Goal: Task Accomplishment & Management: Manage account settings

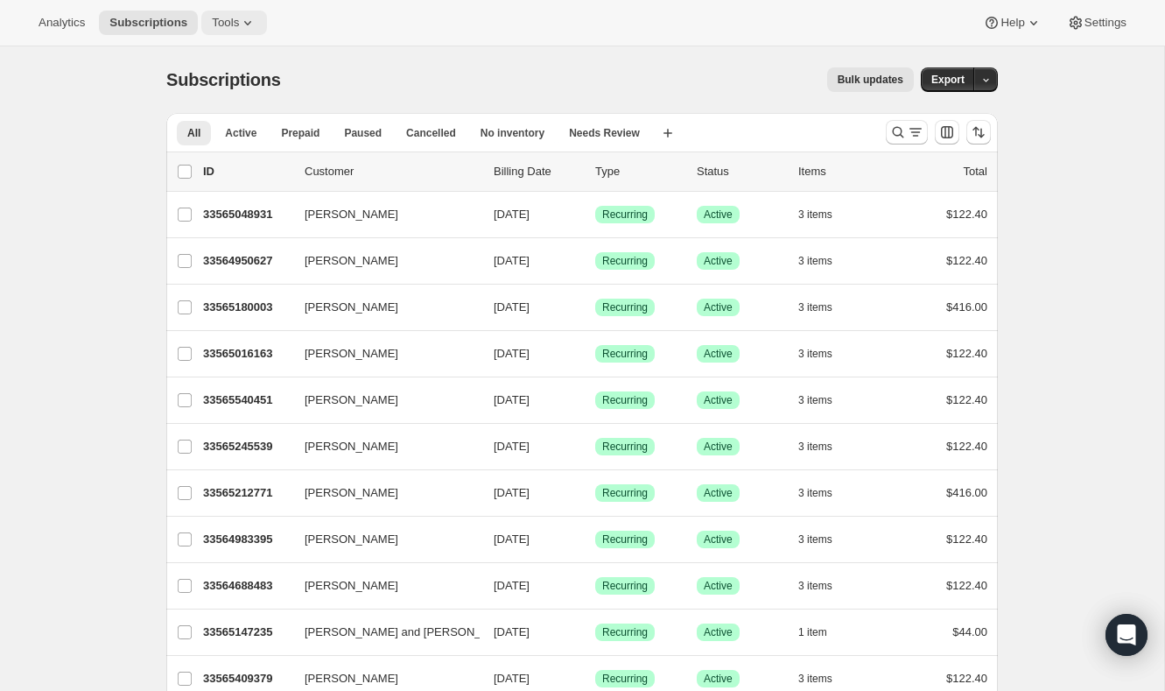
click at [248, 14] on icon at bounding box center [248, 23] width 18 height 18
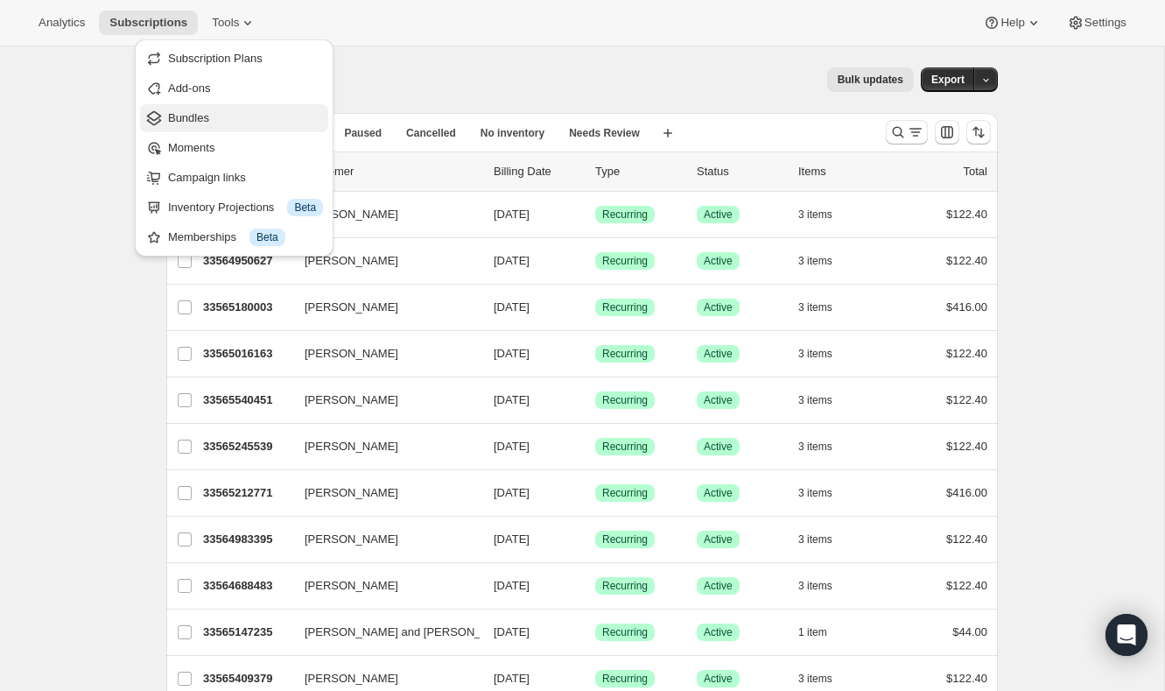
click at [223, 116] on span "Bundles" at bounding box center [245, 118] width 155 height 18
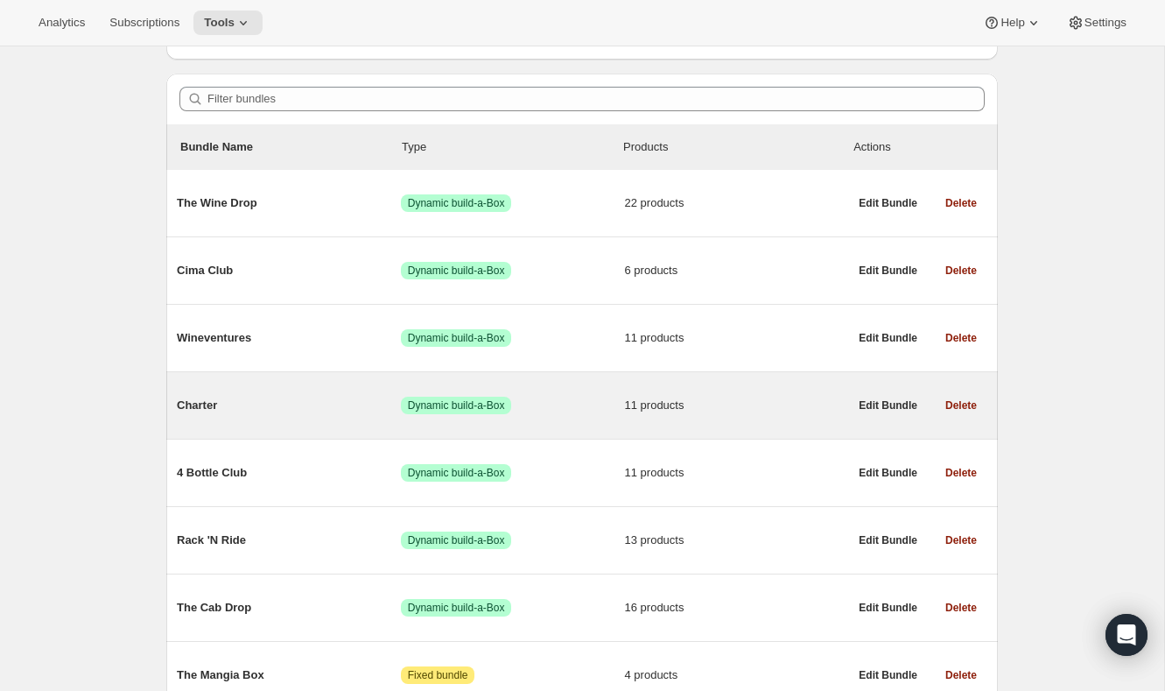
scroll to position [218, 0]
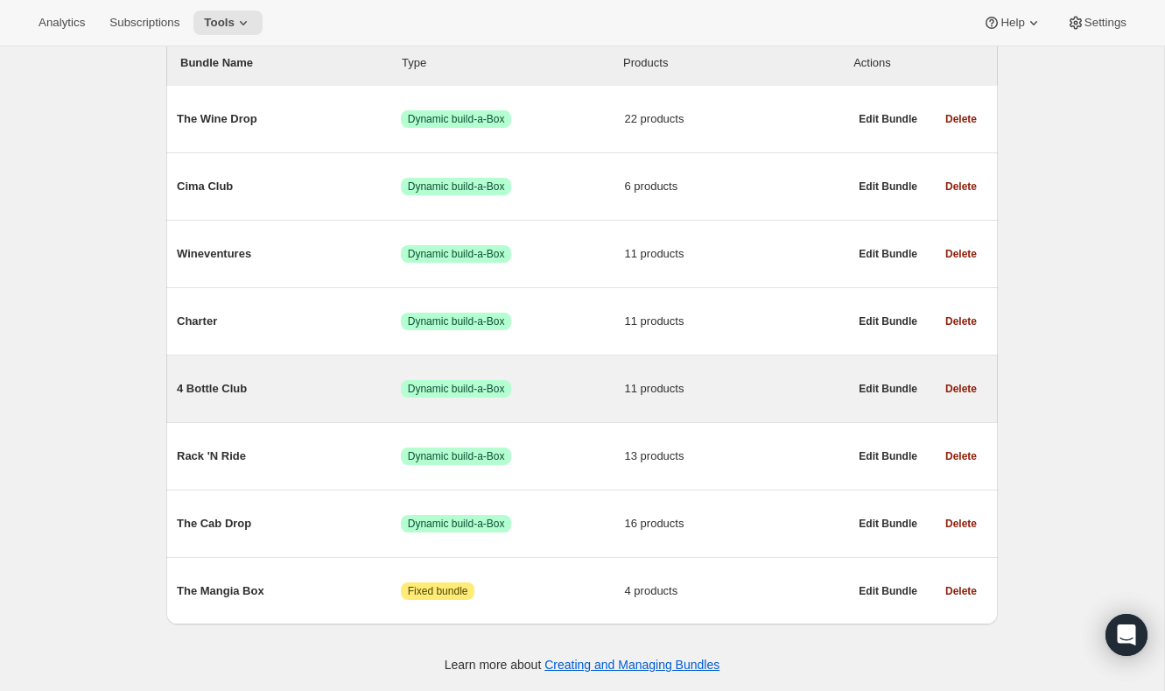
click at [252, 383] on span "4 Bottle Club" at bounding box center [289, 389] width 224 height 18
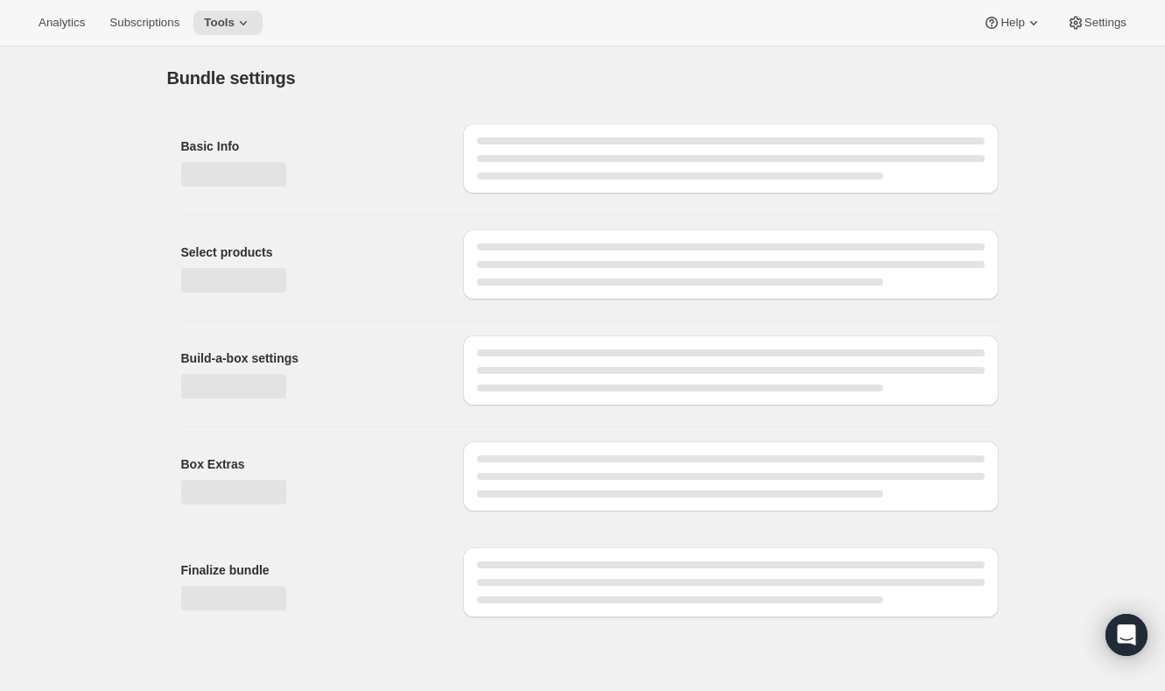
type input "4 Bottle Club"
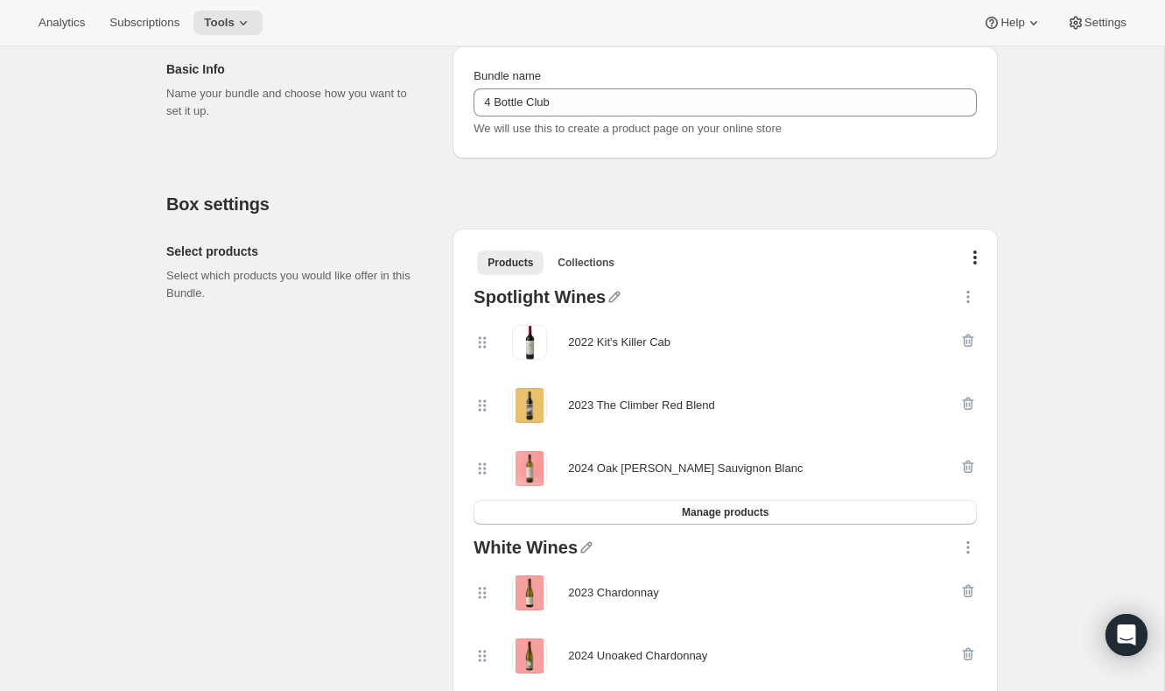
scroll to position [221, 0]
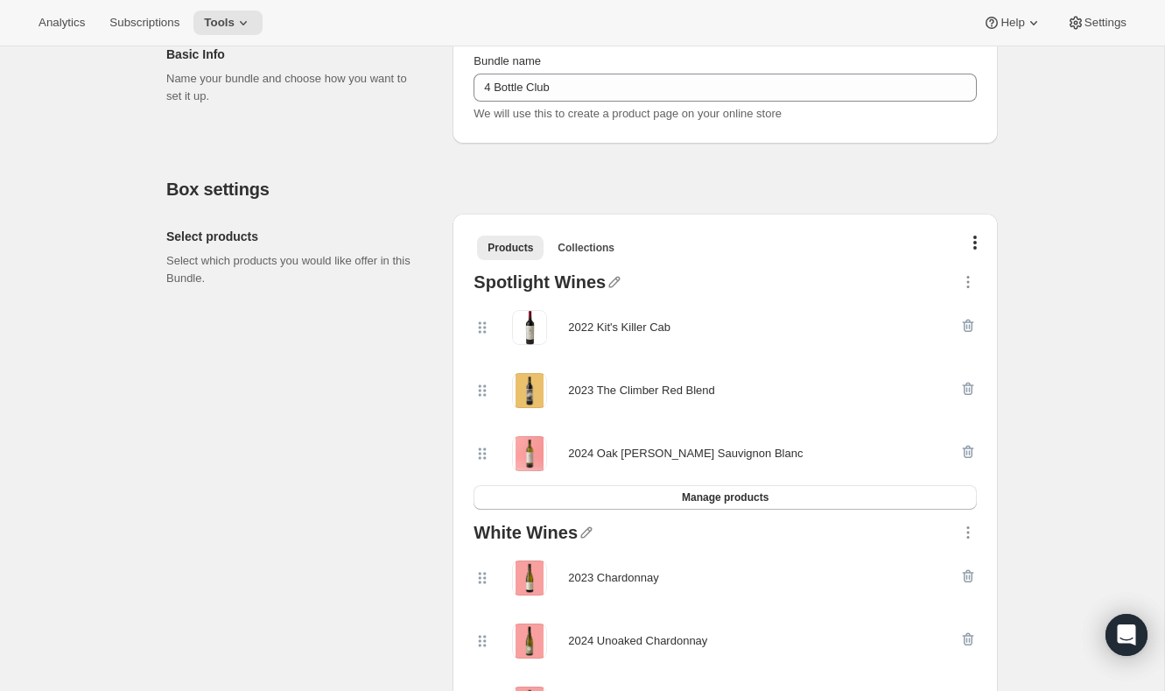
click at [536, 332] on span at bounding box center [529, 327] width 35 height 35
click at [657, 313] on div "2022 Kit's Killer Cab" at bounding box center [619, 327] width 102 height 35
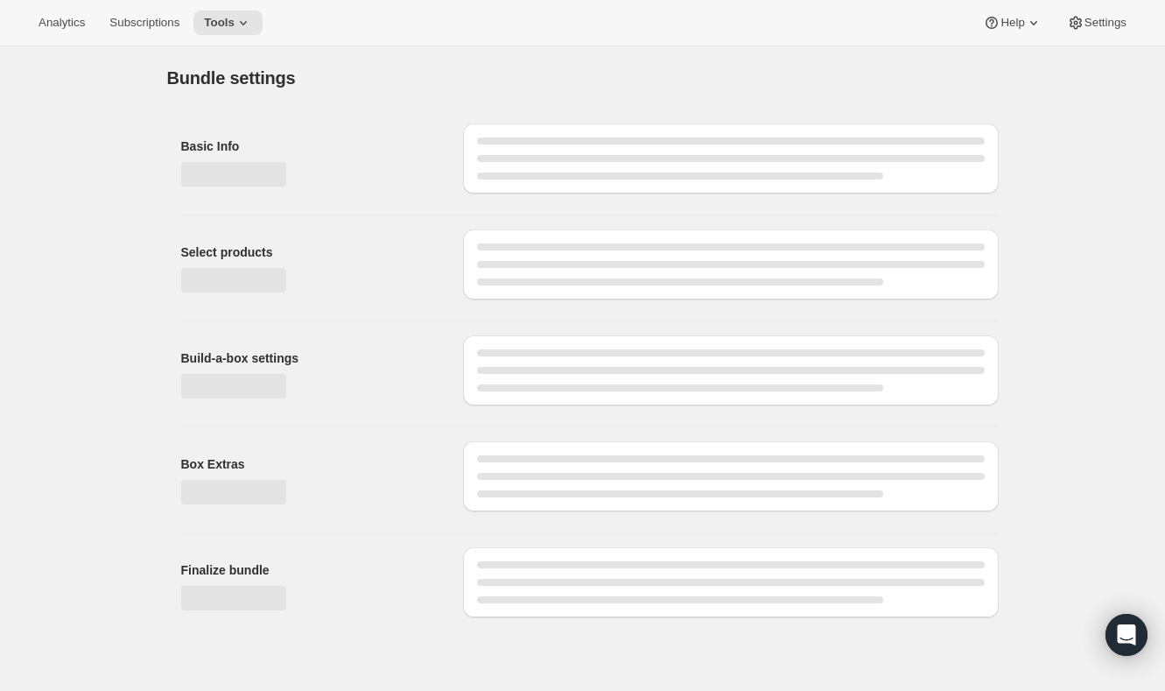
type input "4 Bottle Club"
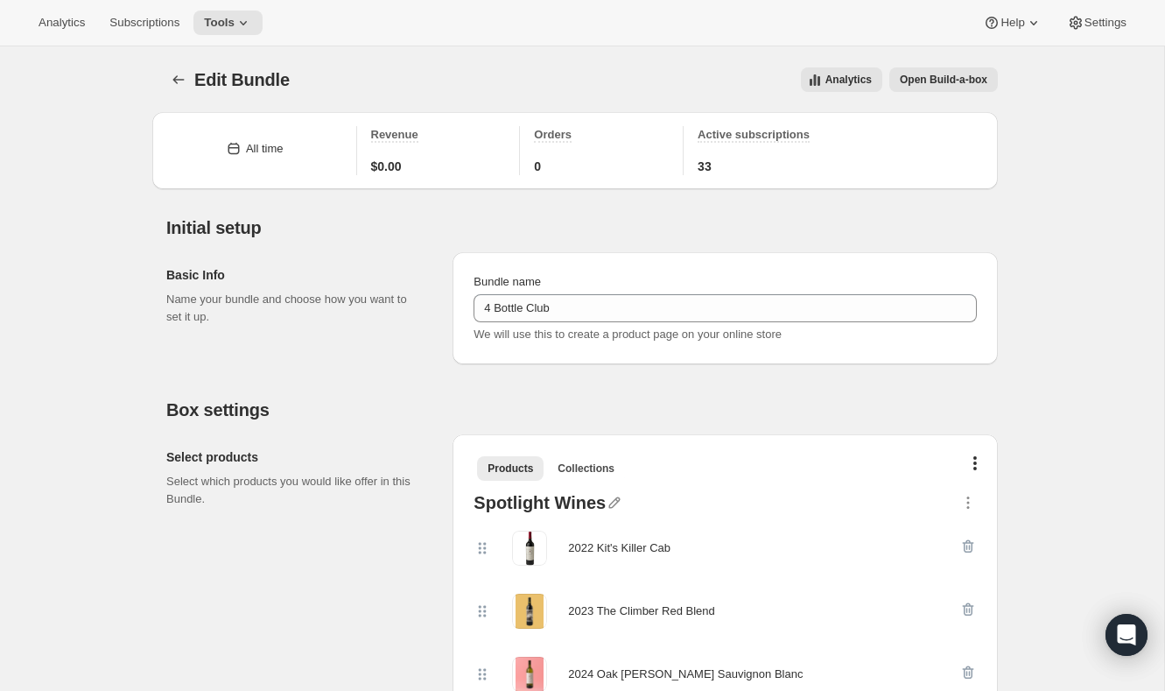
click at [665, 546] on div "2022 Kit's Killer Cab" at bounding box center [619, 548] width 102 height 18
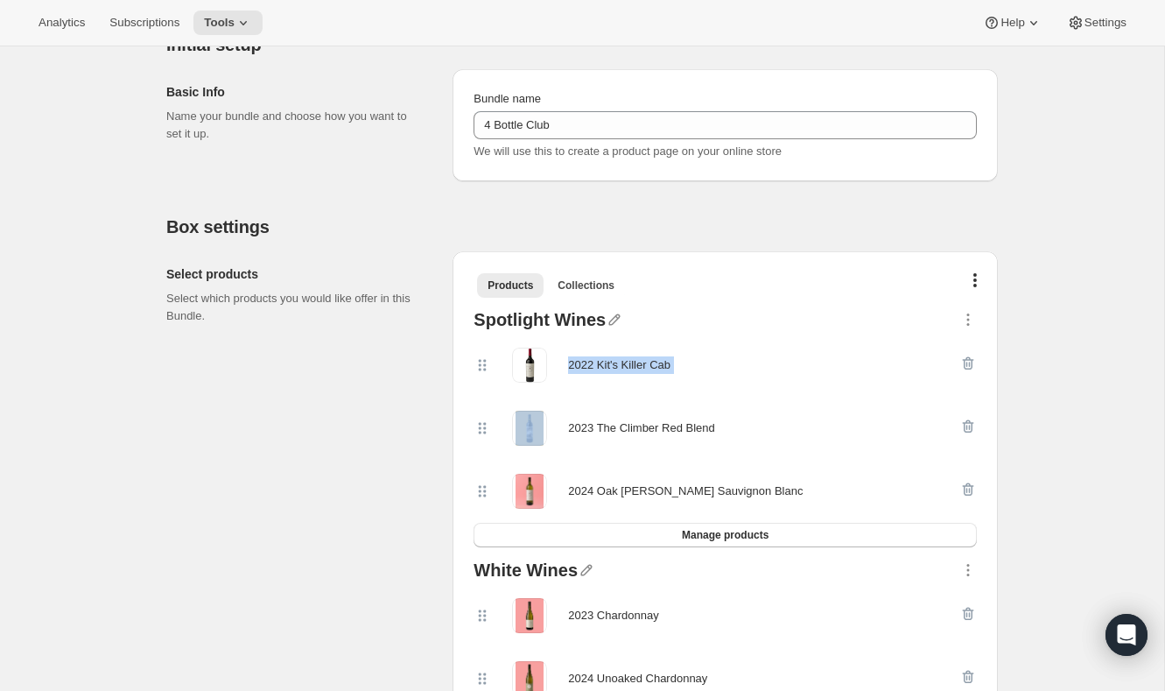
scroll to position [187, 0]
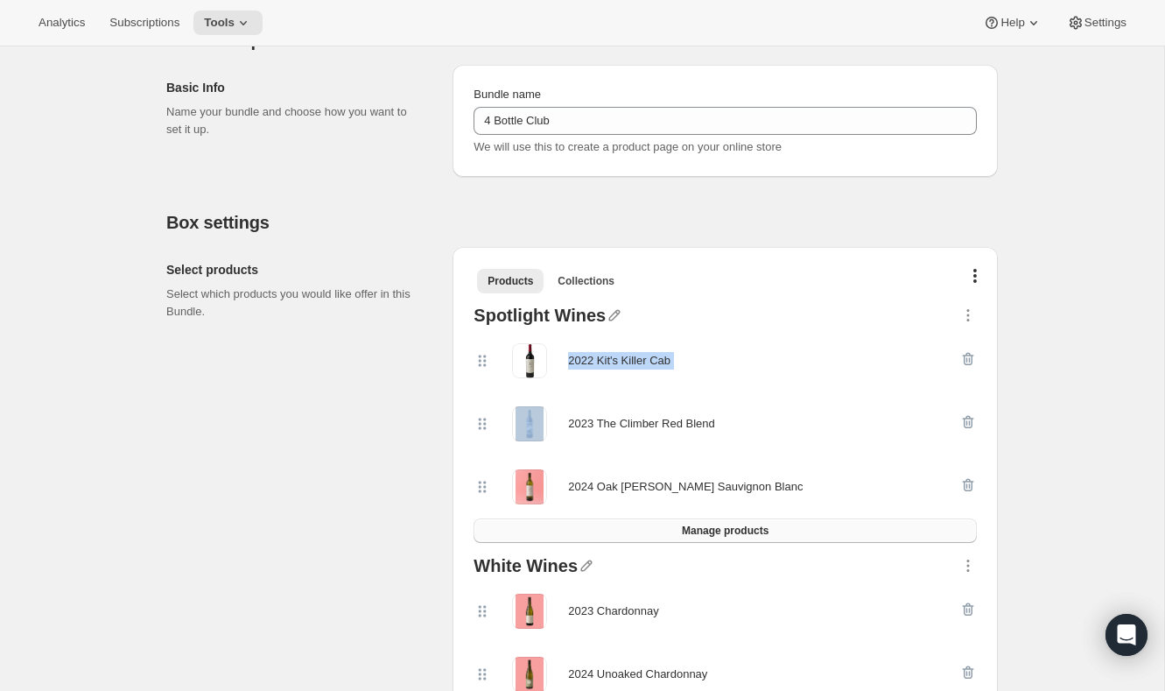
click at [707, 521] on button "Manage products" at bounding box center [725, 530] width 503 height 25
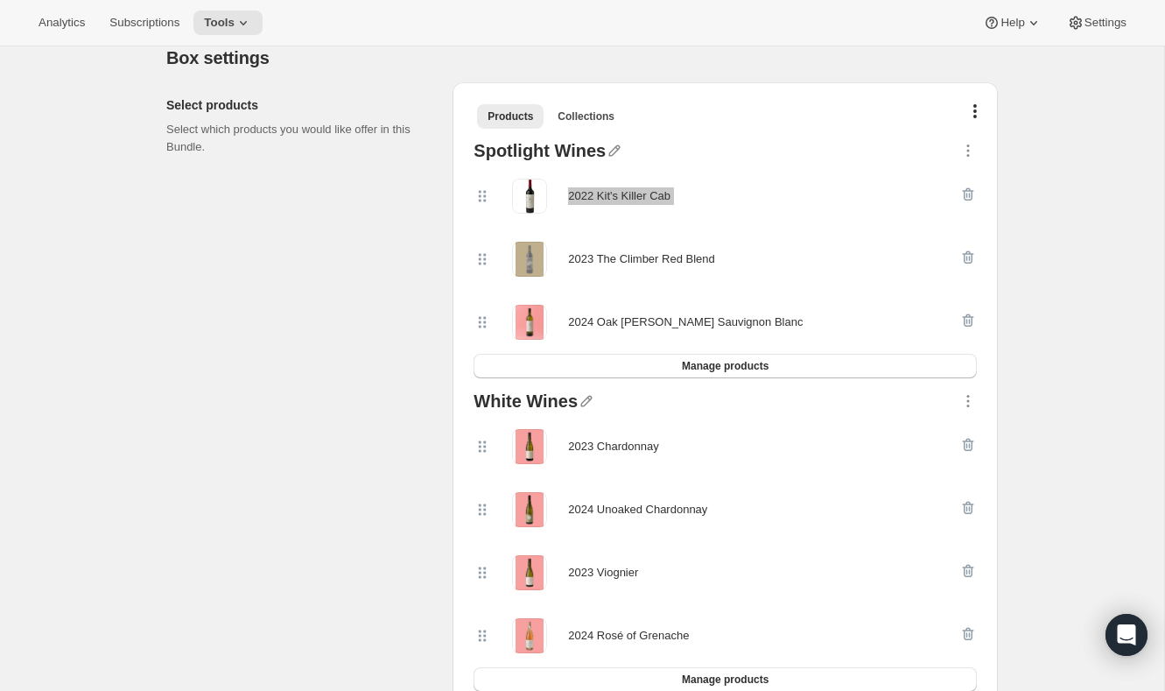
scroll to position [340, 0]
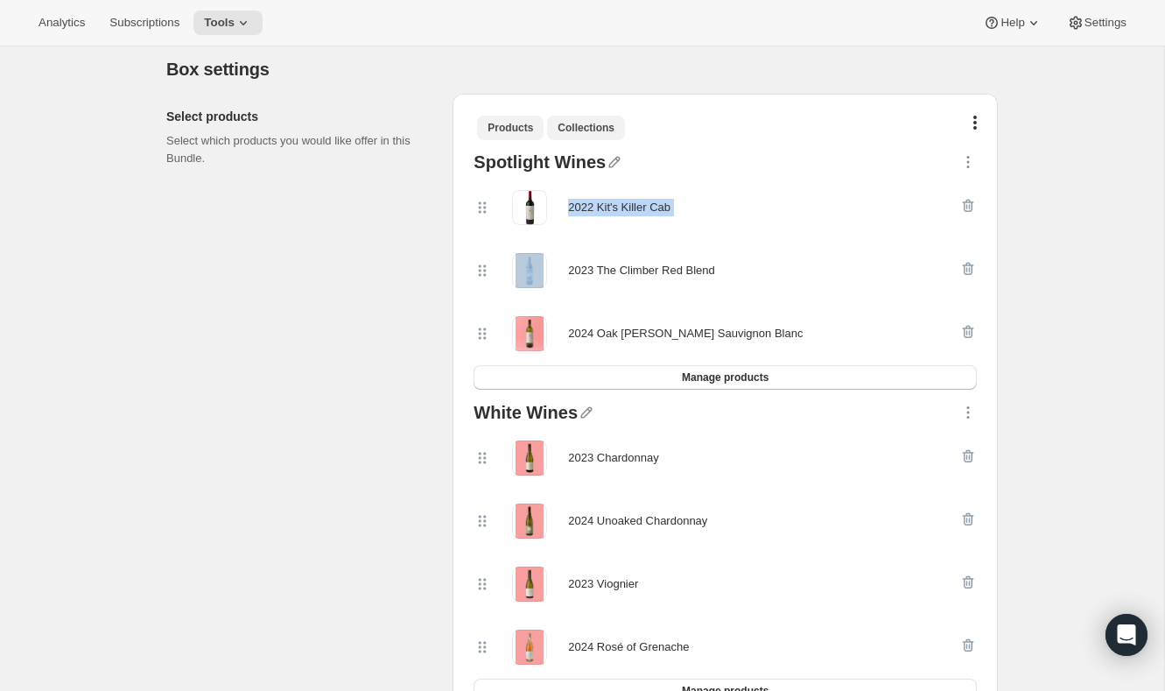
click at [600, 127] on span "Collections" at bounding box center [586, 128] width 57 height 14
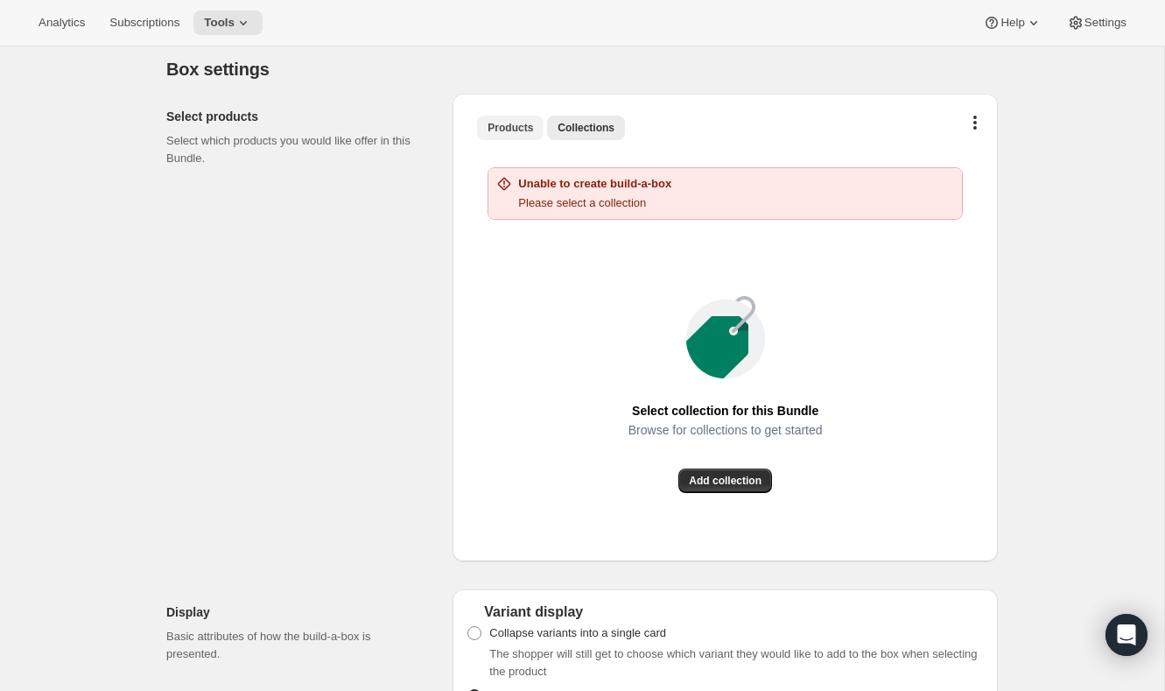
click at [523, 124] on span "Products" at bounding box center [511, 128] width 46 height 14
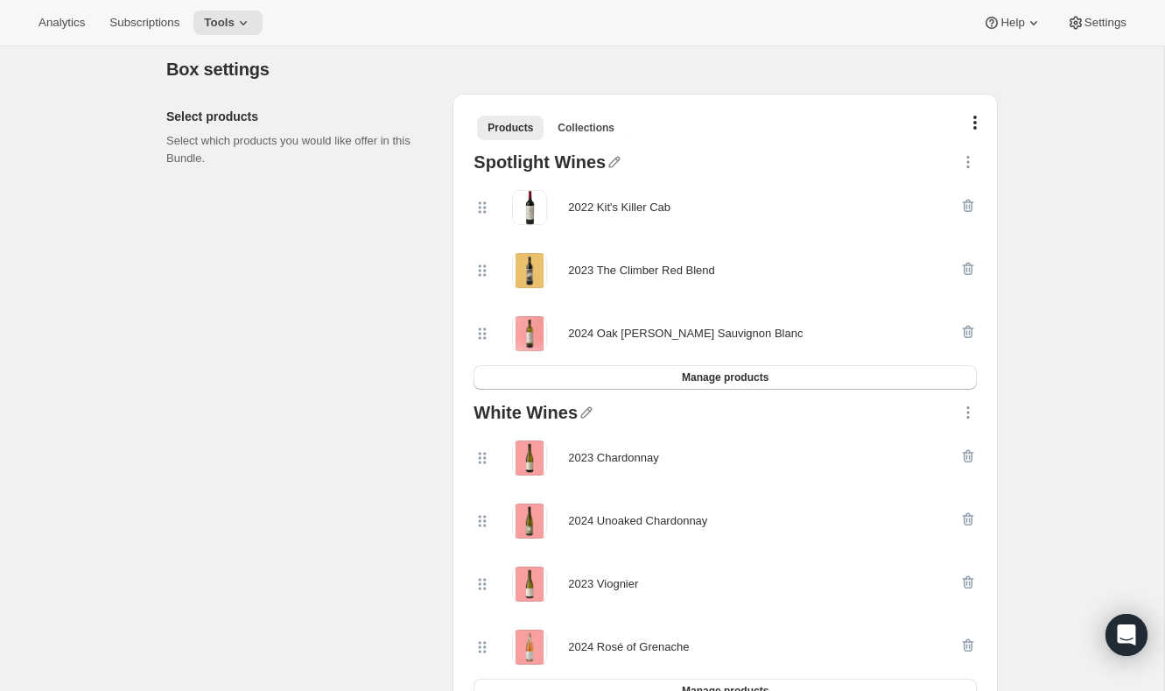
click at [642, 199] on div "2022 Kit's Killer Cab" at bounding box center [619, 208] width 102 height 18
copy div "2022 Kit's Killer Cab"
click at [612, 265] on div "2023 The Climber Red Blend" at bounding box center [641, 271] width 146 height 18
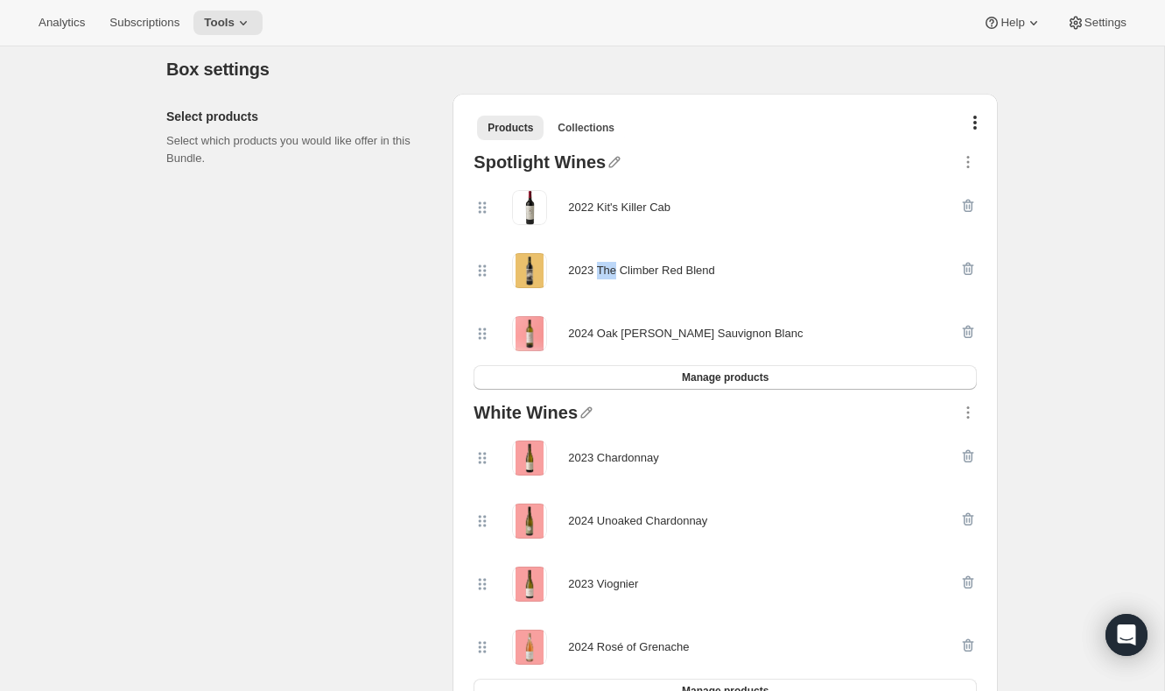
click at [612, 265] on div "2023 The Climber Red Blend" at bounding box center [641, 271] width 146 height 18
copy div "2023 The Climber Red Blend"
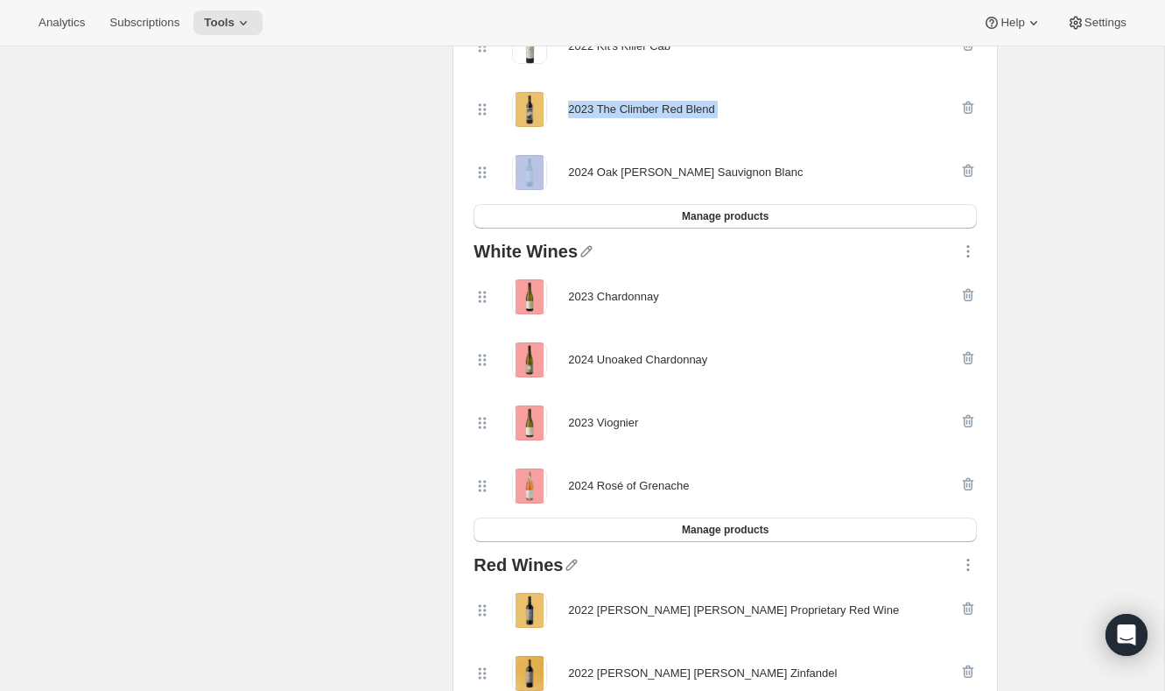
scroll to position [542, 0]
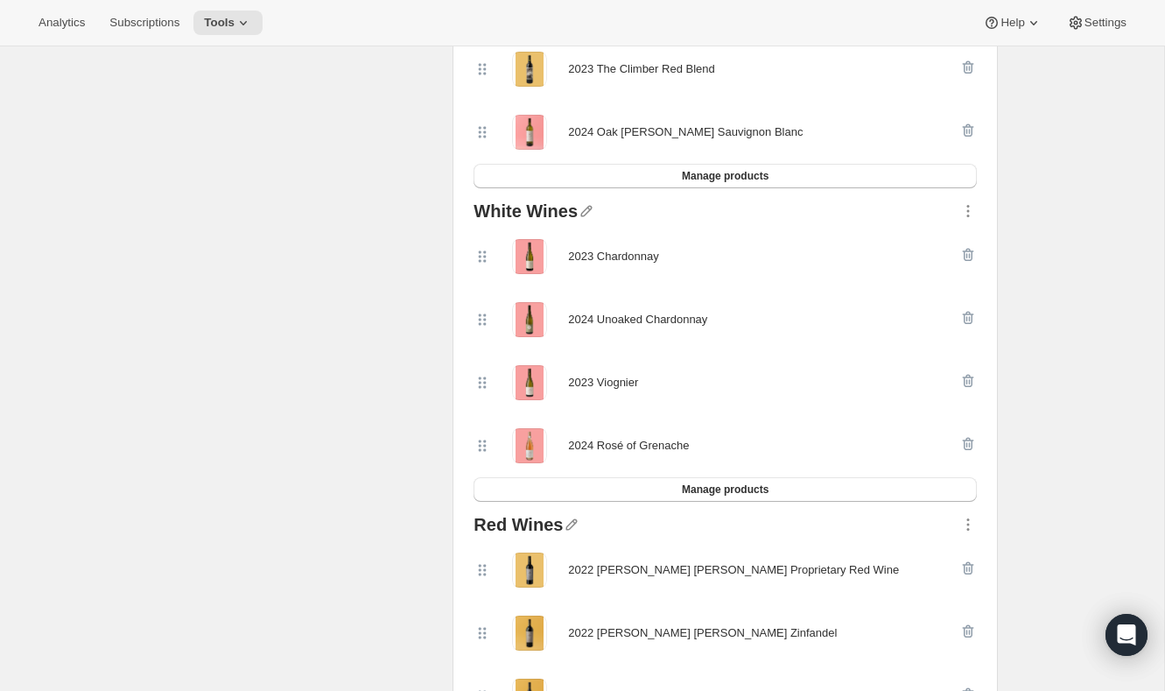
click at [607, 133] on div "2024 Oak [PERSON_NAME] Sauvignon Blanc" at bounding box center [685, 132] width 235 height 18
copy div "2024 Oak Knoll Sauvignon Blanc Manage products"
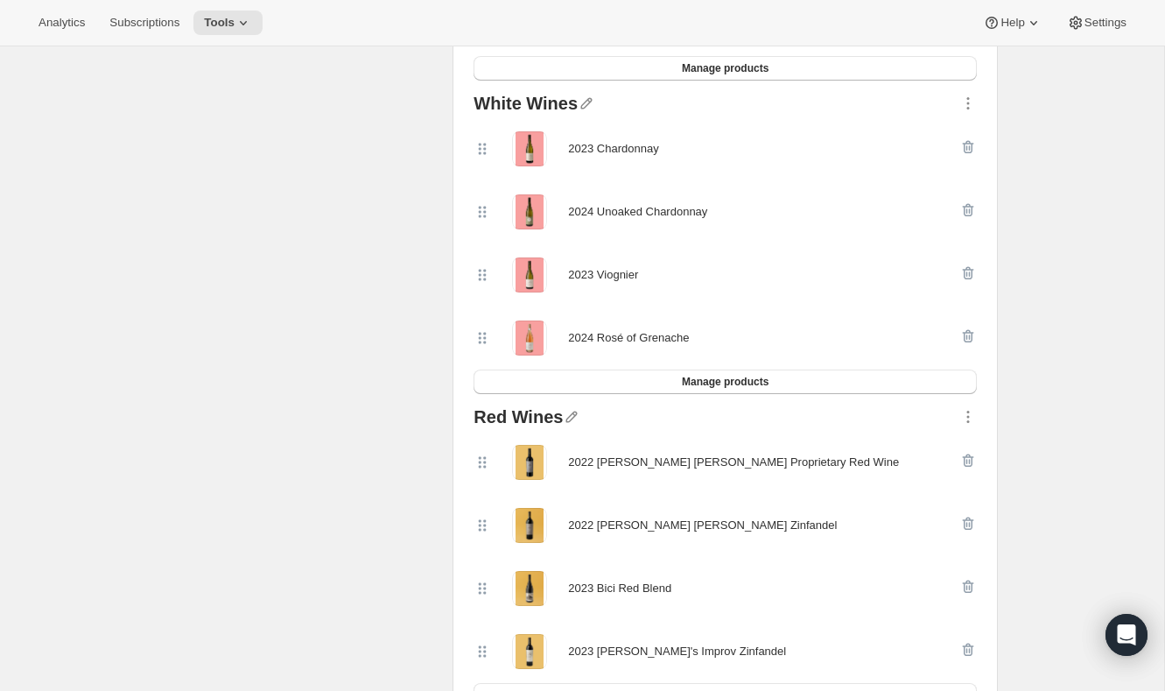
scroll to position [650, 0]
click at [642, 152] on div "2023 Chardonnay" at bounding box center [613, 148] width 90 height 18
copy div "2023 Chardonnay"
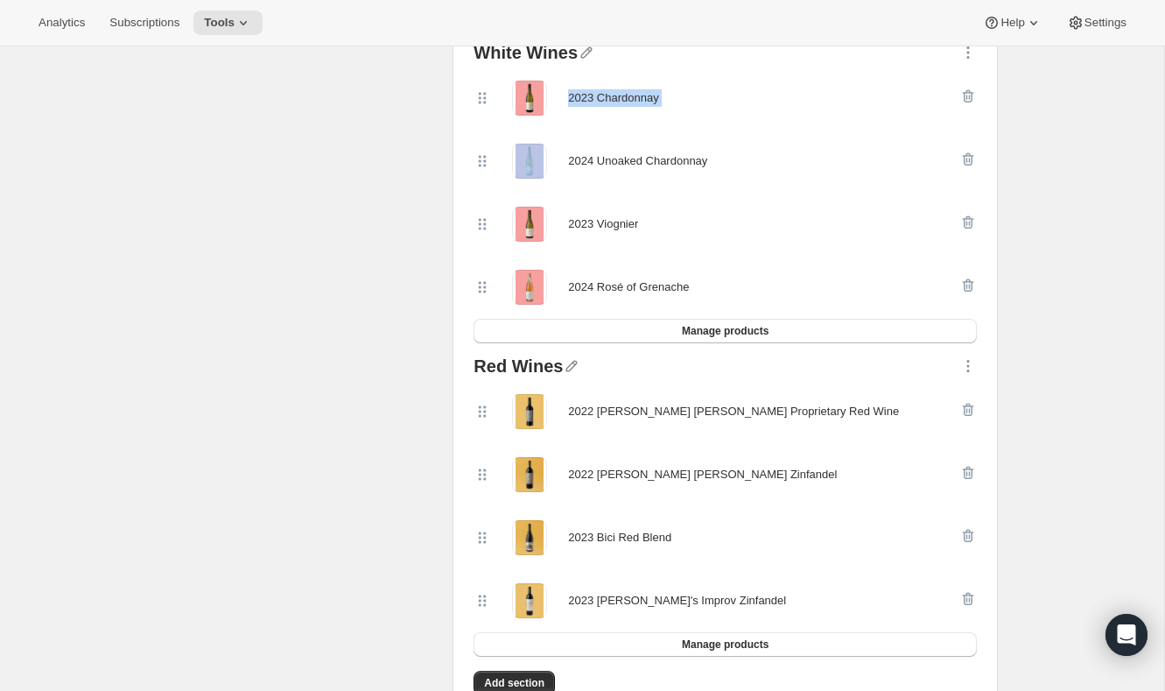
scroll to position [703, 0]
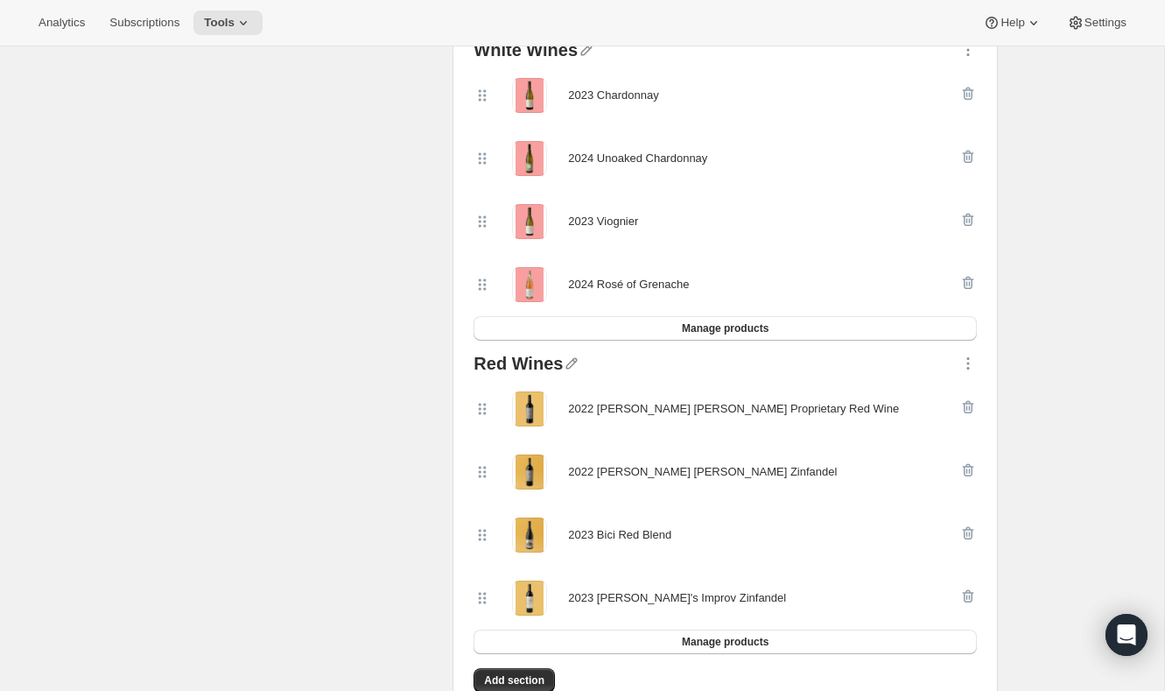
click at [614, 158] on div "2024 Unoaked Chardonnay" at bounding box center [637, 159] width 139 height 18
copy div "2024 Unoaked Chardonnay"
click at [638, 207] on div "2023 Viognier" at bounding box center [603, 221] width 70 height 35
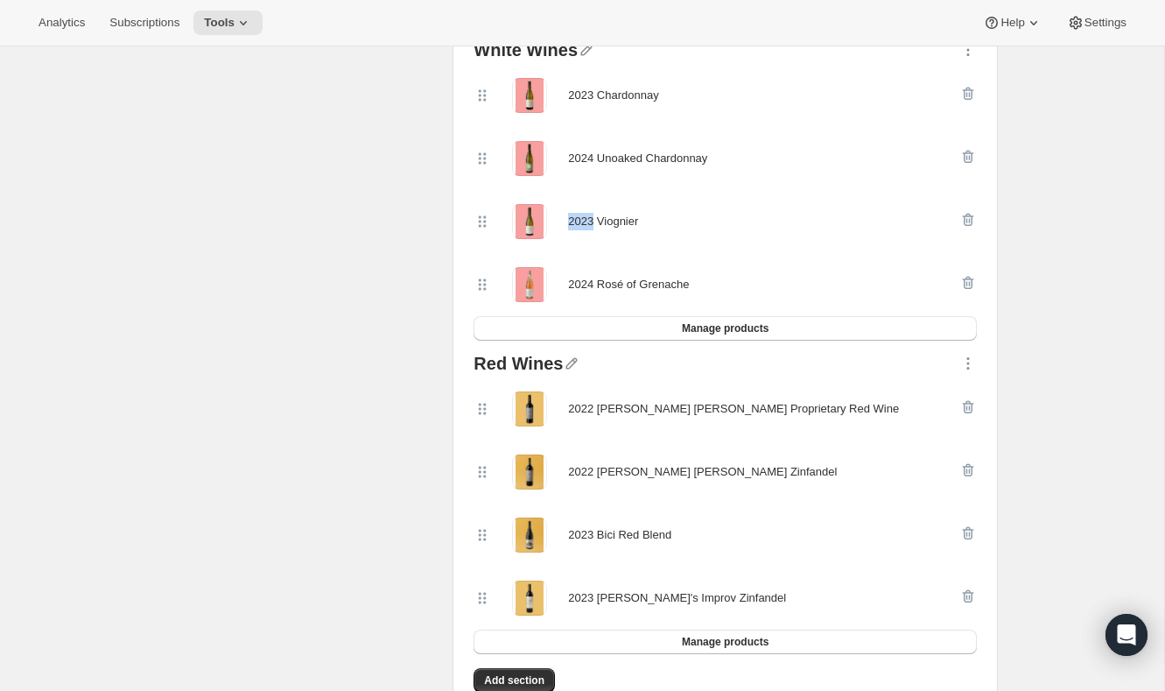
click at [638, 207] on div "2023 Viognier" at bounding box center [603, 221] width 70 height 35
copy div "2023 Viognier"
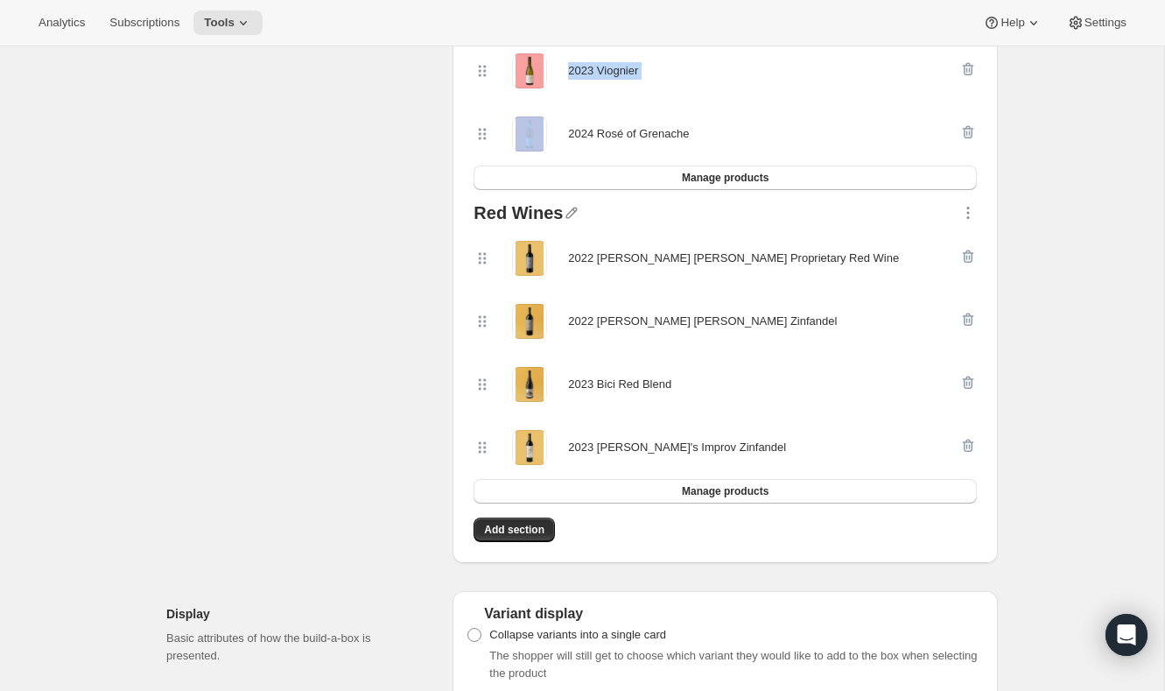
scroll to position [857, 0]
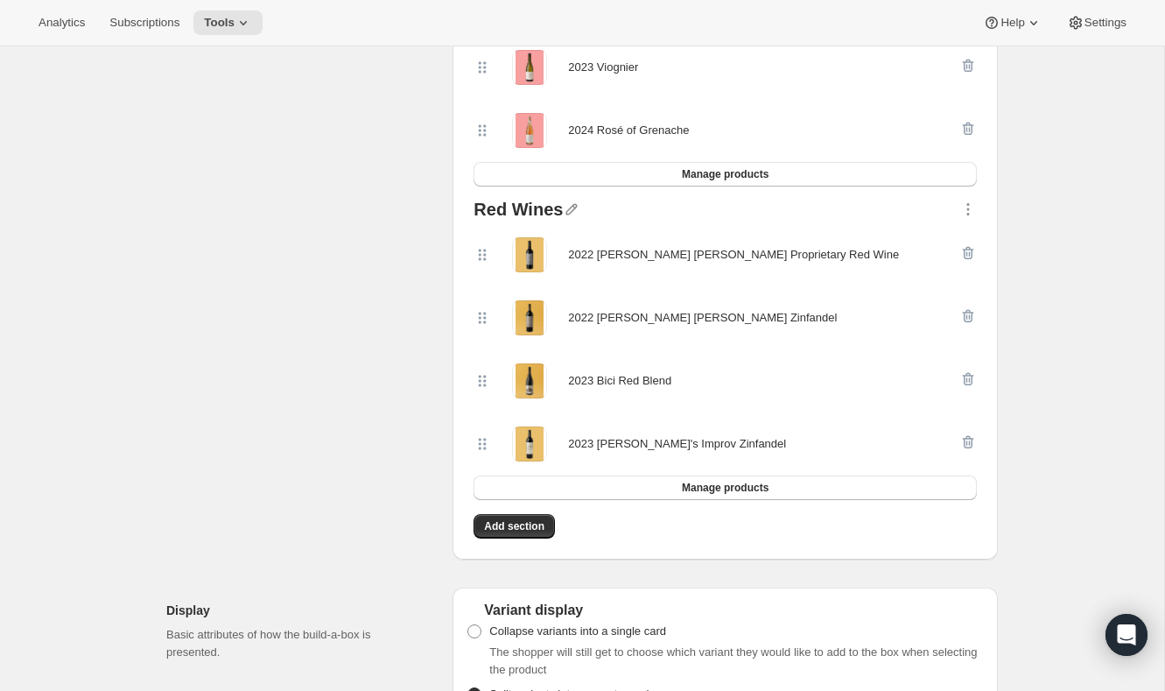
click at [614, 246] on div "2022 [PERSON_NAME] [PERSON_NAME] Proprietary Red Wine" at bounding box center [733, 255] width 331 height 18
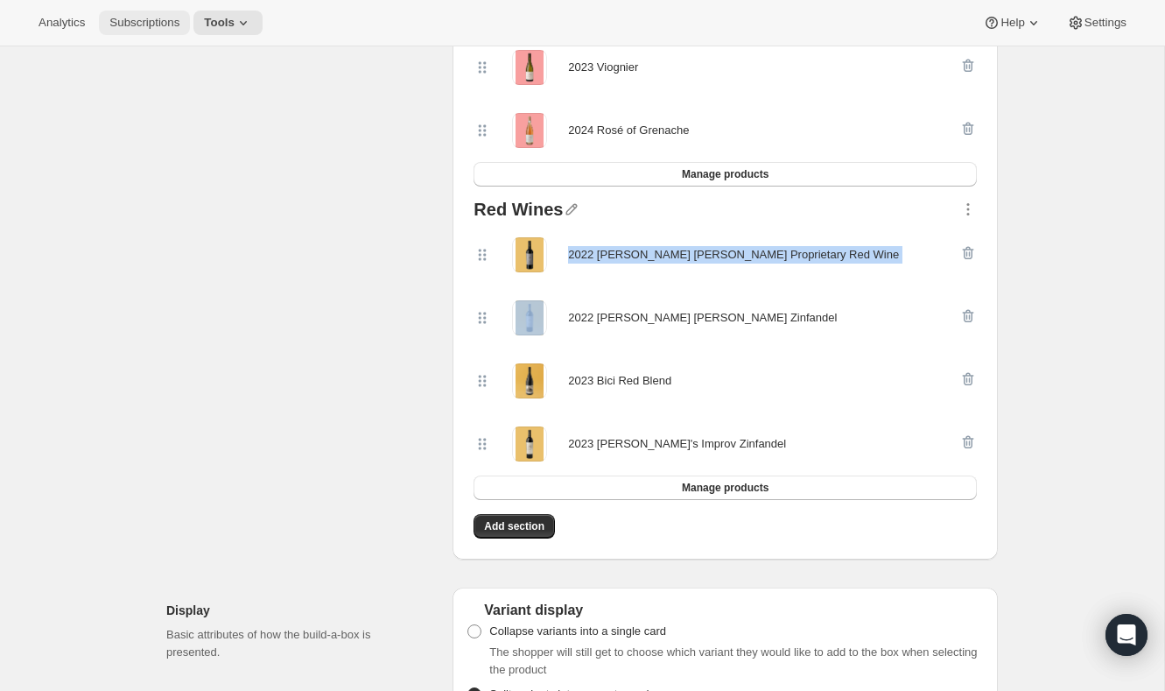
copy div "2022 [PERSON_NAME] [PERSON_NAME] Proprietary Red Wine"
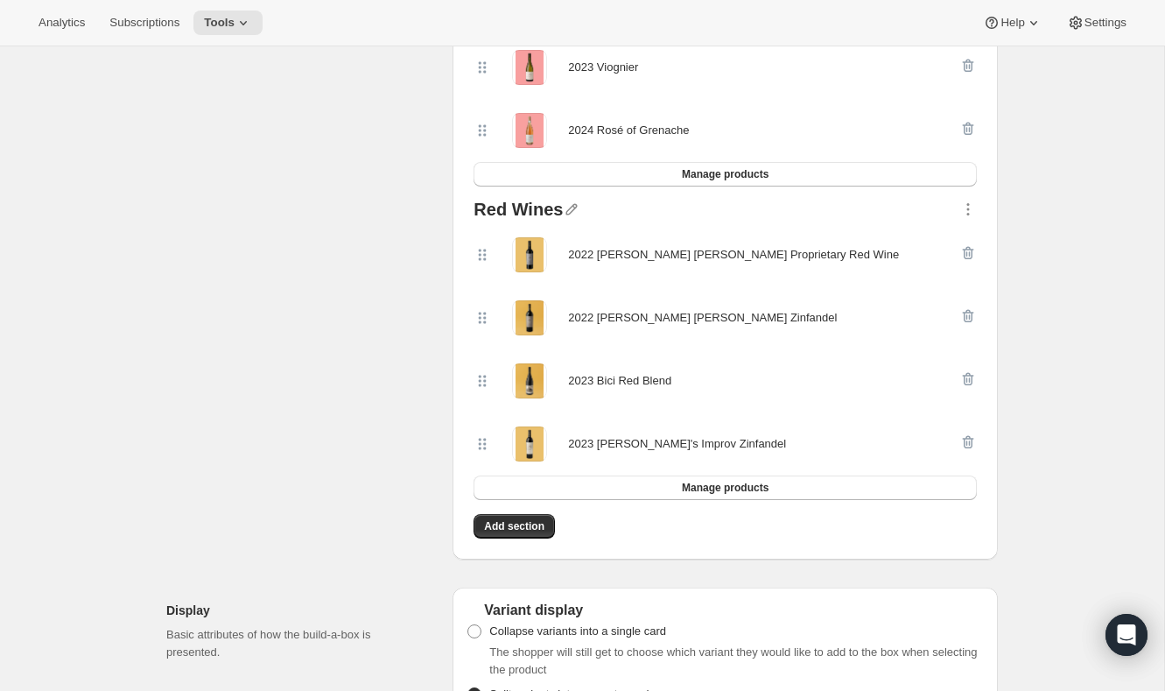
click at [631, 312] on div "2022 [PERSON_NAME] [PERSON_NAME] Zinfandel" at bounding box center [702, 318] width 269 height 18
copy div "2022 [PERSON_NAME] [PERSON_NAME] Zinfandel"
click at [607, 399] on div "2023 Bici Red Blend" at bounding box center [725, 380] width 503 height 63
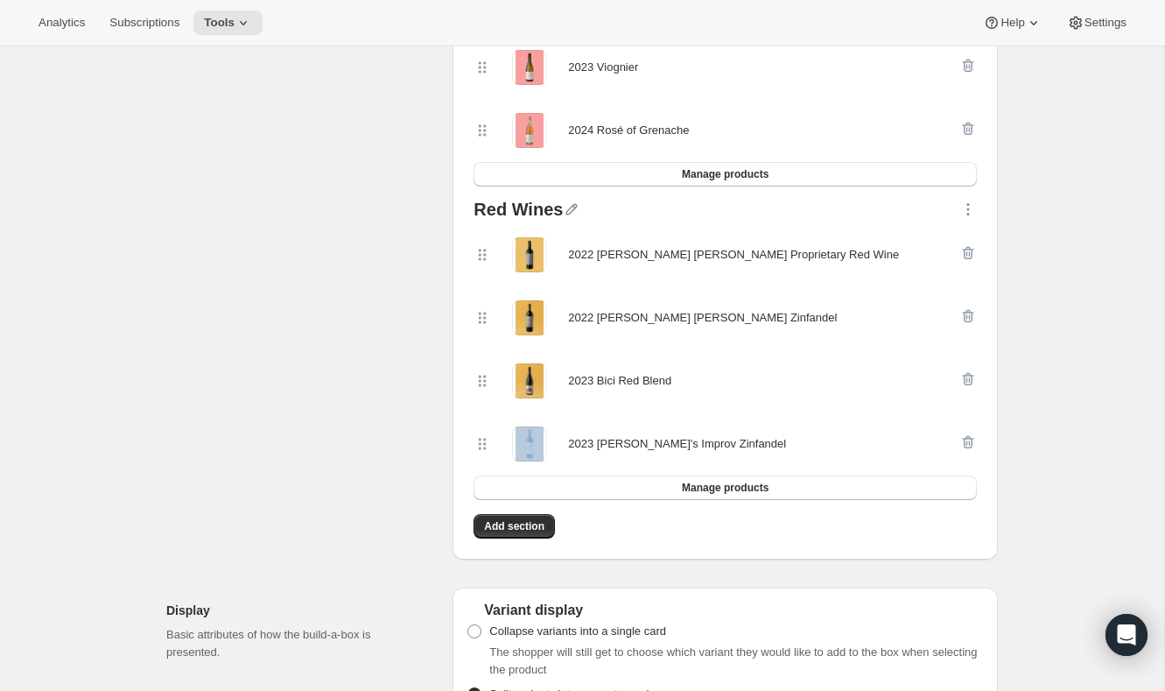
click at [607, 399] on div "2023 Bici Red Blend" at bounding box center [725, 380] width 503 height 63
copy div "2023 Bici Red Blend"
click at [586, 445] on div "2023 [PERSON_NAME]'s Improv Zinfandel" at bounding box center [677, 444] width 218 height 18
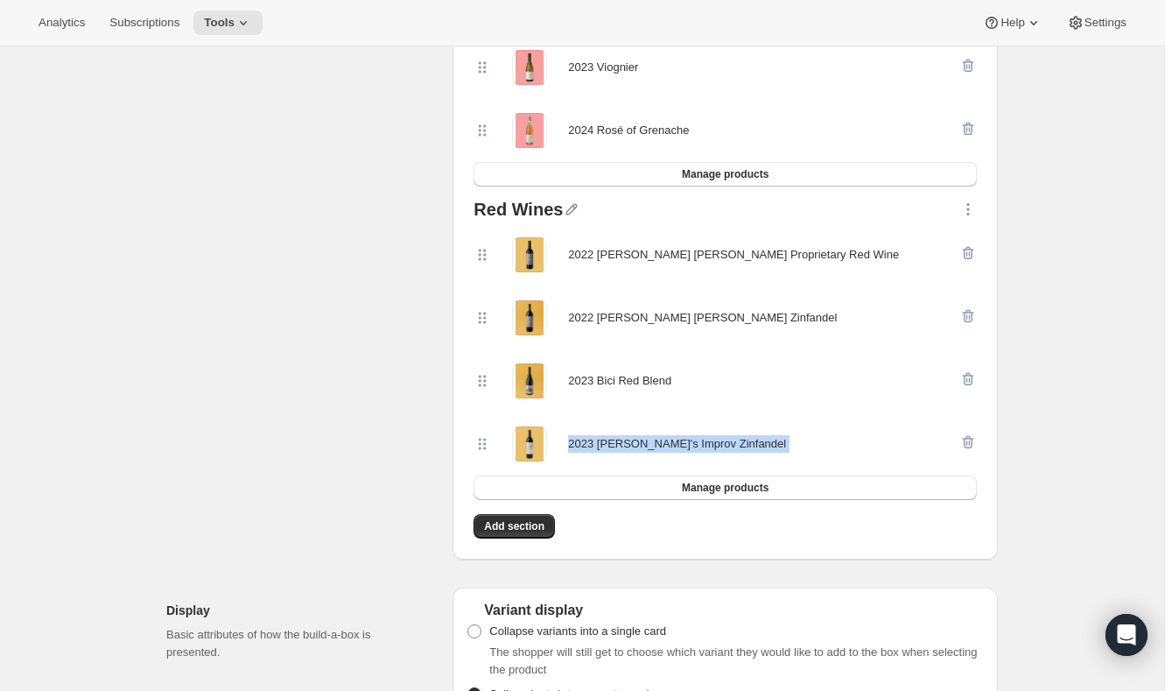
click at [586, 445] on div "2023 [PERSON_NAME]'s Improv Zinfandel" at bounding box center [677, 444] width 218 height 18
copy div "2023 Gary's Improv Zinfandel Manage products Add section"
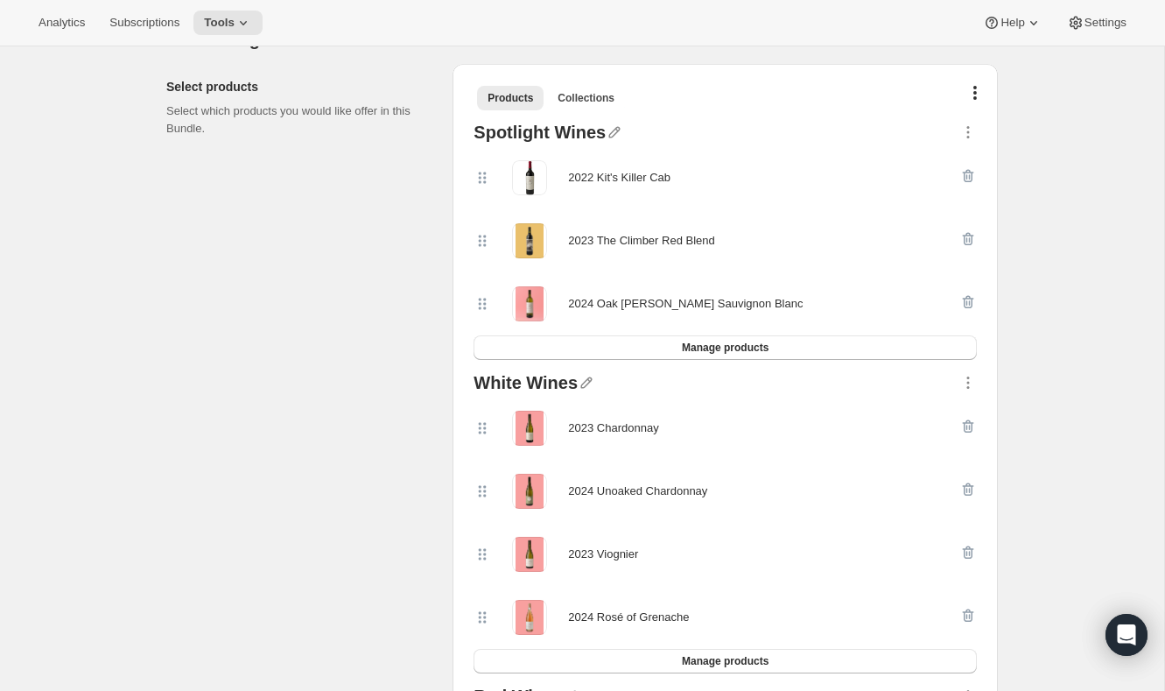
scroll to position [0, 0]
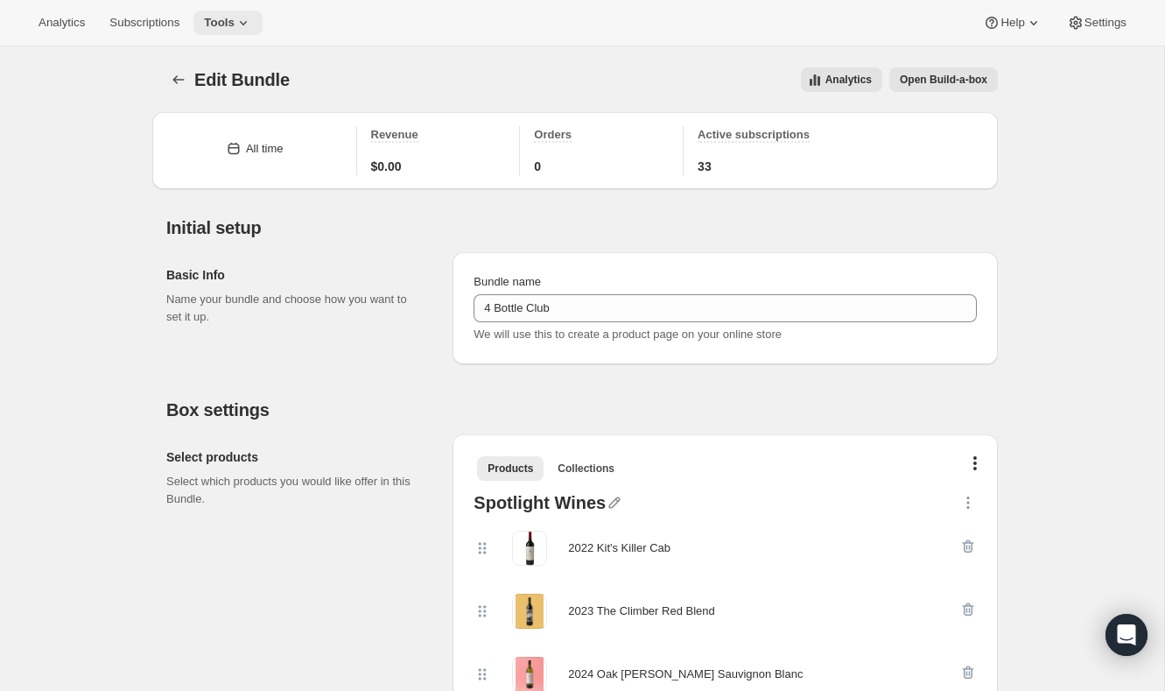
click at [249, 18] on icon at bounding box center [244, 23] width 18 height 18
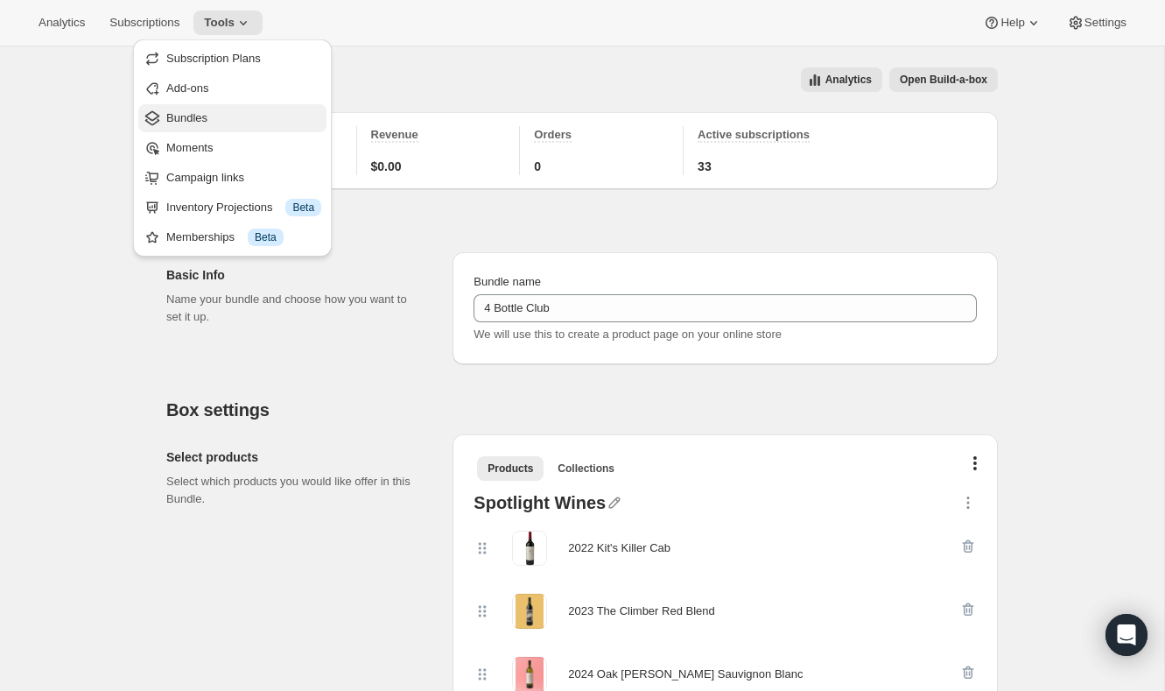
click at [264, 121] on span "Bundles" at bounding box center [243, 118] width 155 height 18
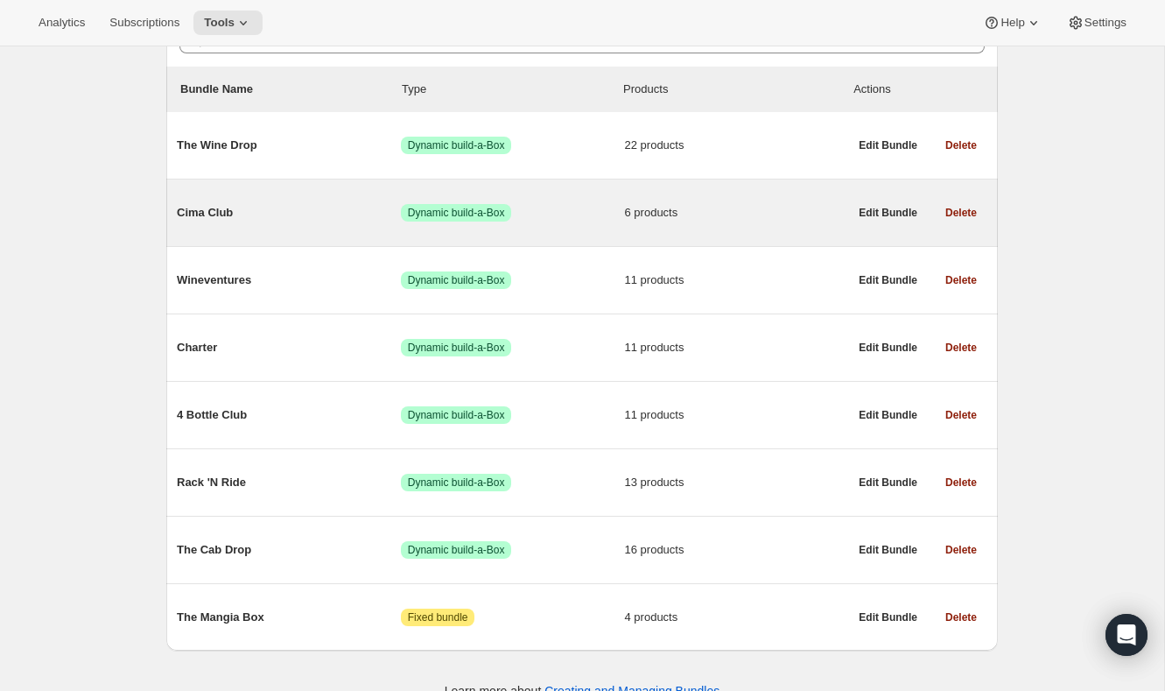
scroll to position [218, 0]
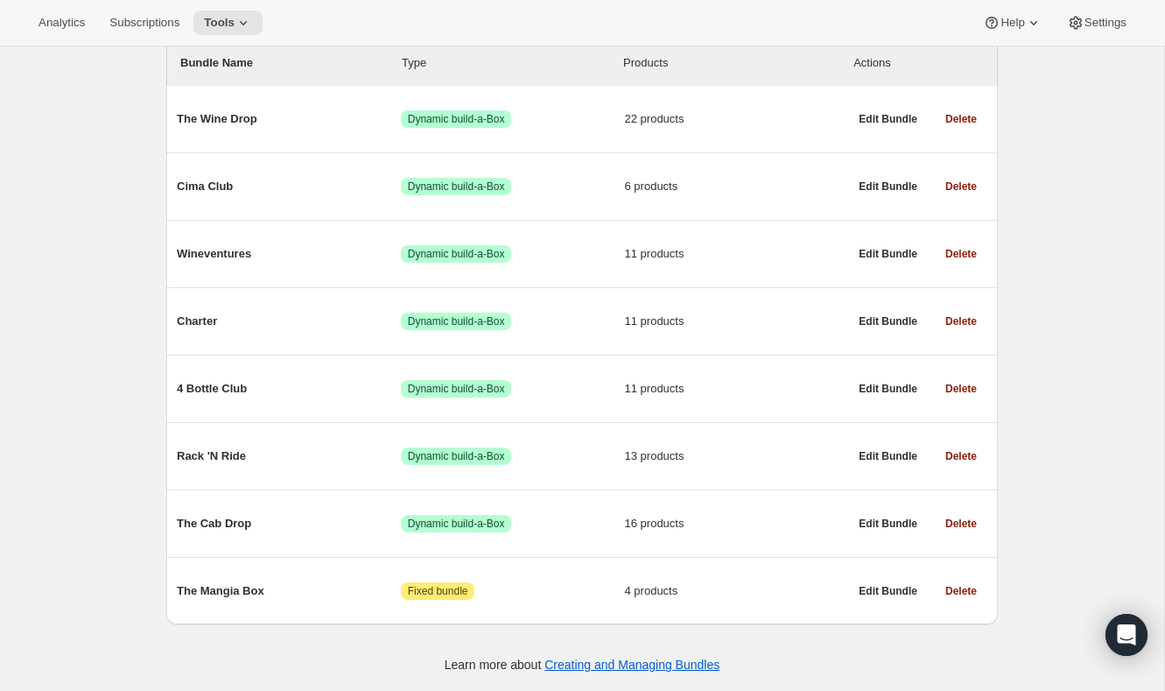
click at [80, 196] on div "Bundles. This page is ready Bundles Create All time Revenue $0.00 Orders 4 Acti…" at bounding box center [582, 261] width 1164 height 859
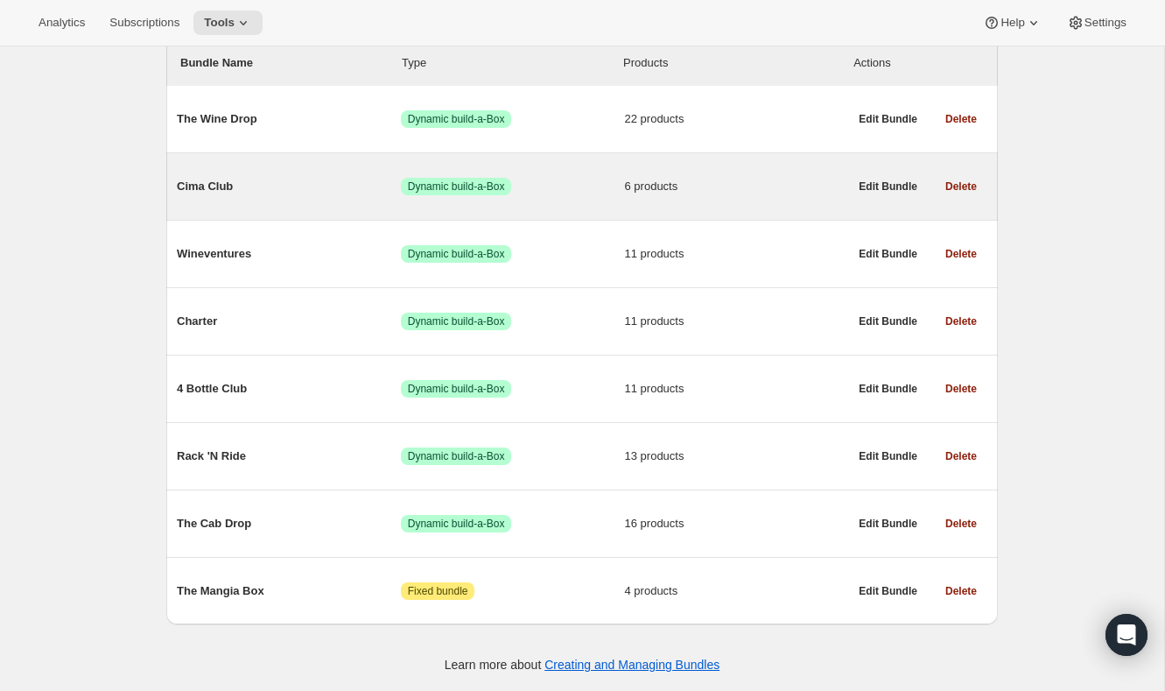
click at [205, 191] on span "Cima Club" at bounding box center [289, 187] width 224 height 18
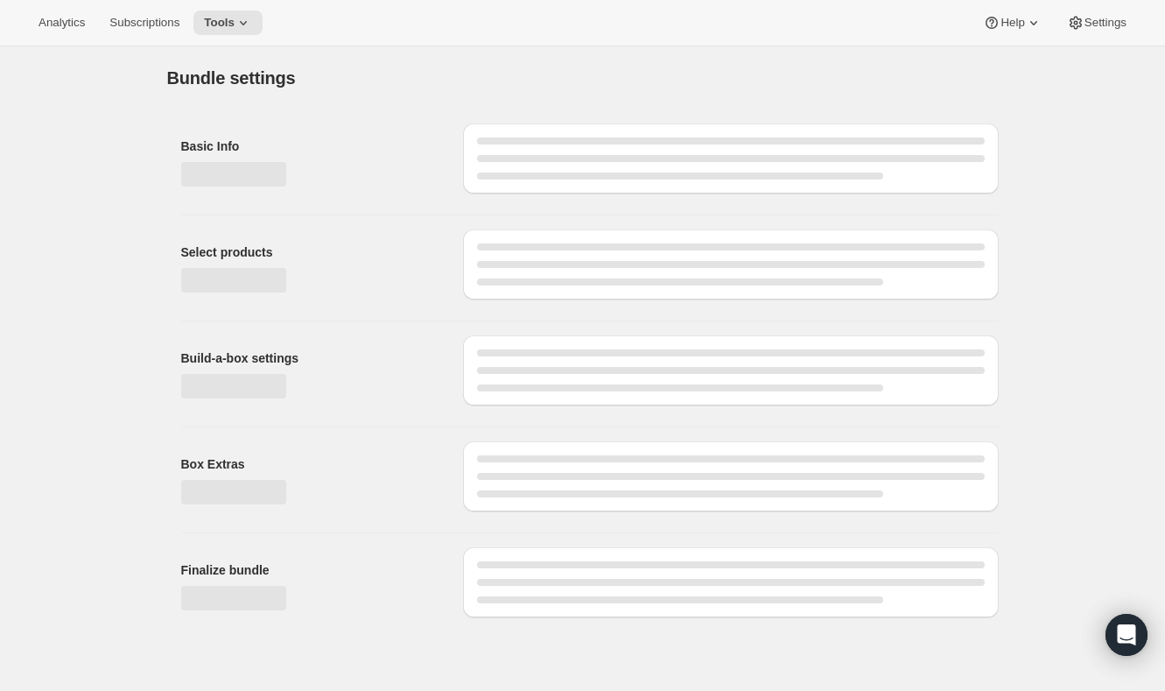
type input "Cima Club"
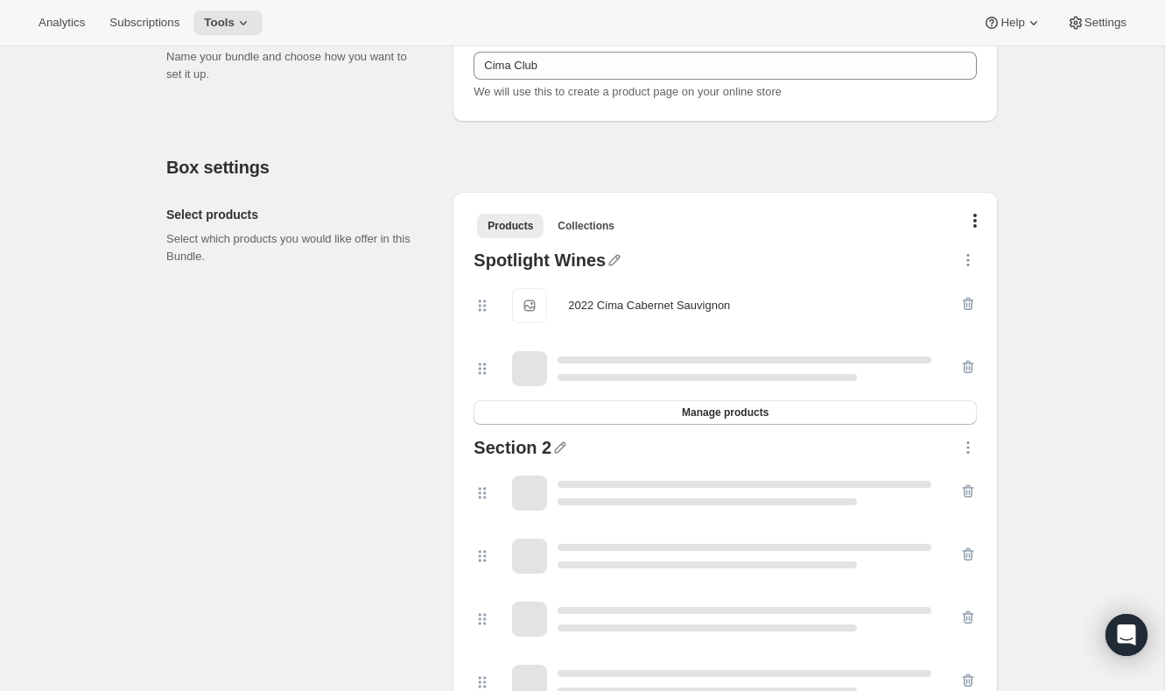
scroll to position [298, 0]
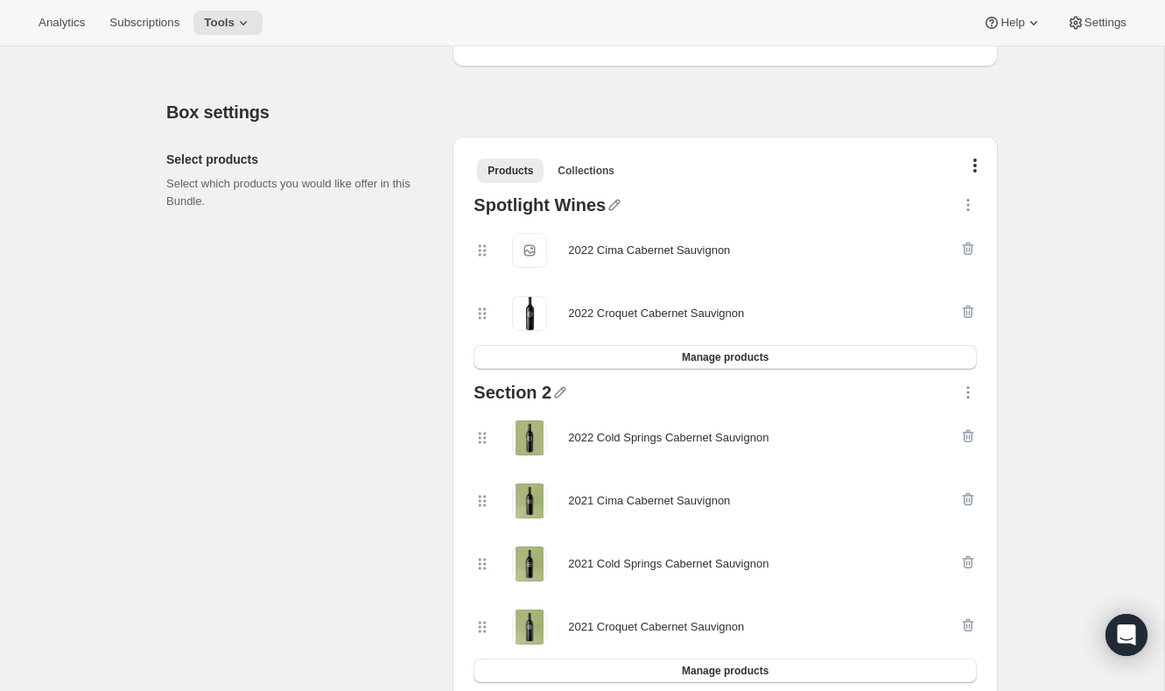
click at [605, 247] on div "2022 Cima Cabernet Sauvignon" at bounding box center [649, 251] width 162 height 18
click at [661, 254] on div "2022 Cima Cabernet Sauvignon" at bounding box center [649, 251] width 162 height 18
click at [661, 253] on div "2022 Cima Cabernet Sauvignon" at bounding box center [649, 251] width 162 height 18
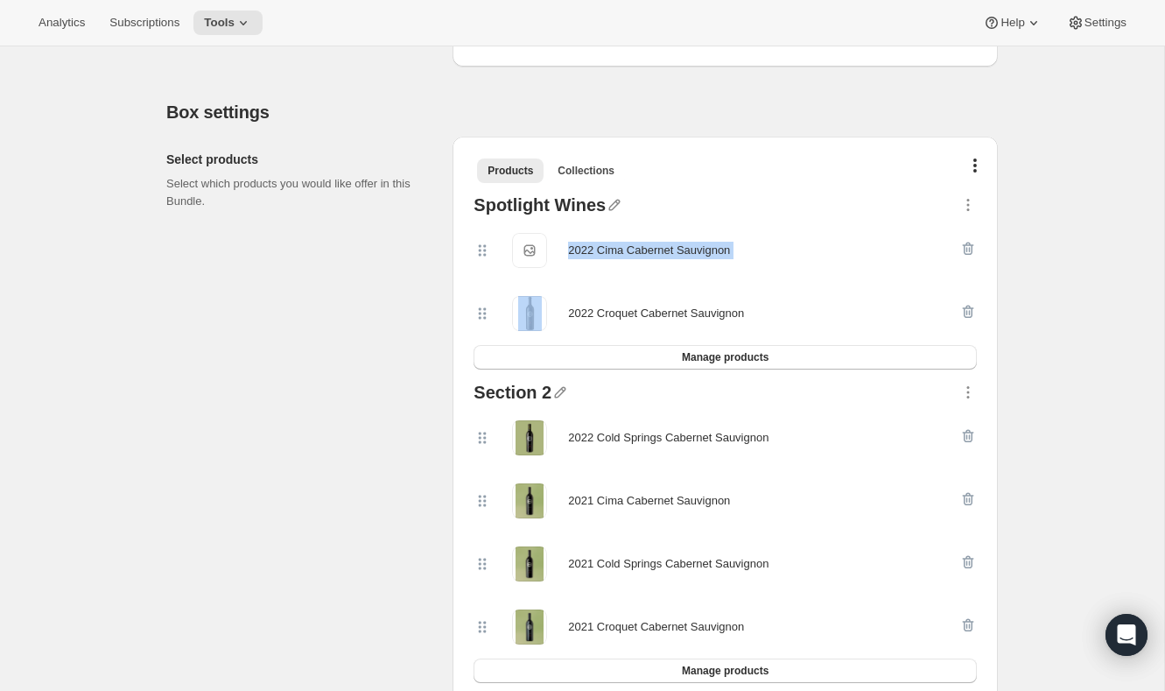
click at [661, 253] on div "2022 Cima Cabernet Sauvignon" at bounding box center [649, 251] width 162 height 18
click at [585, 313] on div "2022 Croquet Cabernet Sauvignon" at bounding box center [656, 314] width 176 height 18
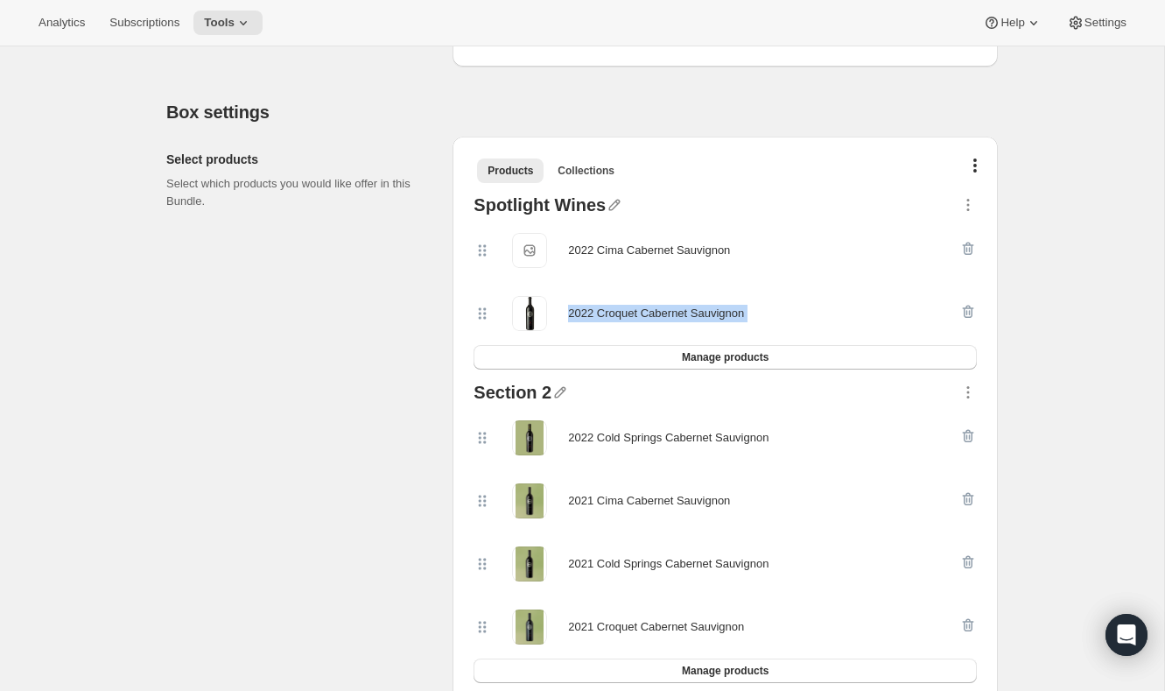
click at [585, 313] on div "2022 Croquet Cabernet Sauvignon" at bounding box center [656, 314] width 176 height 18
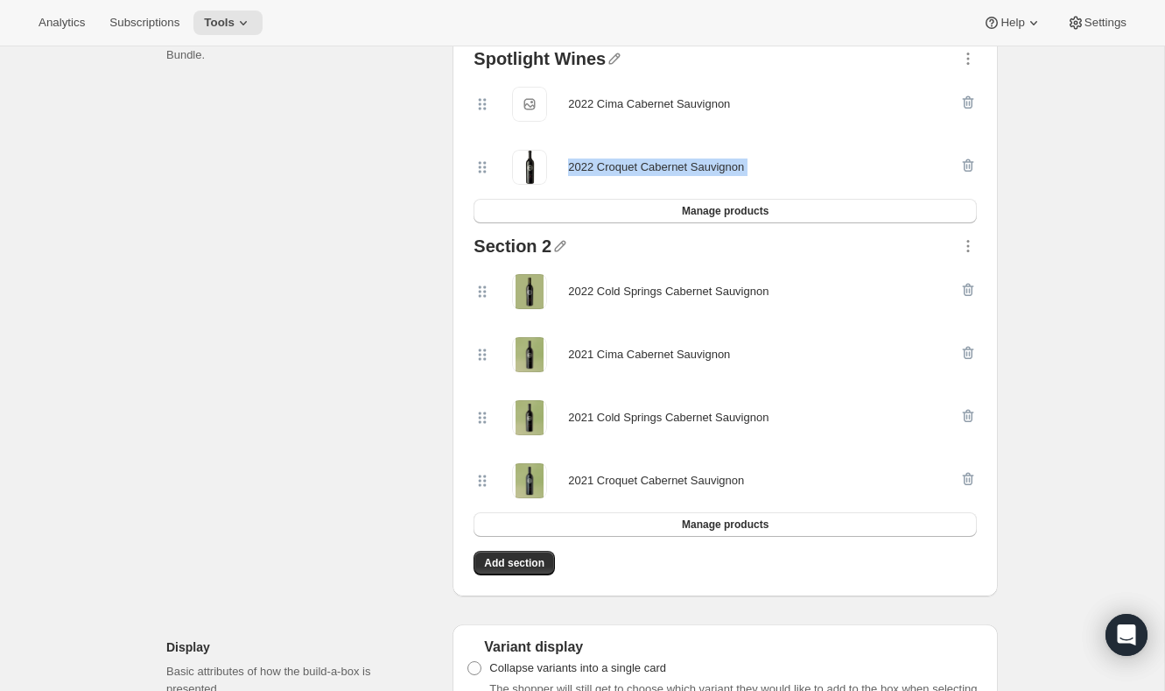
scroll to position [455, 0]
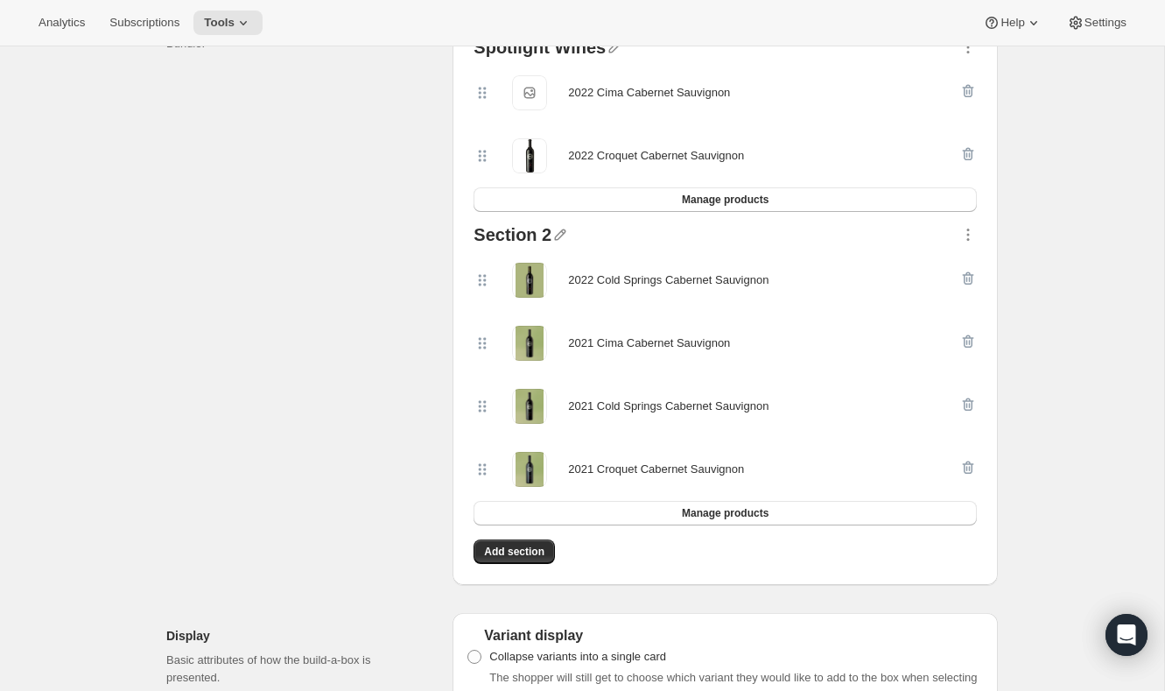
click at [630, 278] on div "2022 Cold Springs Cabernet Sauvignon" at bounding box center [668, 280] width 200 height 18
click at [683, 340] on div "2021 Cima Cabernet Sauvignon" at bounding box center [649, 343] width 162 height 18
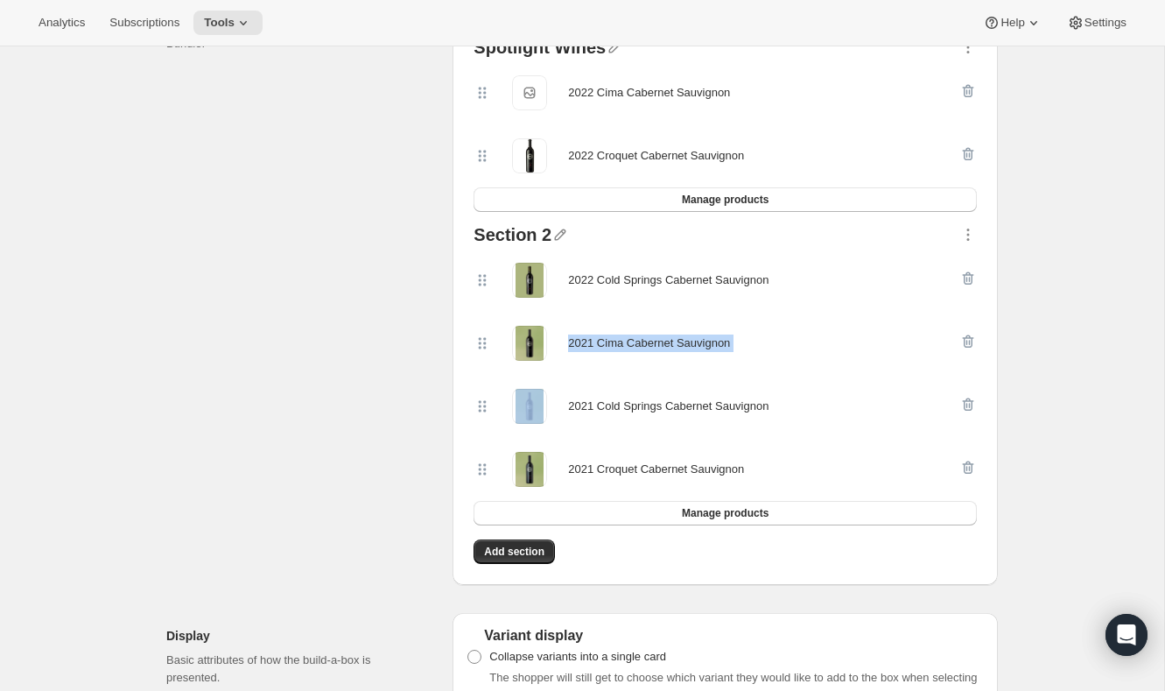
click at [683, 340] on div "2021 Cima Cabernet Sauvignon" at bounding box center [649, 343] width 162 height 18
click at [679, 401] on div "2021 Cold Springs Cabernet Sauvignon" at bounding box center [668, 406] width 200 height 18
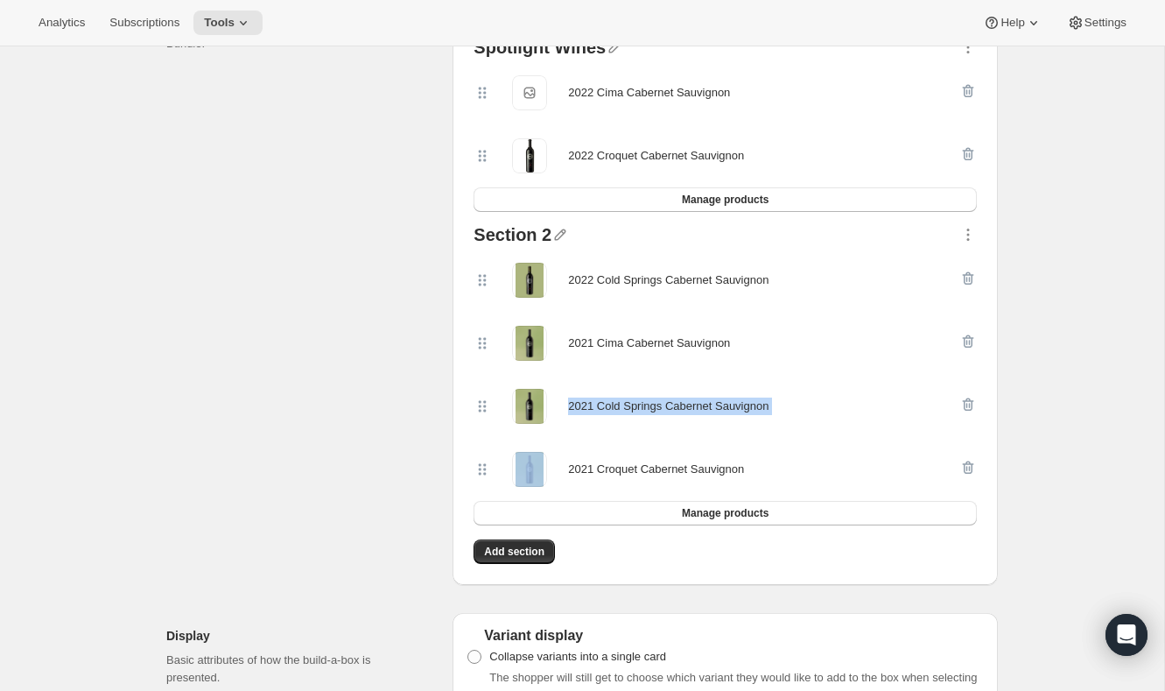
click at [679, 401] on div "2021 Cold Springs Cabernet Sauvignon" at bounding box center [668, 406] width 200 height 18
click at [658, 470] on div "2021 Croquet Cabernet Sauvignon" at bounding box center [656, 469] width 176 height 18
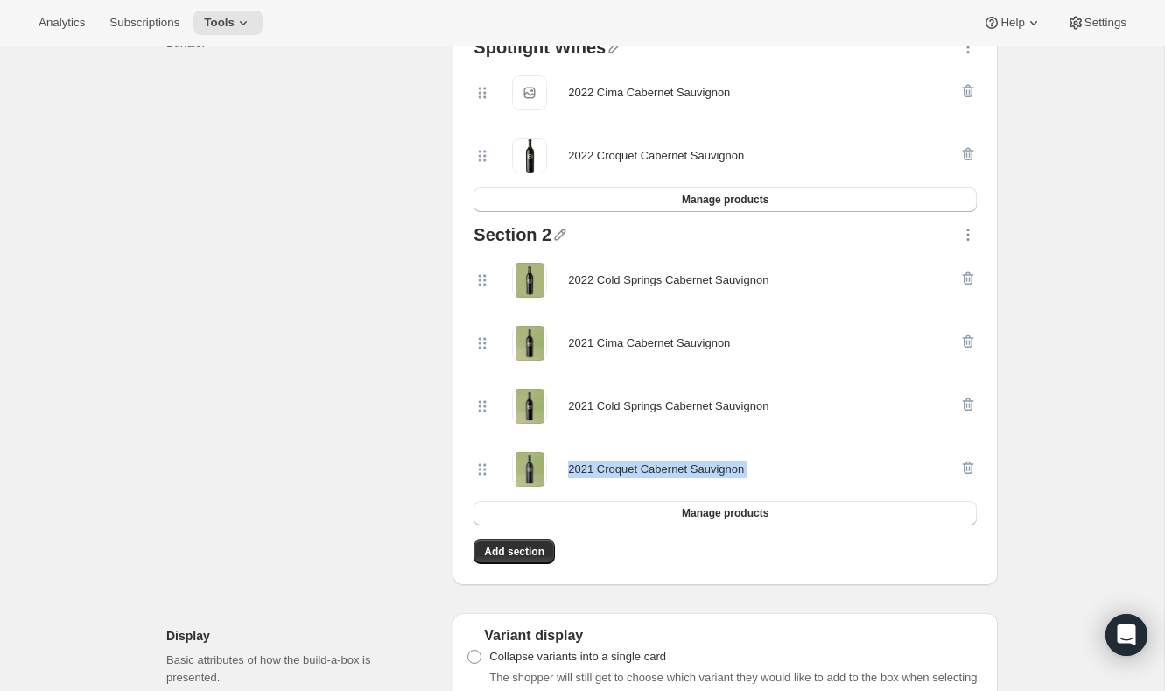
click at [658, 470] on div "2021 Croquet Cabernet Sauvignon" at bounding box center [656, 469] width 176 height 18
click at [654, 514] on button "Manage products" at bounding box center [725, 513] width 503 height 25
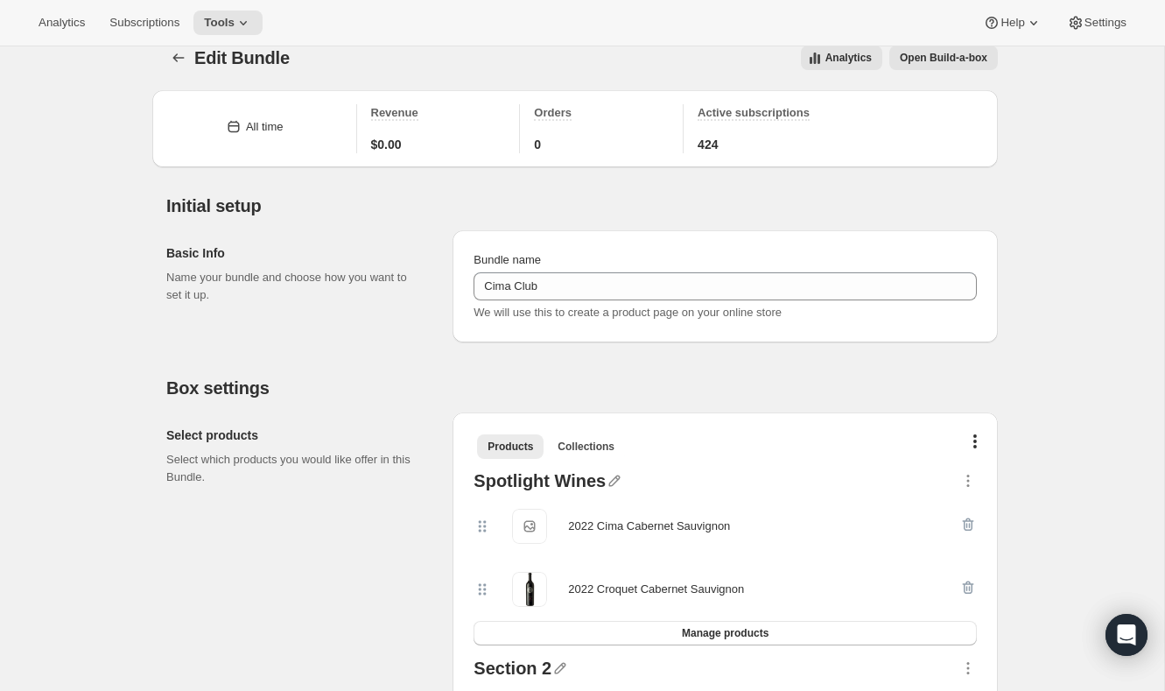
scroll to position [0, 0]
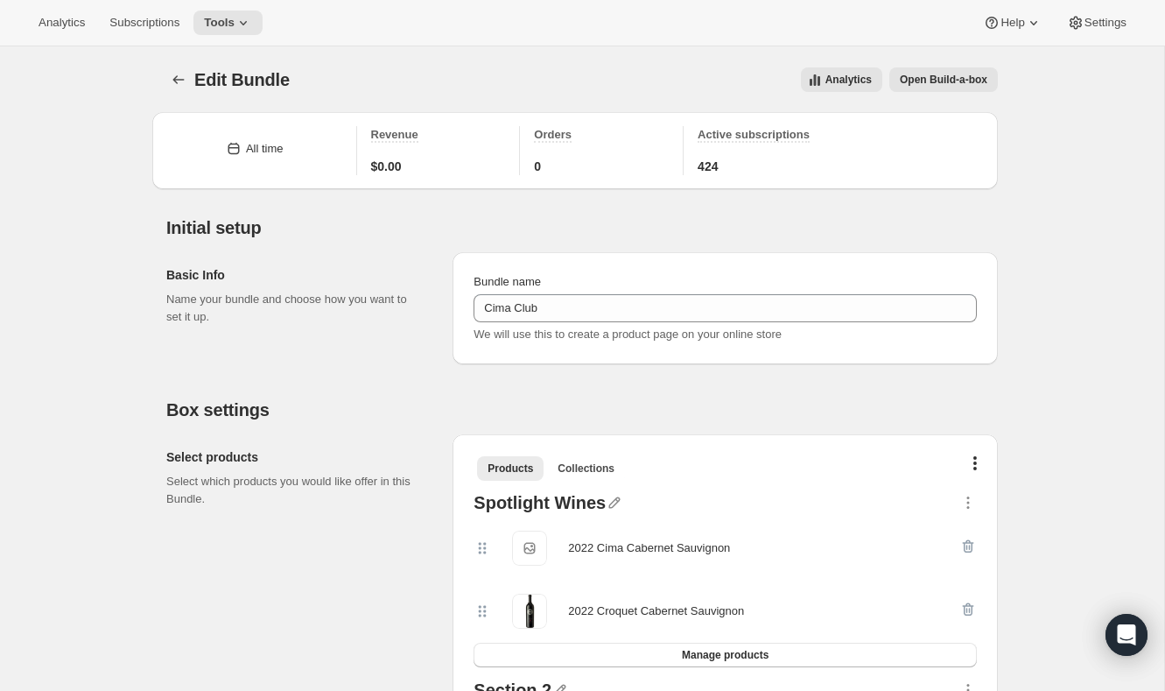
click at [968, 68] on button "Open Build-a-box" at bounding box center [943, 79] width 109 height 25
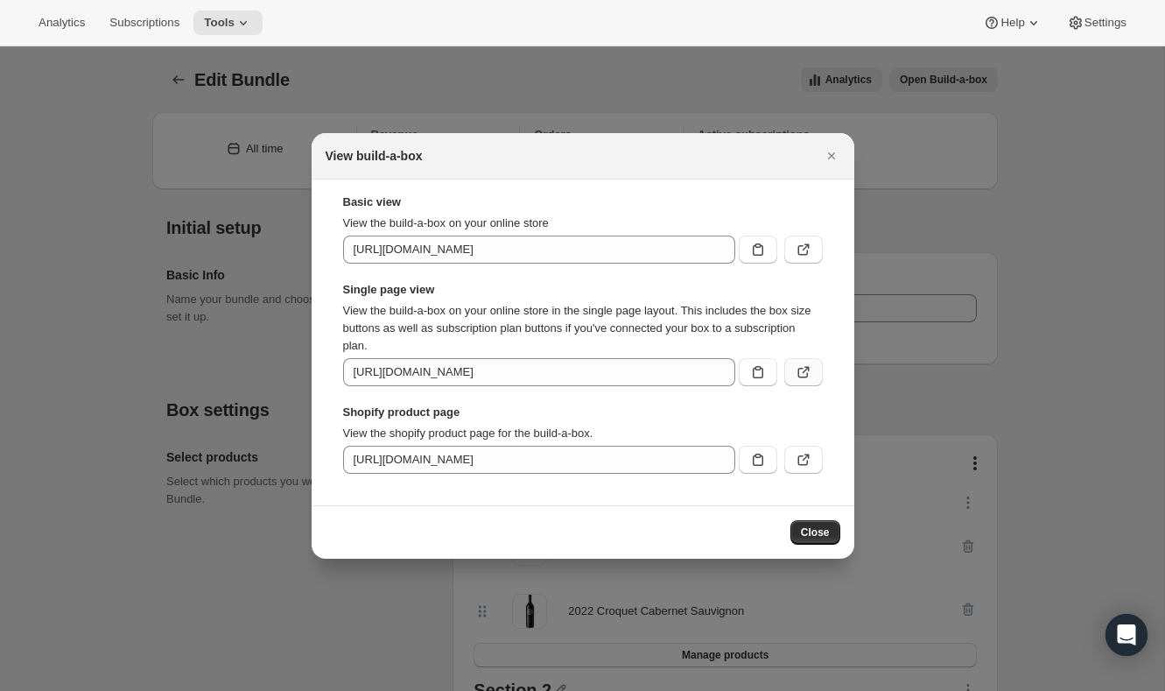
click at [797, 369] on icon ":r6v:" at bounding box center [802, 373] width 11 height 11
click at [190, 130] on div at bounding box center [582, 345] width 1165 height 691
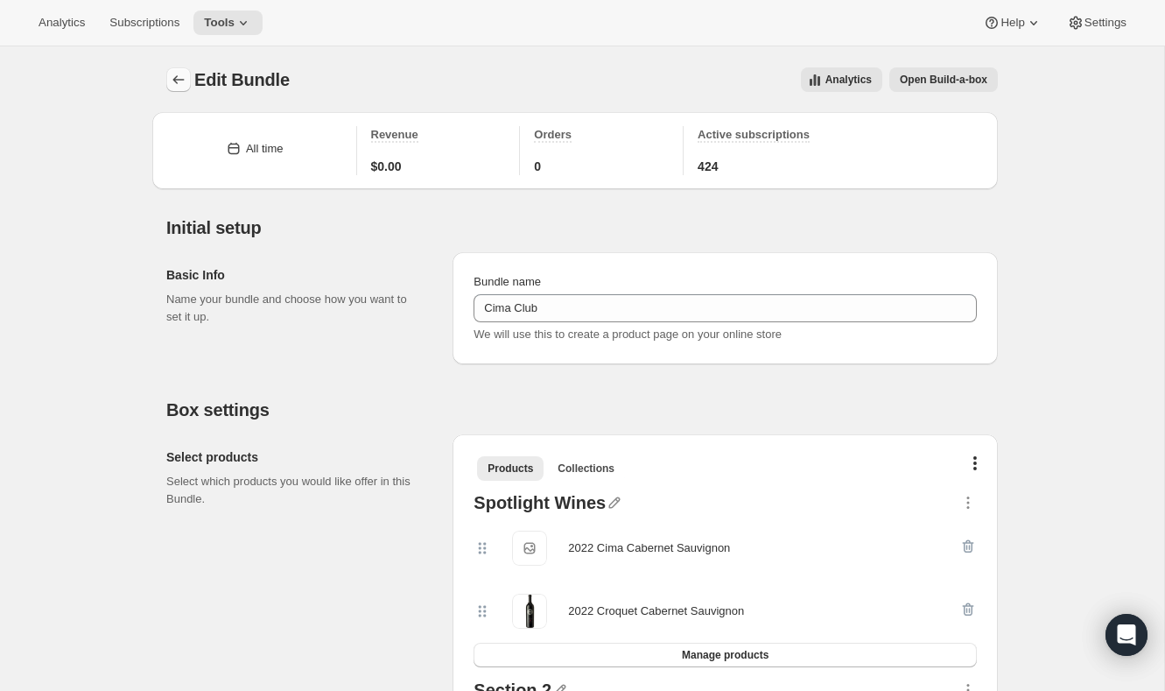
click at [177, 82] on icon "Bundles" at bounding box center [179, 80] width 18 height 18
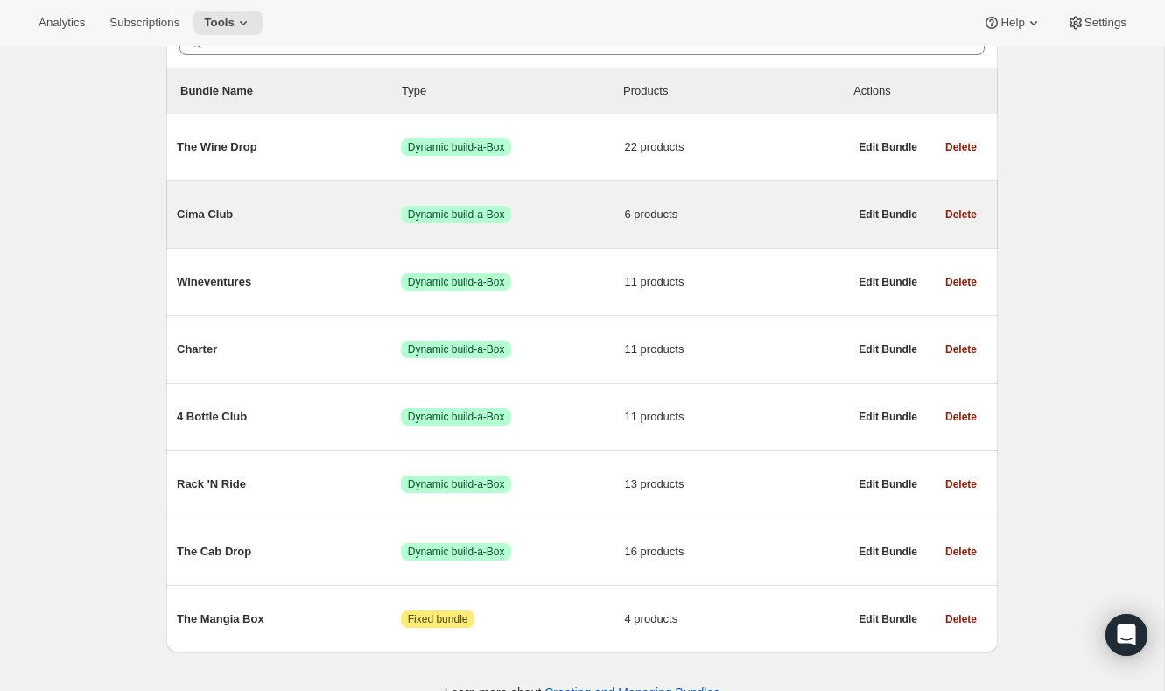
scroll to position [218, 0]
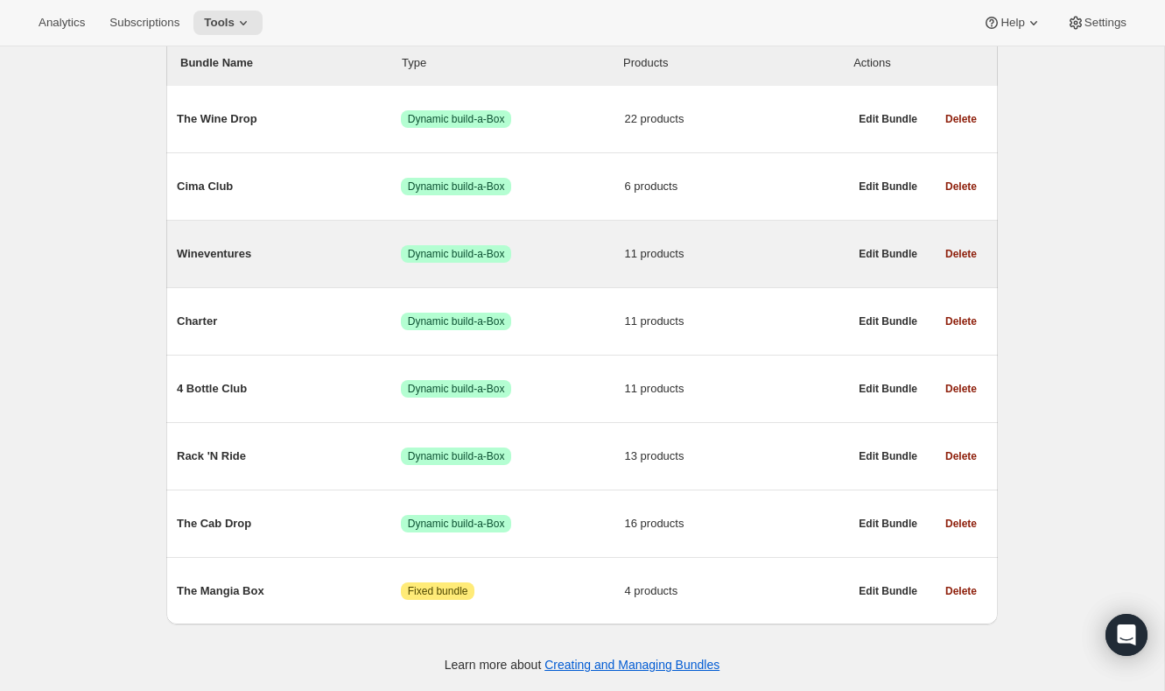
click at [244, 251] on span "Wineventures" at bounding box center [289, 254] width 224 height 18
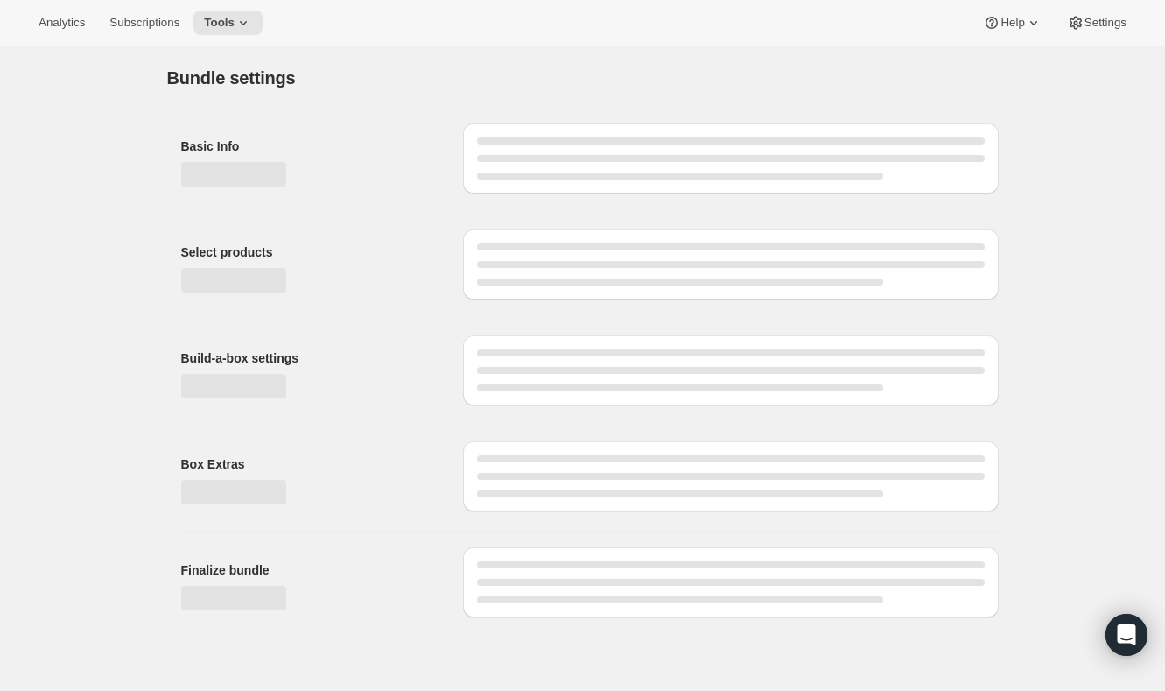
type input "Wineventures"
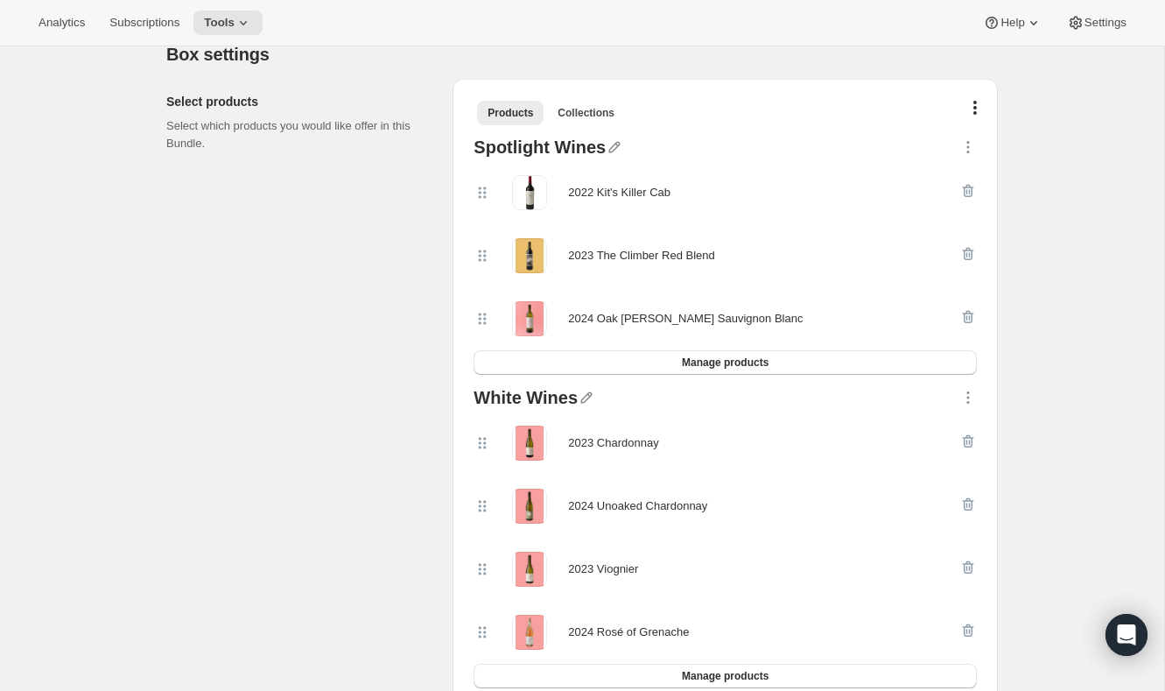
scroll to position [423, 0]
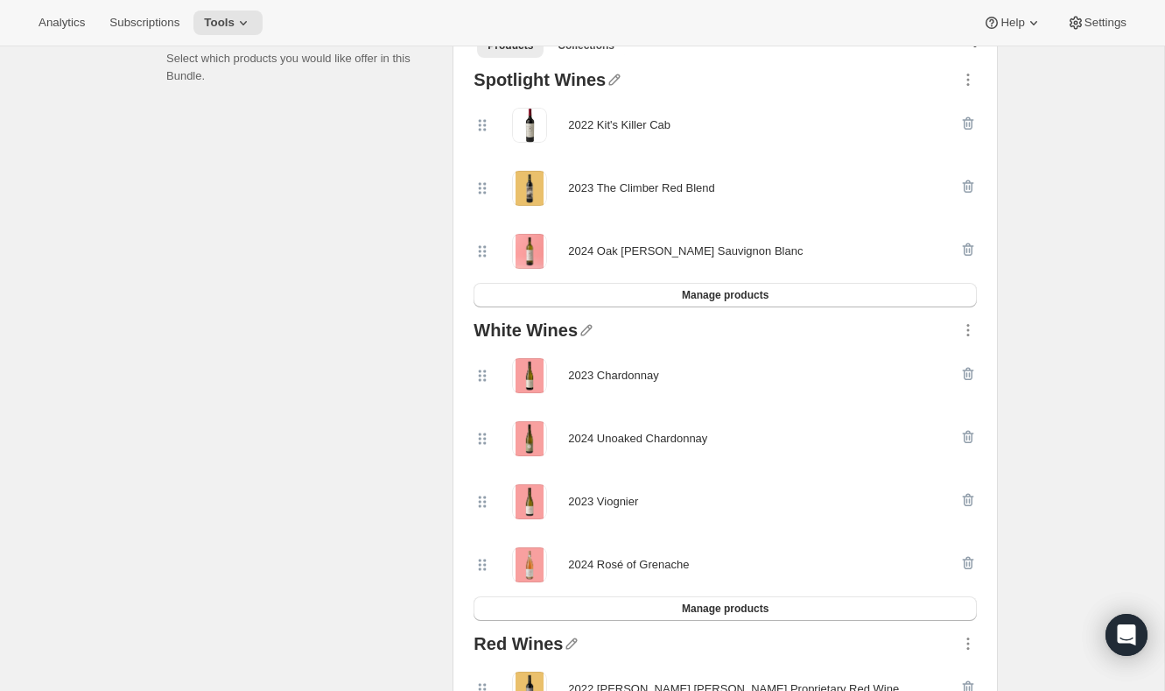
click at [648, 109] on div "2022 Kit's Killer Cab" at bounding box center [619, 125] width 102 height 35
click at [609, 148] on div "2022 Kit's Killer Cab" at bounding box center [725, 125] width 503 height 63
click at [628, 132] on div "2022 Kit's Killer Cab" at bounding box center [619, 125] width 102 height 35
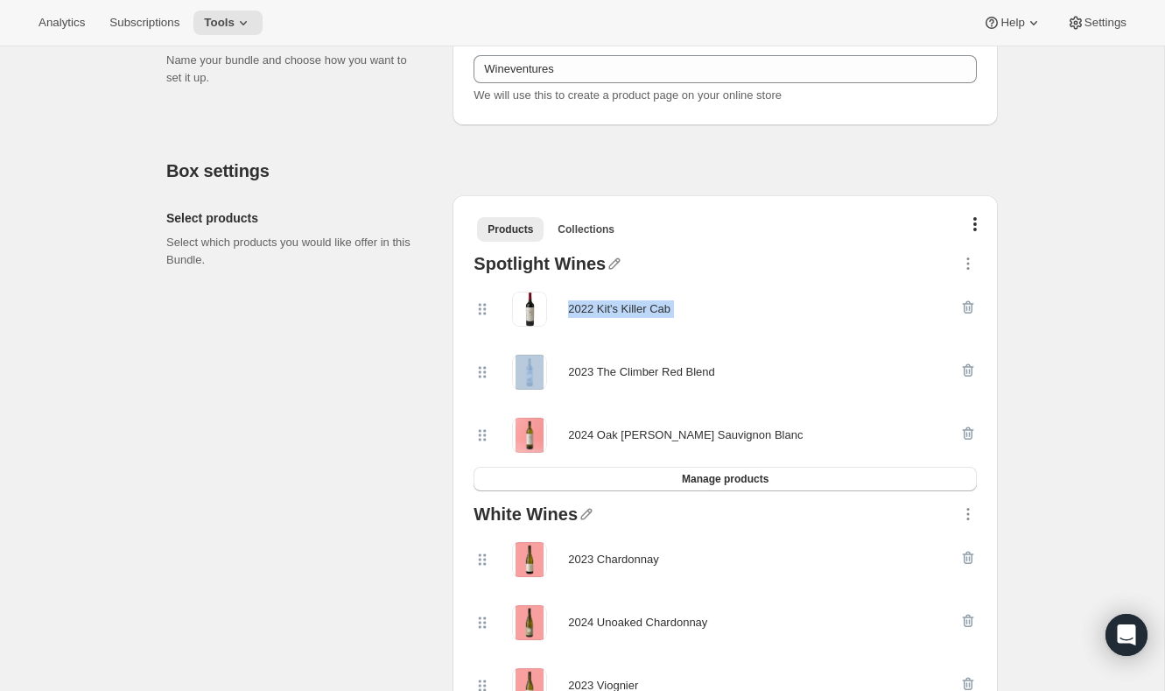
scroll to position [267, 0]
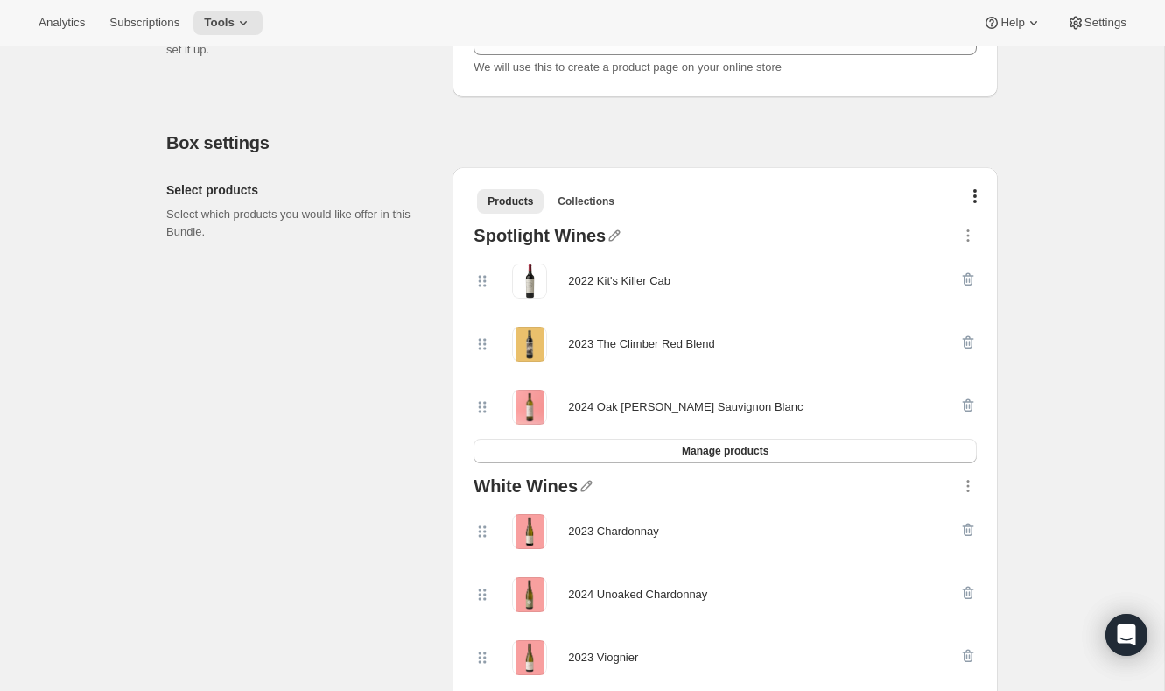
click at [614, 317] on div "2023 The Climber Red Blend" at bounding box center [725, 343] width 503 height 63
click at [598, 335] on div "2023 The Climber Red Blend" at bounding box center [641, 344] width 146 height 18
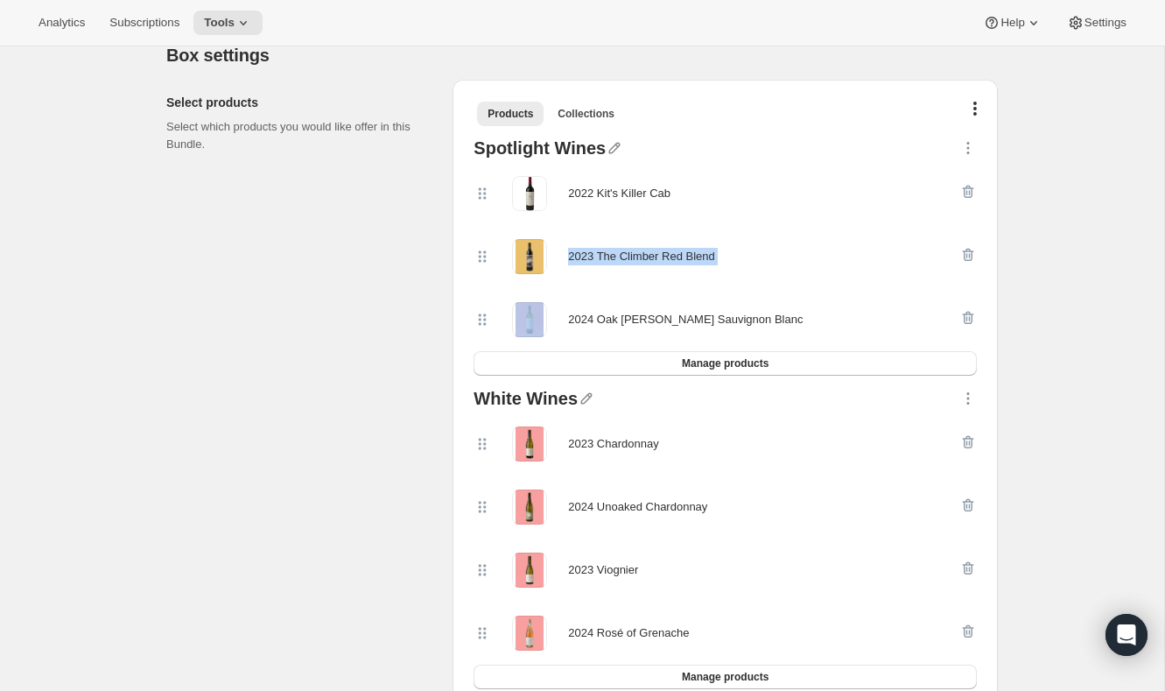
scroll to position [358, 0]
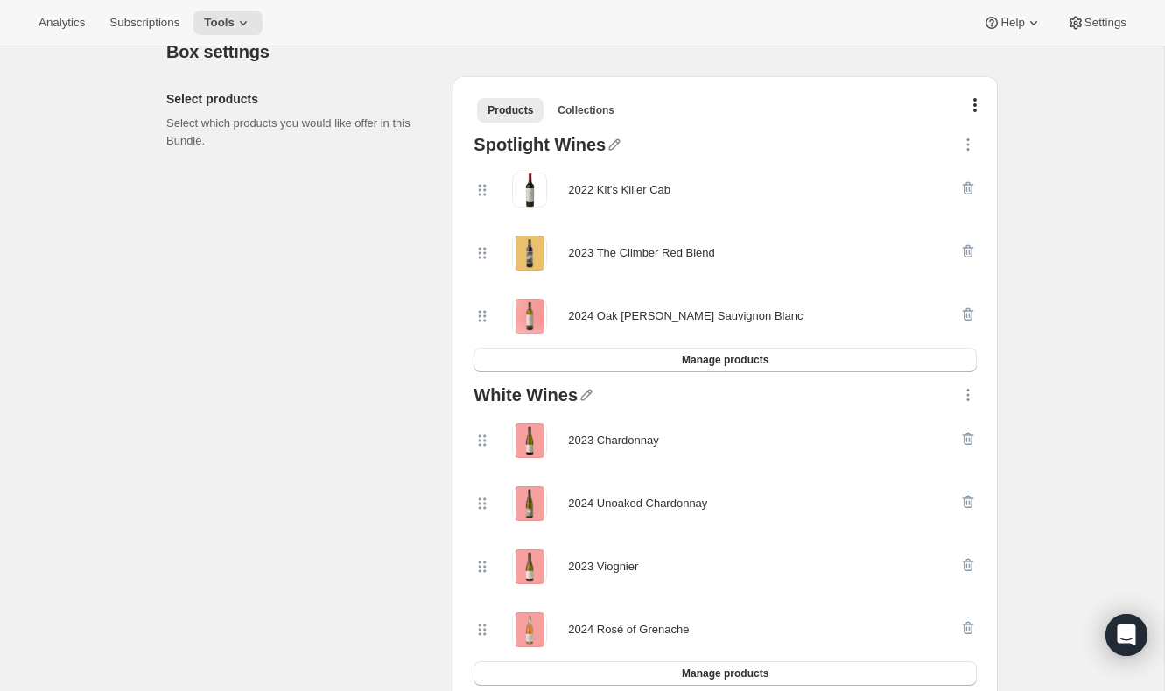
click at [613, 309] on div "2024 Oak [PERSON_NAME] Sauvignon Blanc" at bounding box center [685, 316] width 235 height 18
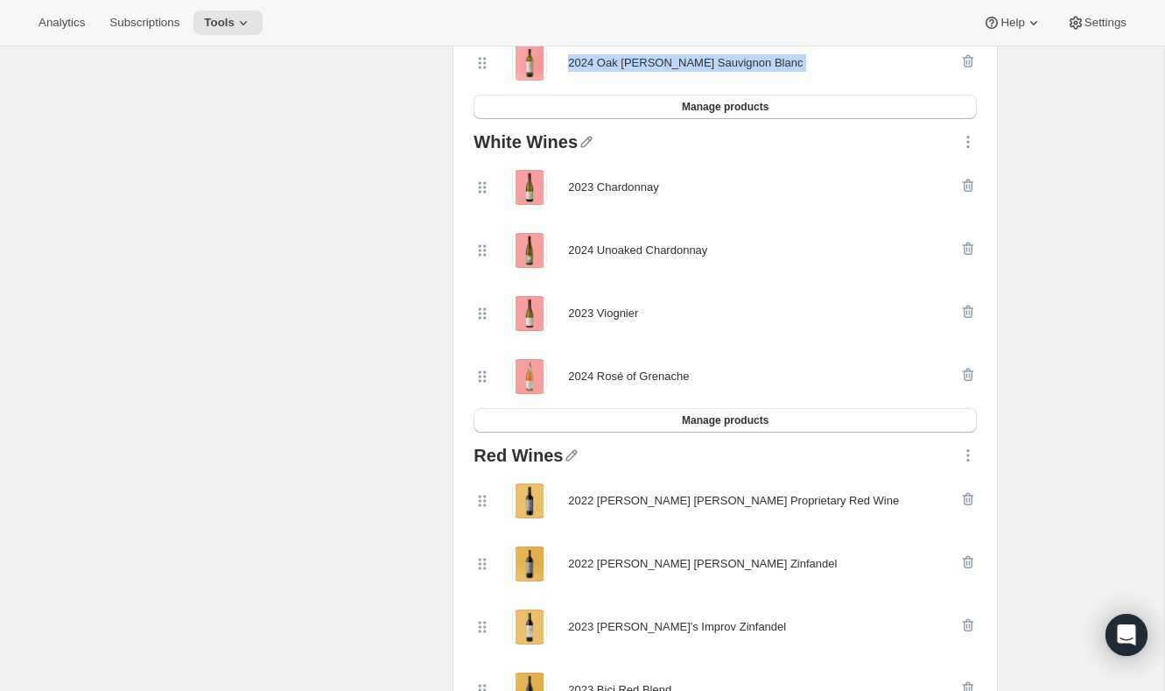
scroll to position [628, 0]
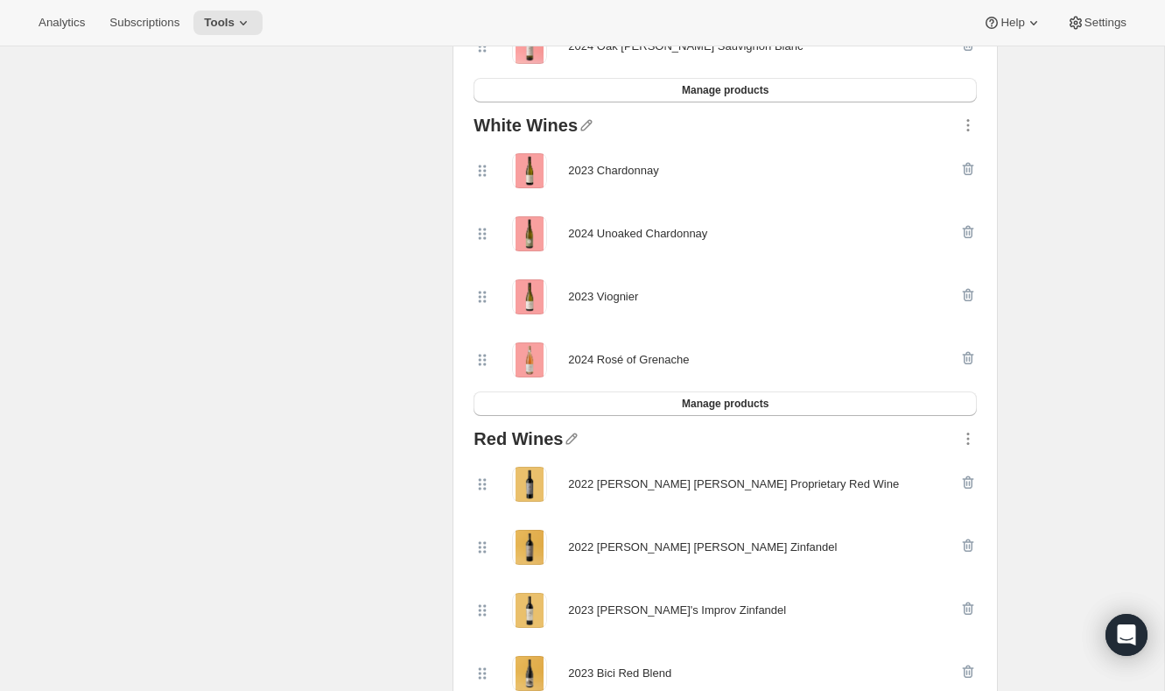
click at [645, 174] on div "2023 Chardonnay" at bounding box center [613, 171] width 90 height 18
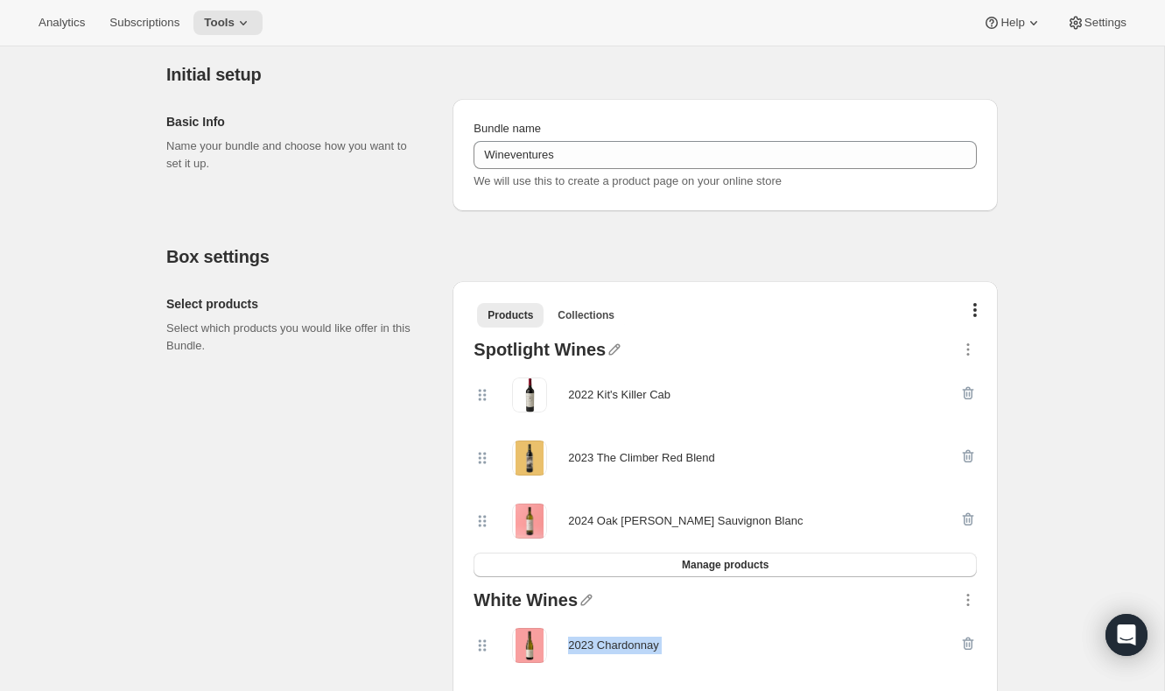
scroll to position [106, 0]
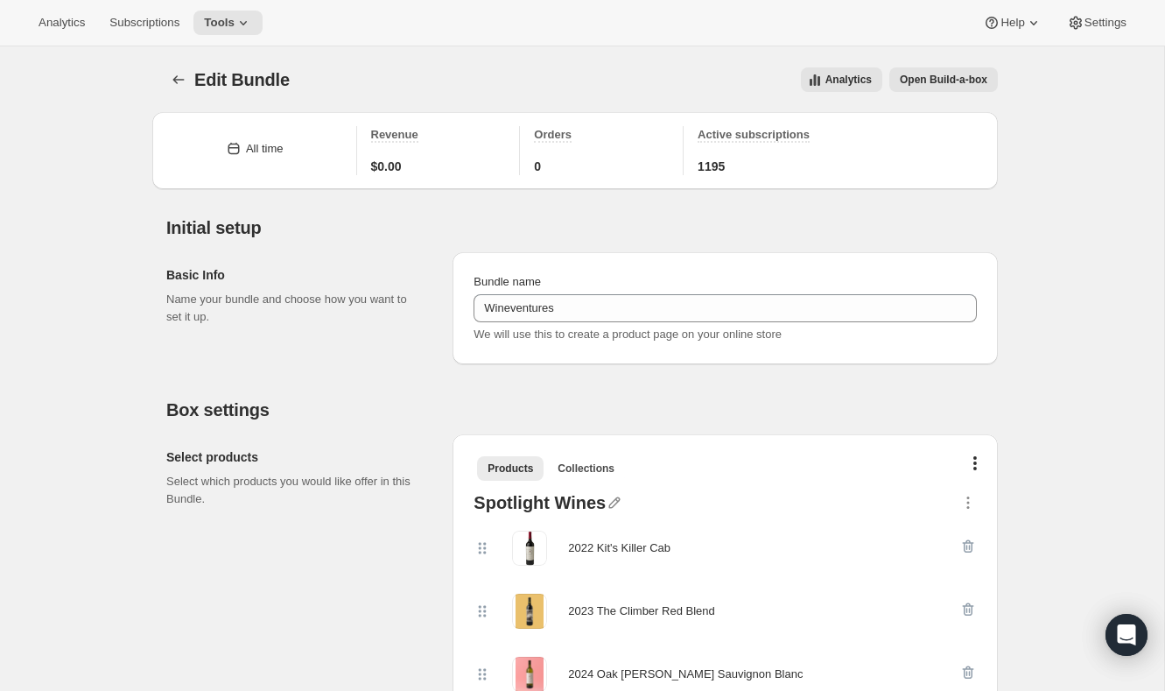
click at [955, 76] on span "Open Build-a-box" at bounding box center [944, 80] width 88 height 14
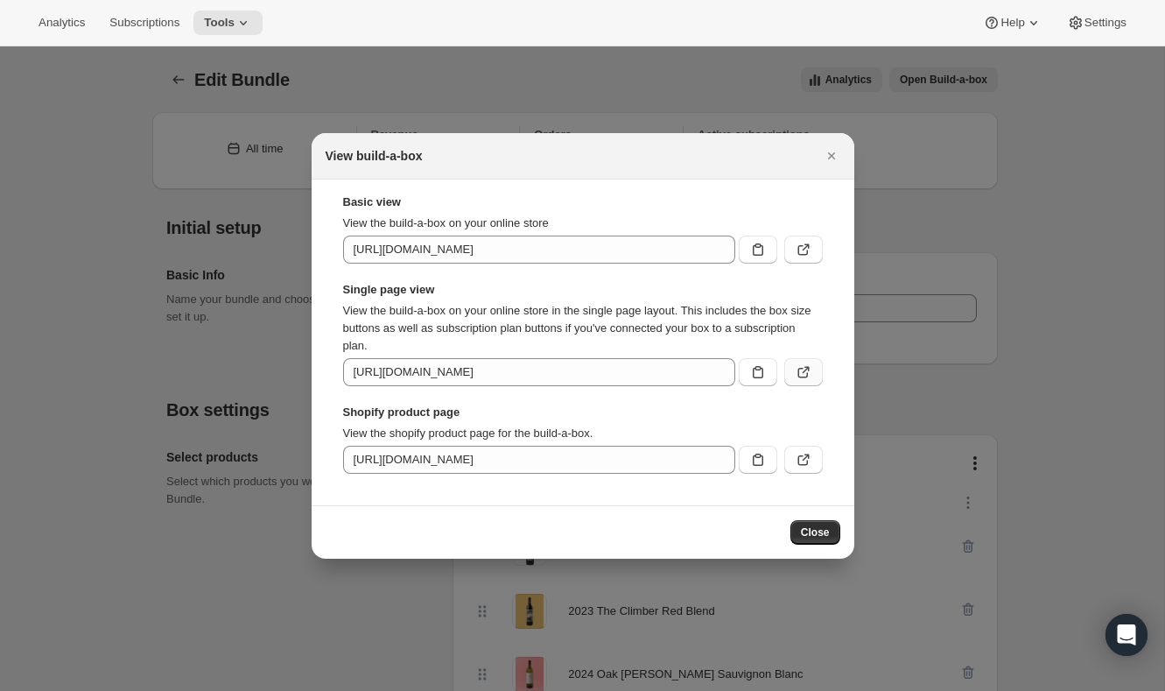
click at [806, 370] on icon ":raq:" at bounding box center [804, 372] width 18 height 18
click at [573, 86] on div at bounding box center [582, 345] width 1165 height 691
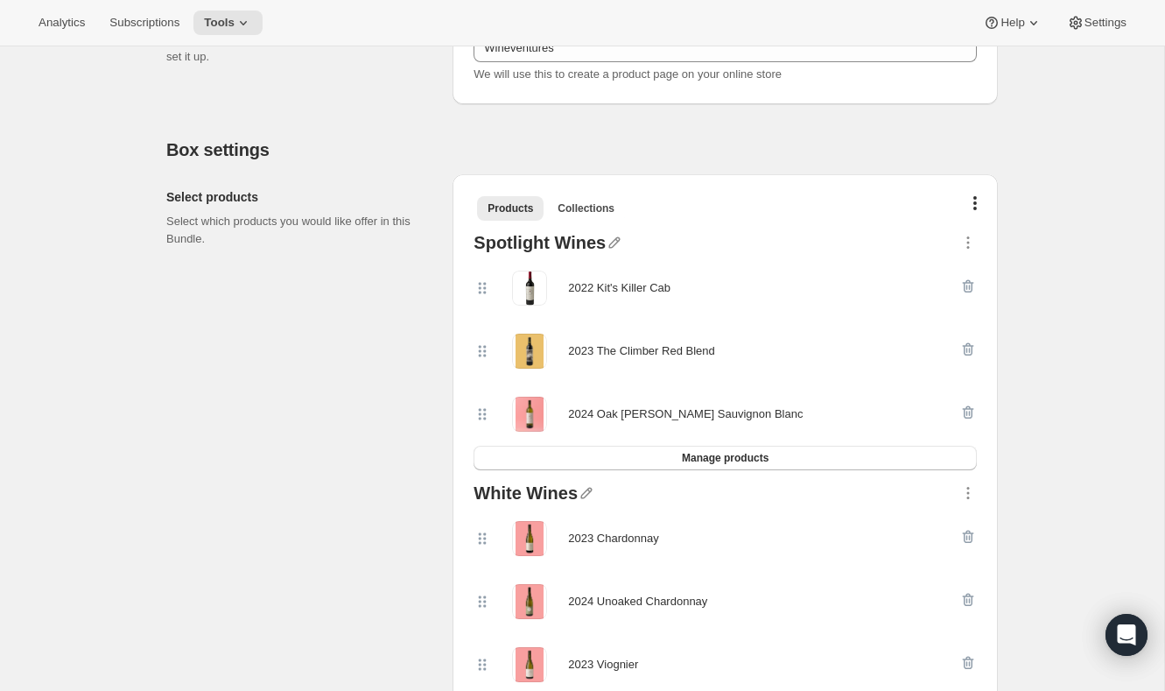
scroll to position [267, 0]
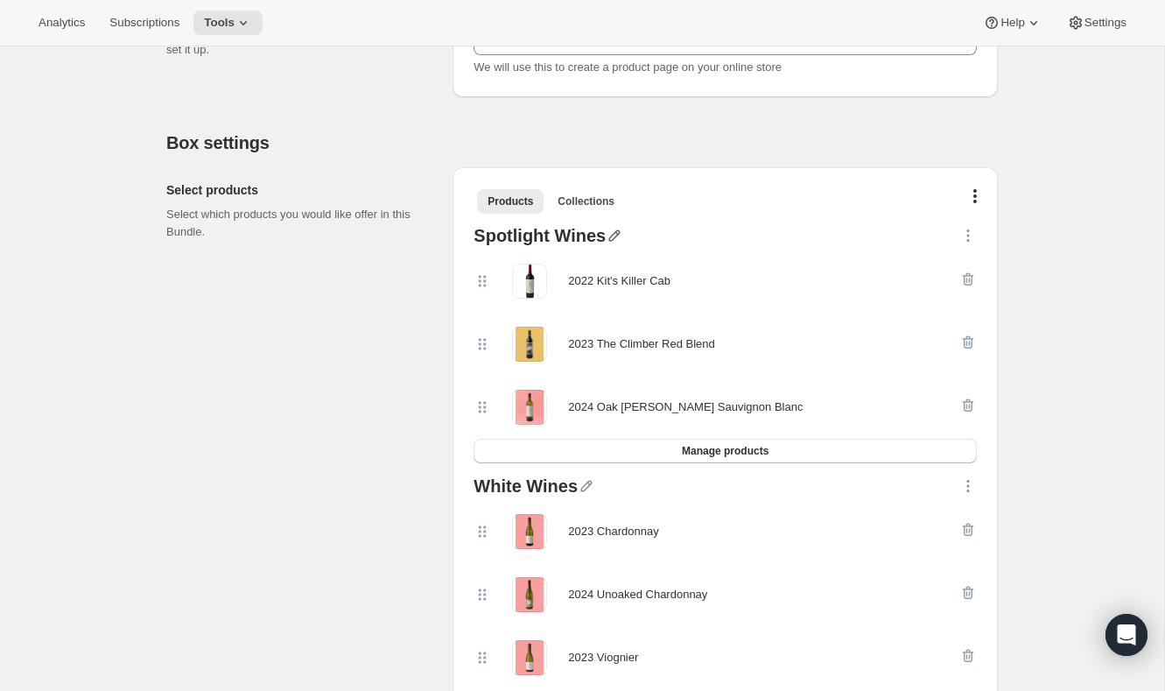
click at [610, 238] on icon "button" at bounding box center [615, 236] width 18 height 18
click at [826, 244] on div at bounding box center [783, 238] width 354 height 23
click at [971, 238] on icon "button" at bounding box center [968, 236] width 18 height 18
click at [796, 451] on button "Manage products" at bounding box center [725, 450] width 503 height 25
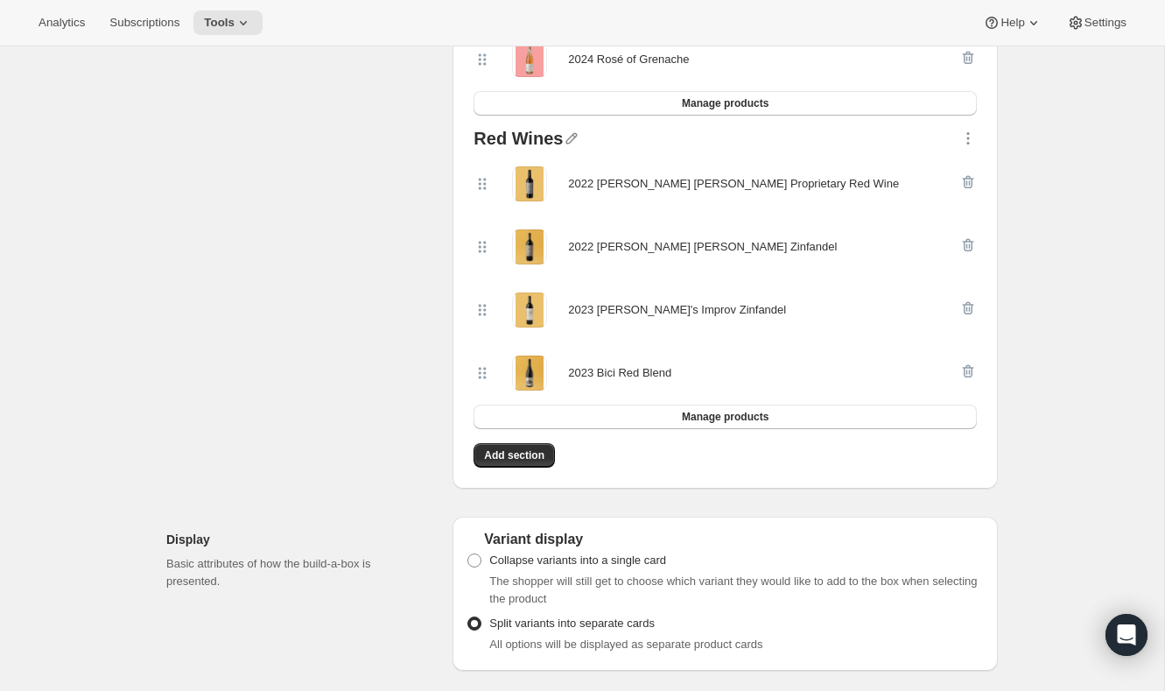
scroll to position [939, 0]
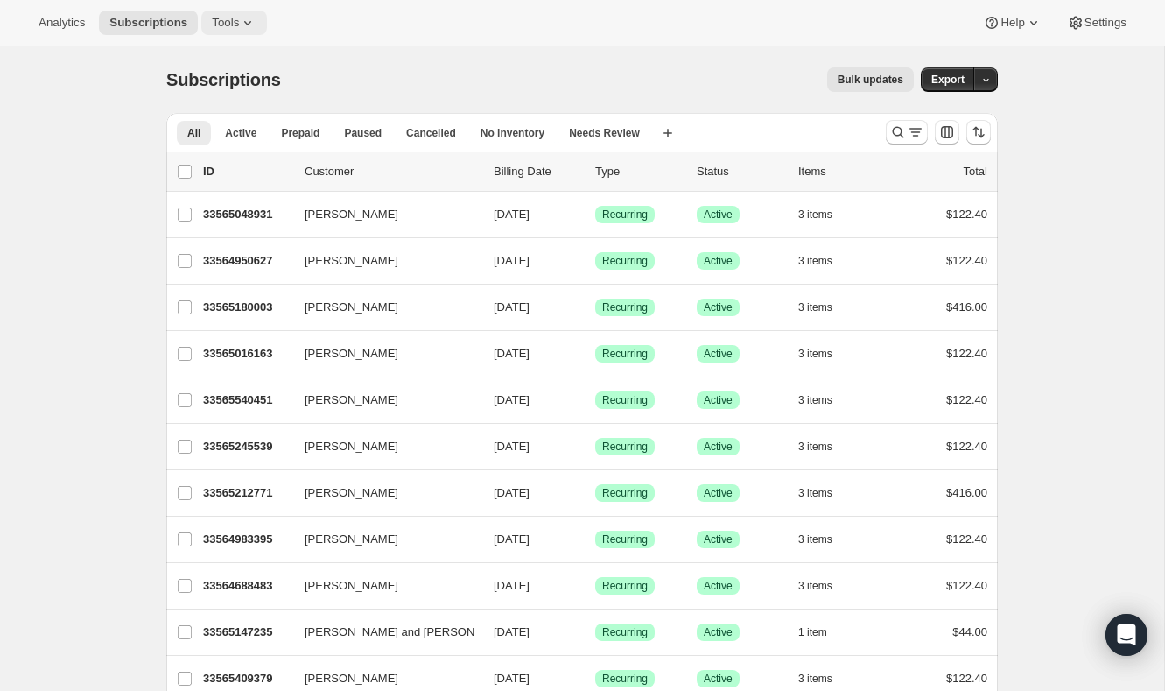
click at [220, 32] on button "Tools" at bounding box center [234, 23] width 66 height 25
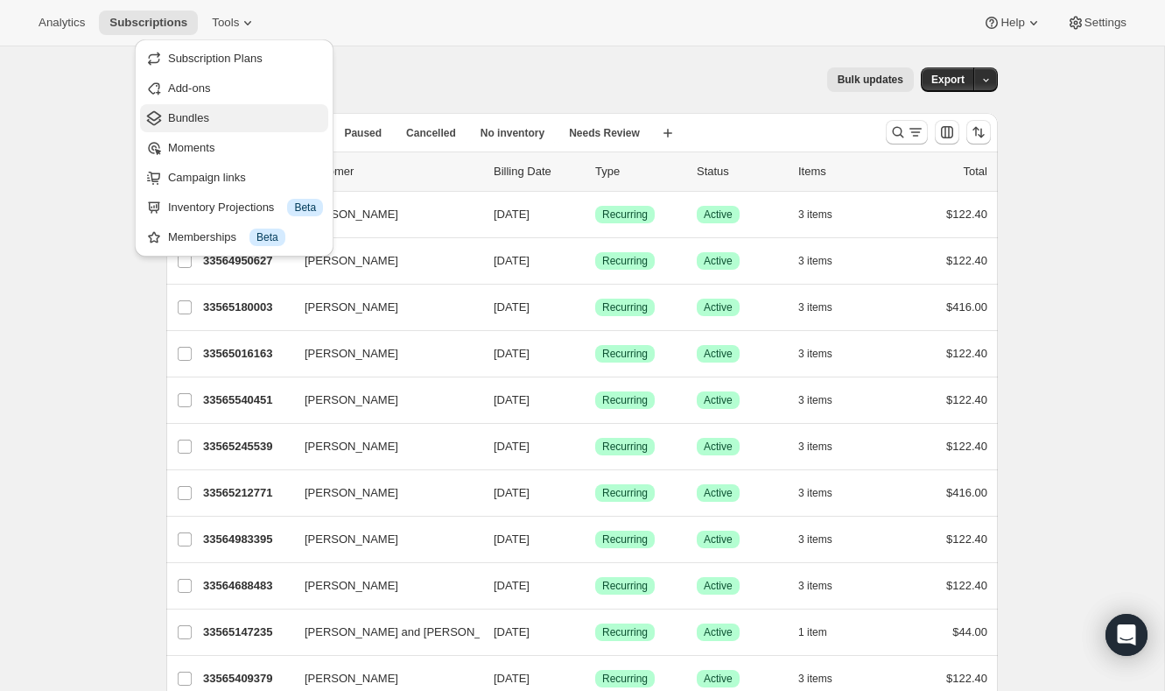
click at [224, 116] on span "Bundles" at bounding box center [245, 118] width 155 height 18
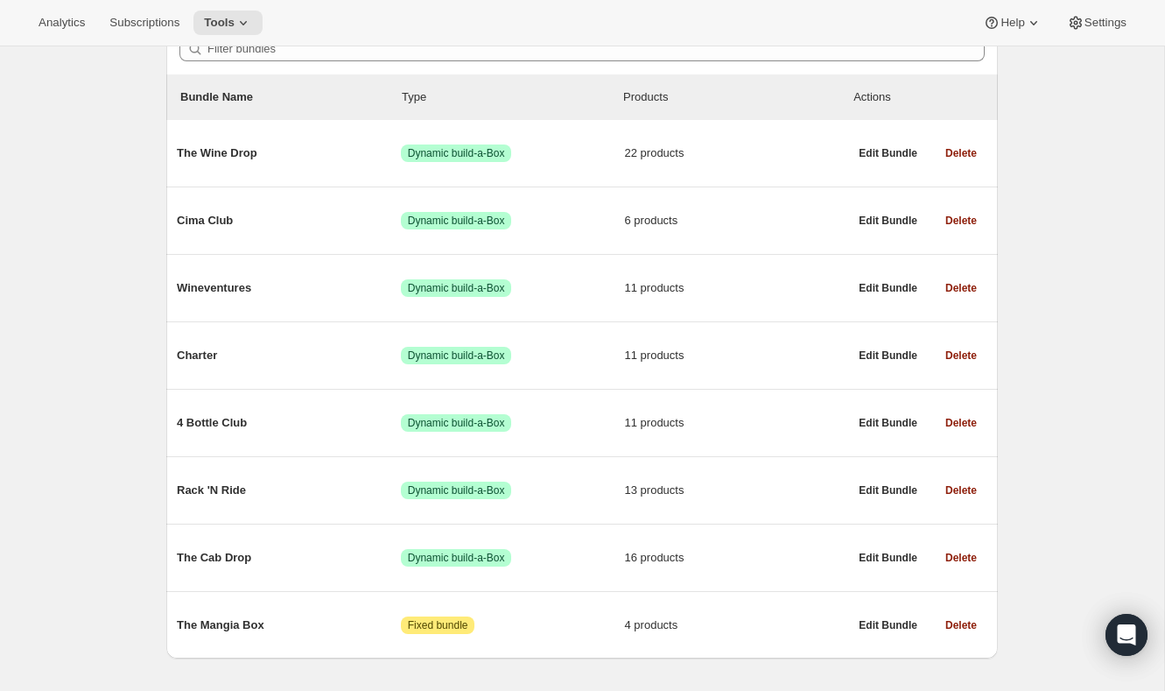
scroll to position [218, 0]
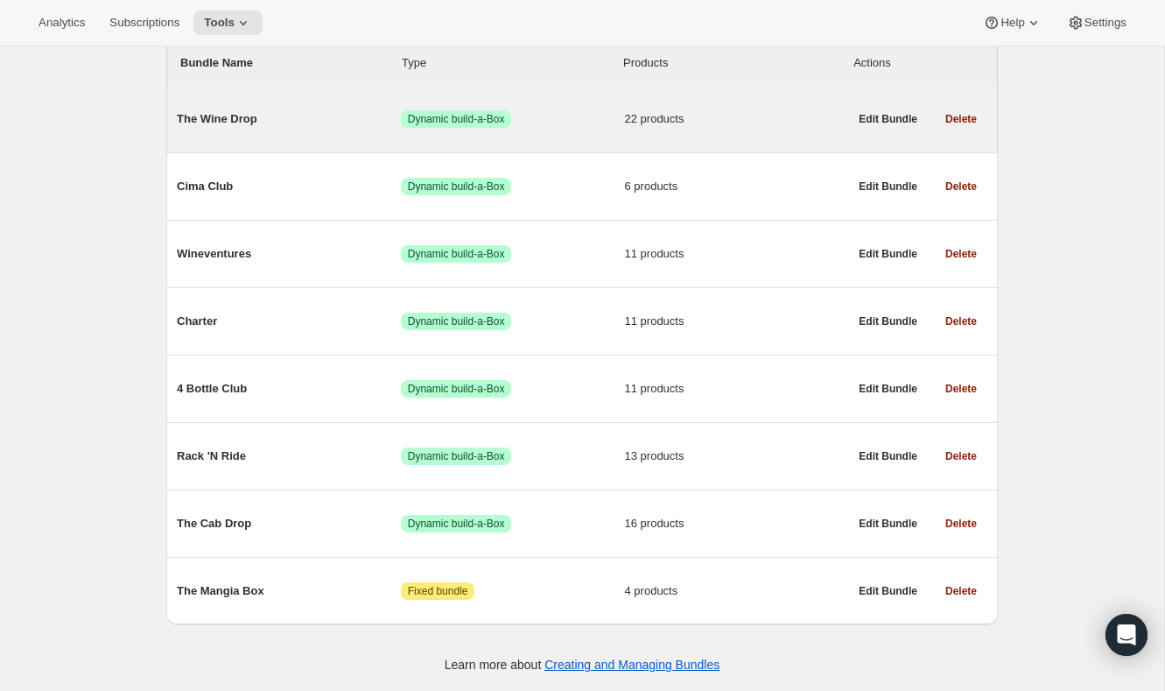
click at [224, 116] on span "The Wine Drop" at bounding box center [289, 119] width 224 height 18
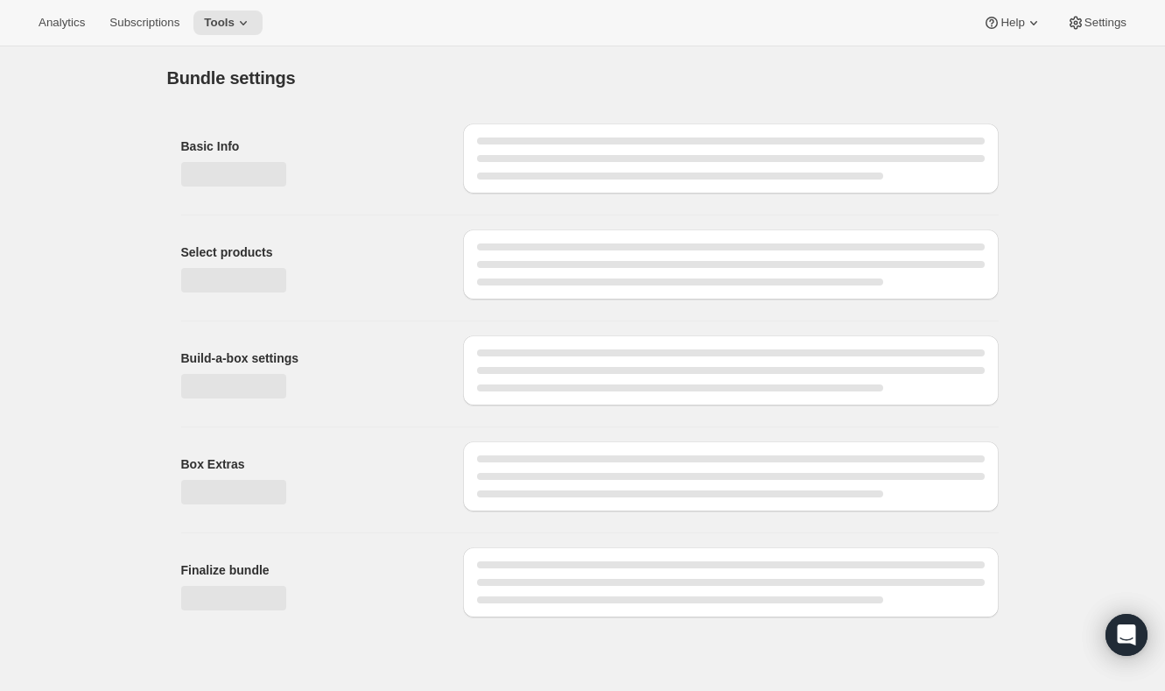
type input "The Wine Drop"
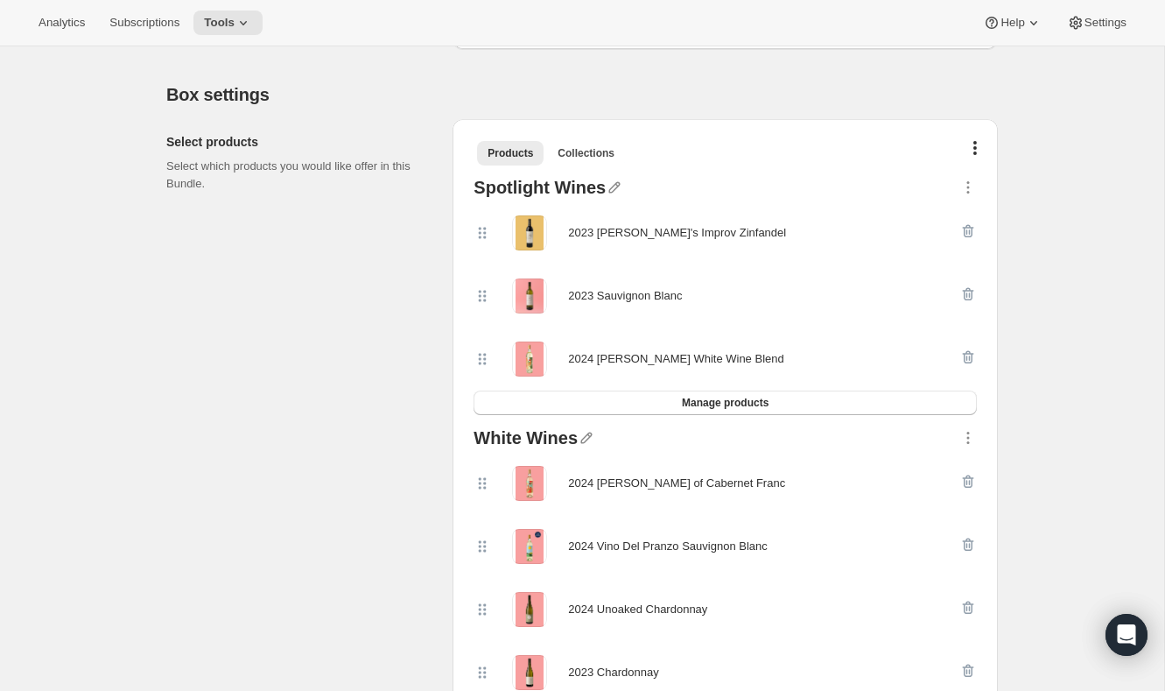
scroll to position [335, 0]
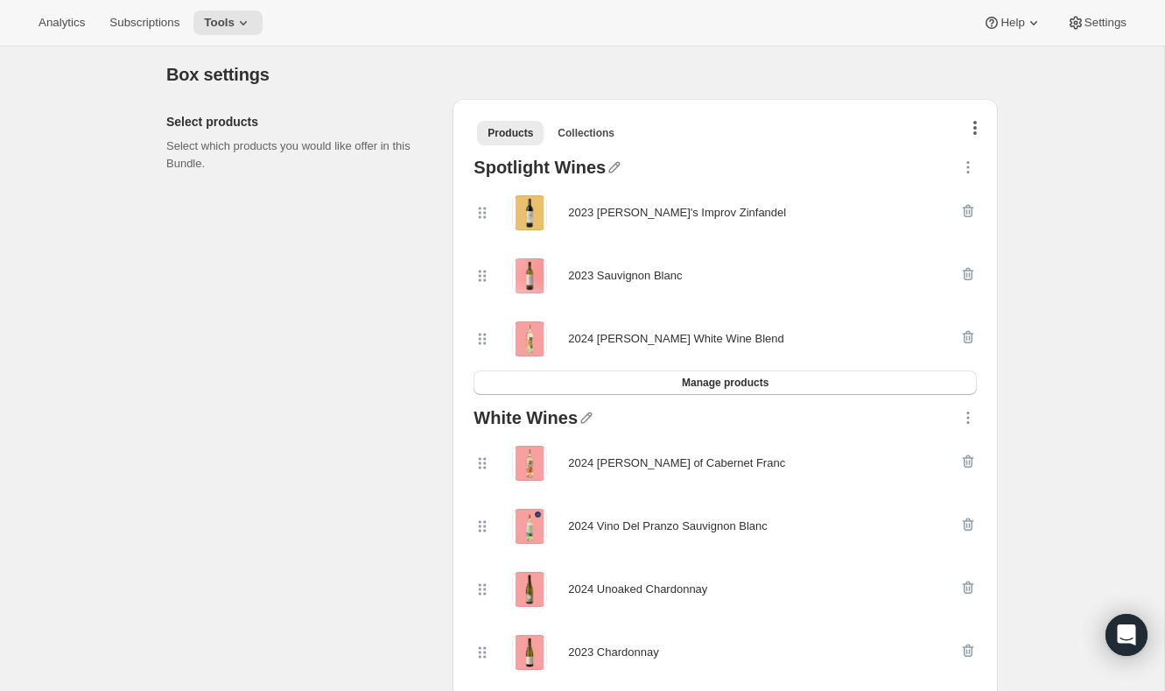
click at [966, 127] on button "button" at bounding box center [975, 131] width 18 height 18
click at [972, 165] on icon "button" at bounding box center [968, 167] width 18 height 18
click at [983, 128] on button "button" at bounding box center [975, 131] width 18 height 18
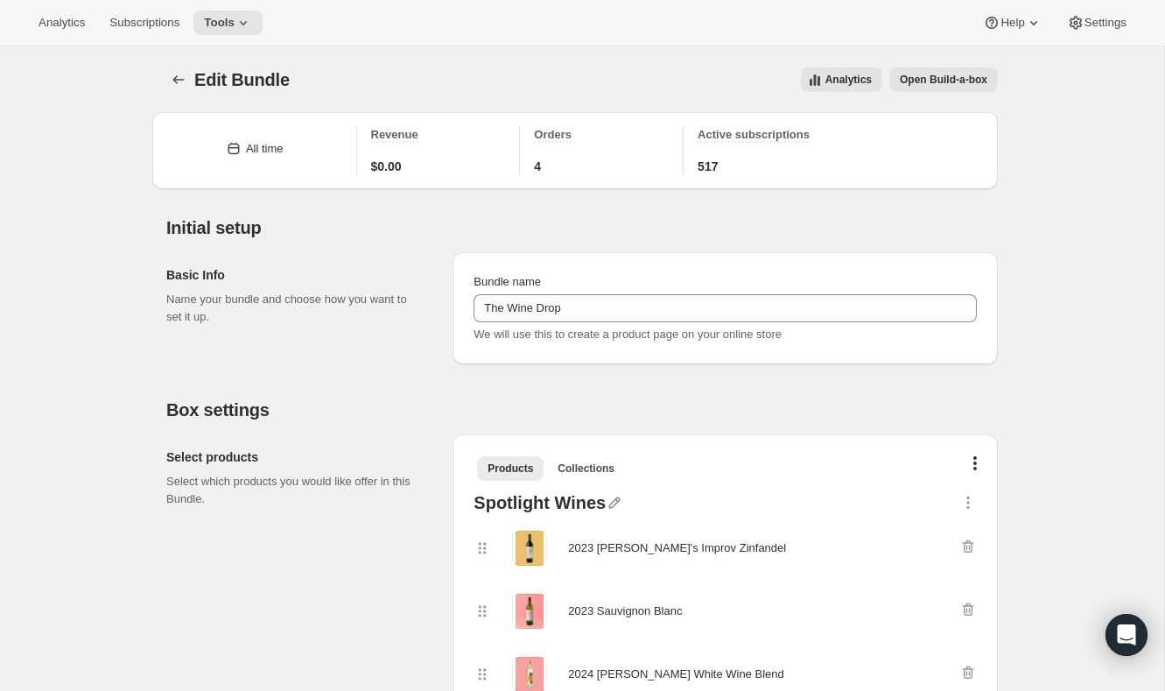
click at [929, 80] on span "Open Build-a-box" at bounding box center [944, 80] width 88 height 14
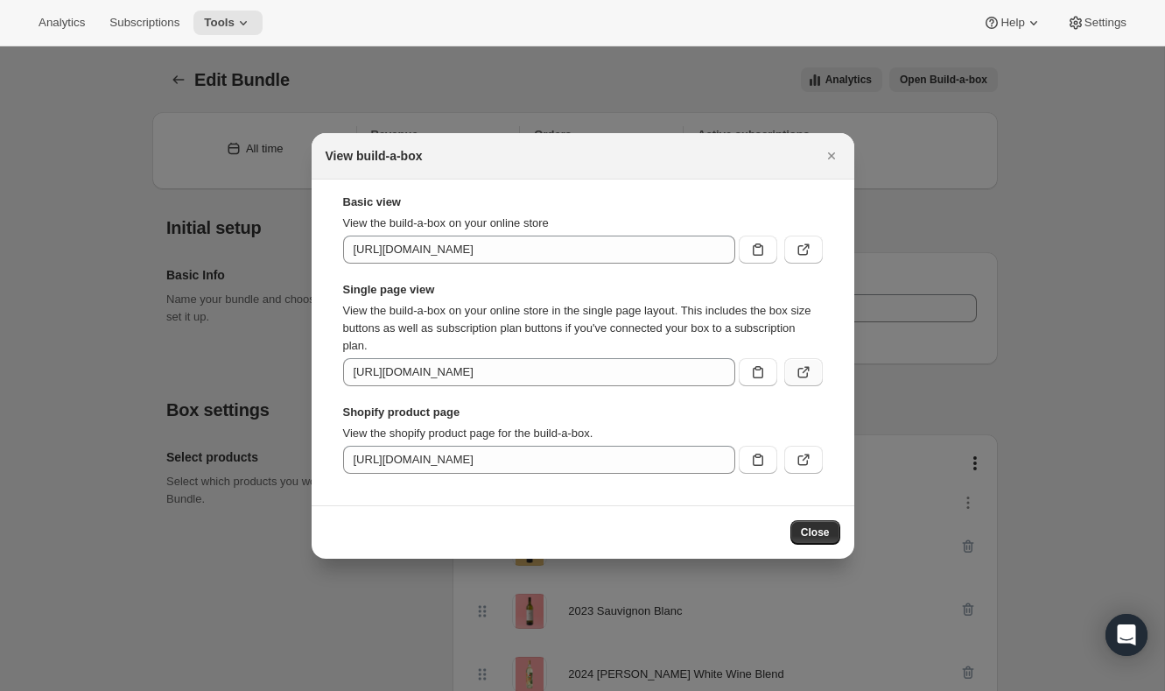
click at [790, 367] on button ":rdq:" at bounding box center [803, 372] width 39 height 28
click at [241, 264] on div at bounding box center [582, 345] width 1165 height 691
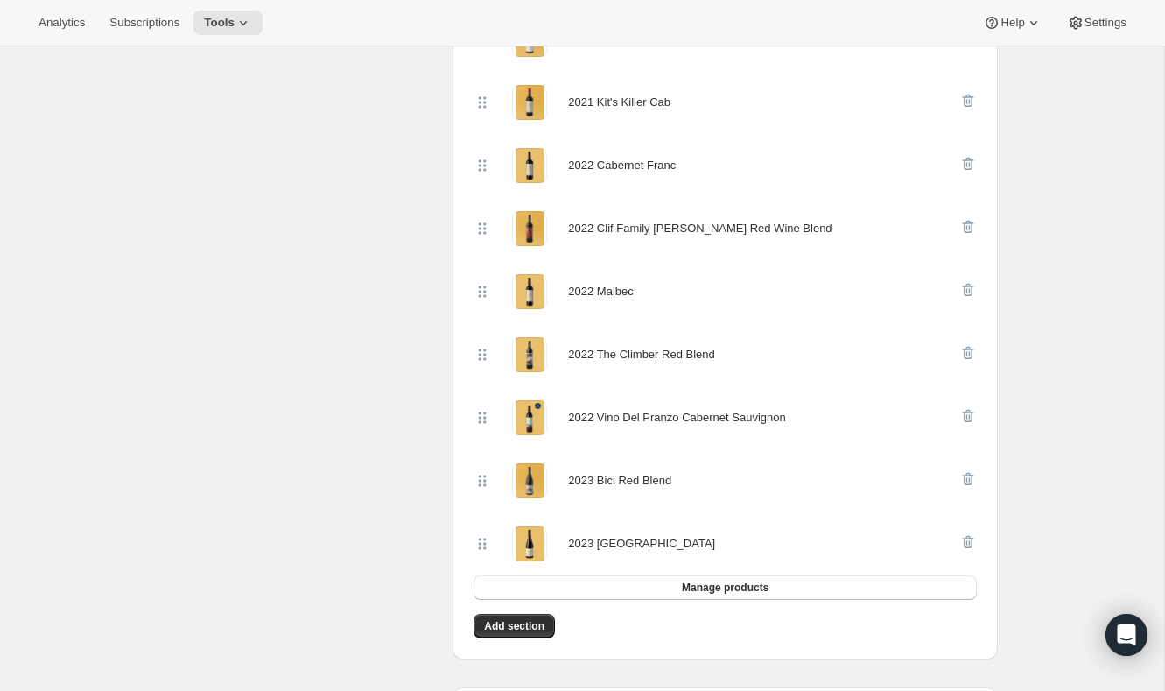
scroll to position [602, 0]
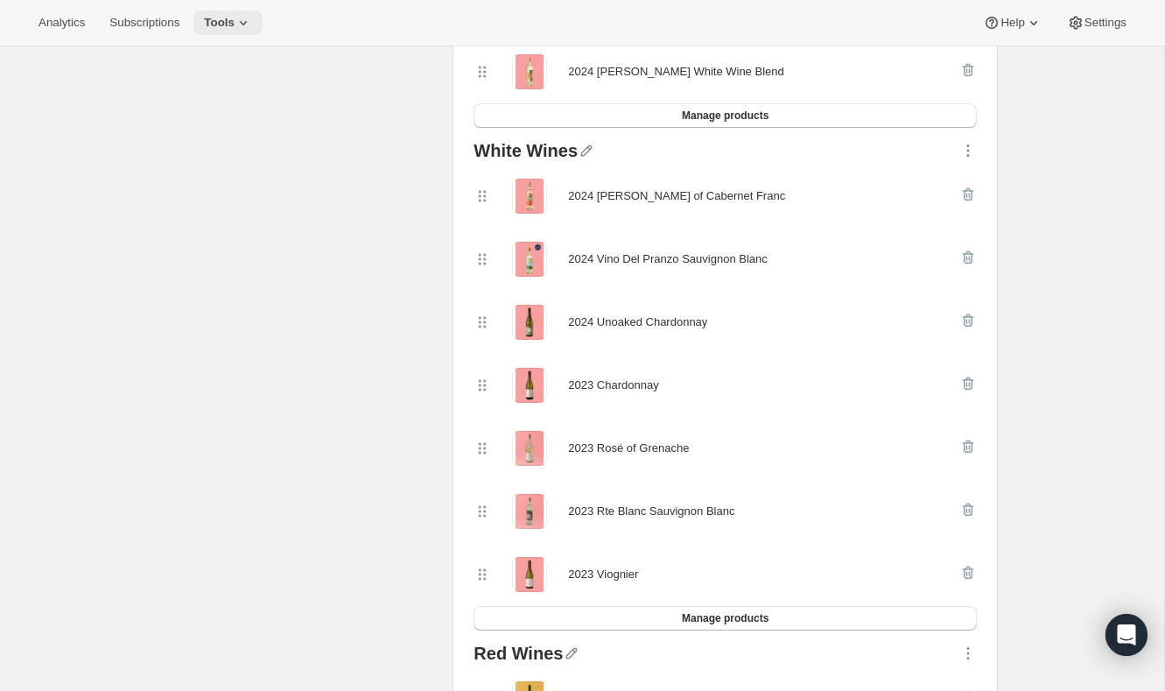
click at [235, 23] on span "Tools" at bounding box center [219, 23] width 31 height 14
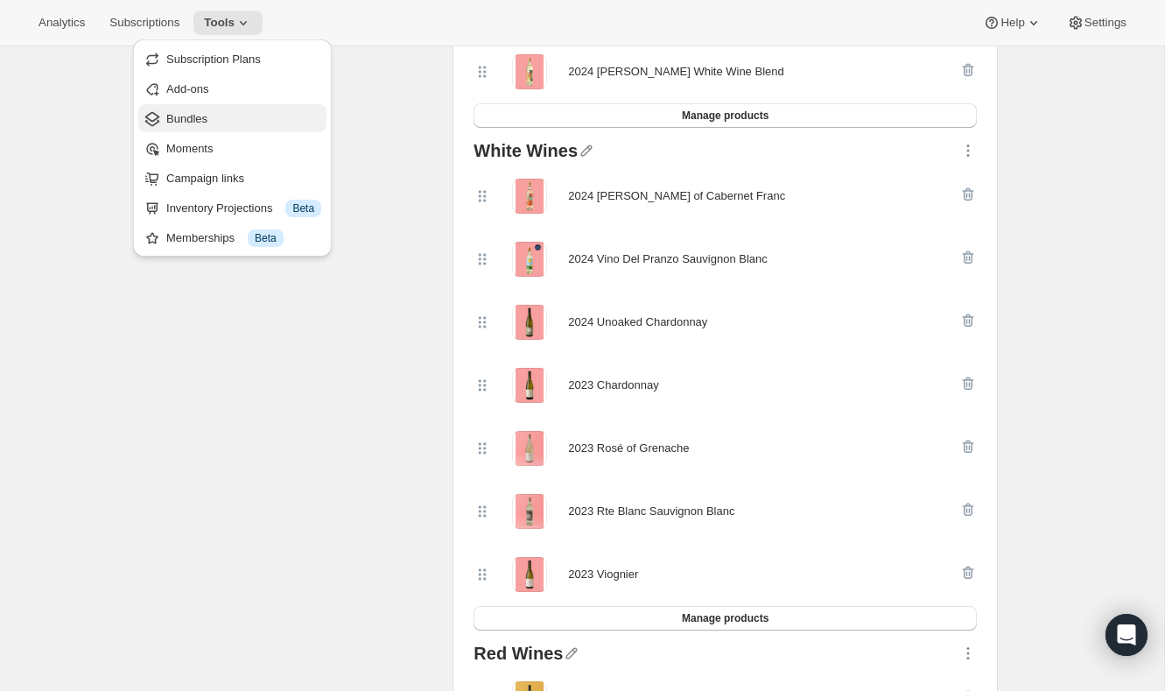
click at [266, 129] on button "Bundles" at bounding box center [232, 118] width 188 height 28
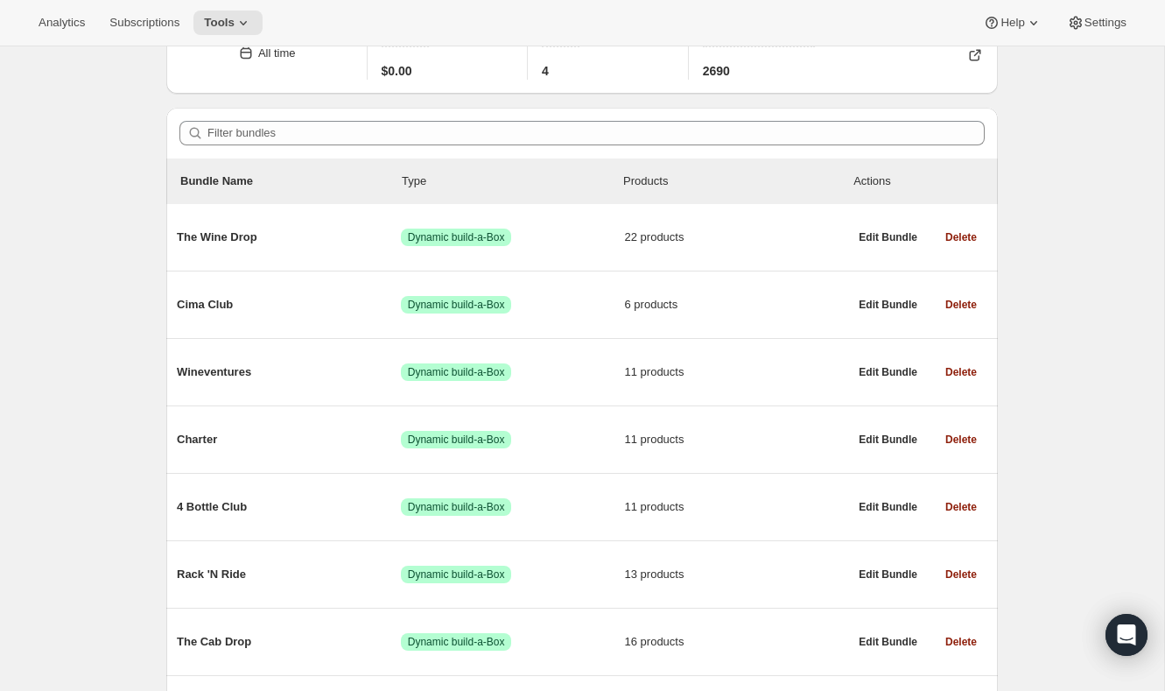
scroll to position [218, 0]
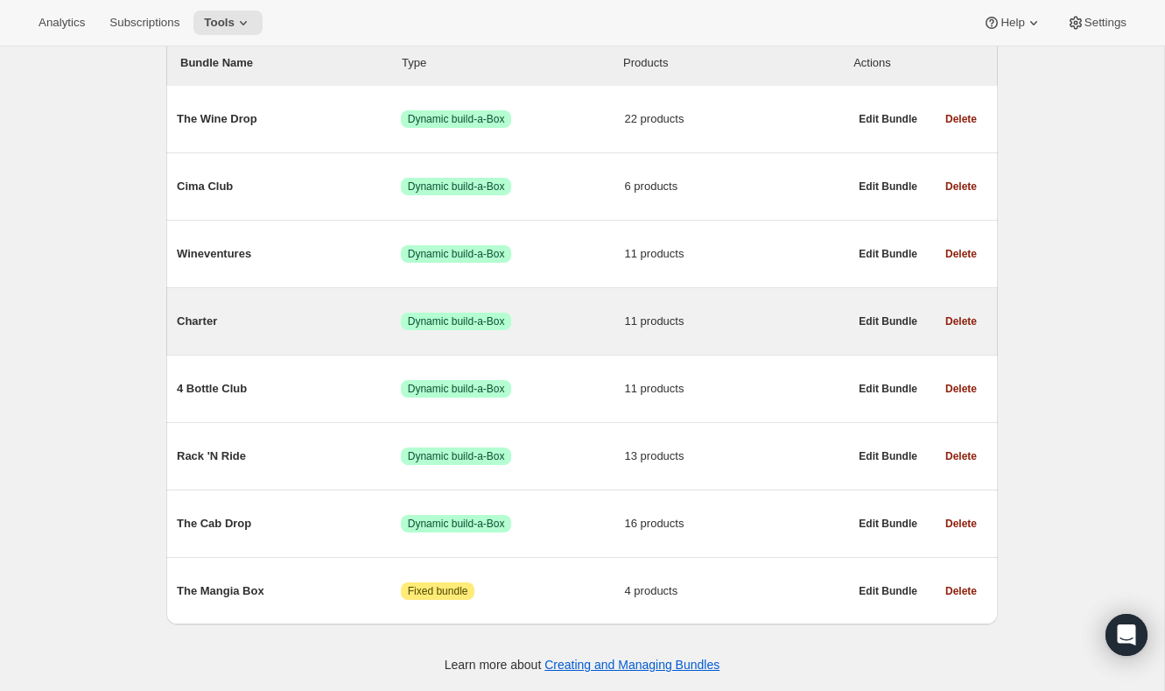
click at [201, 323] on span "Charter" at bounding box center [289, 321] width 224 height 18
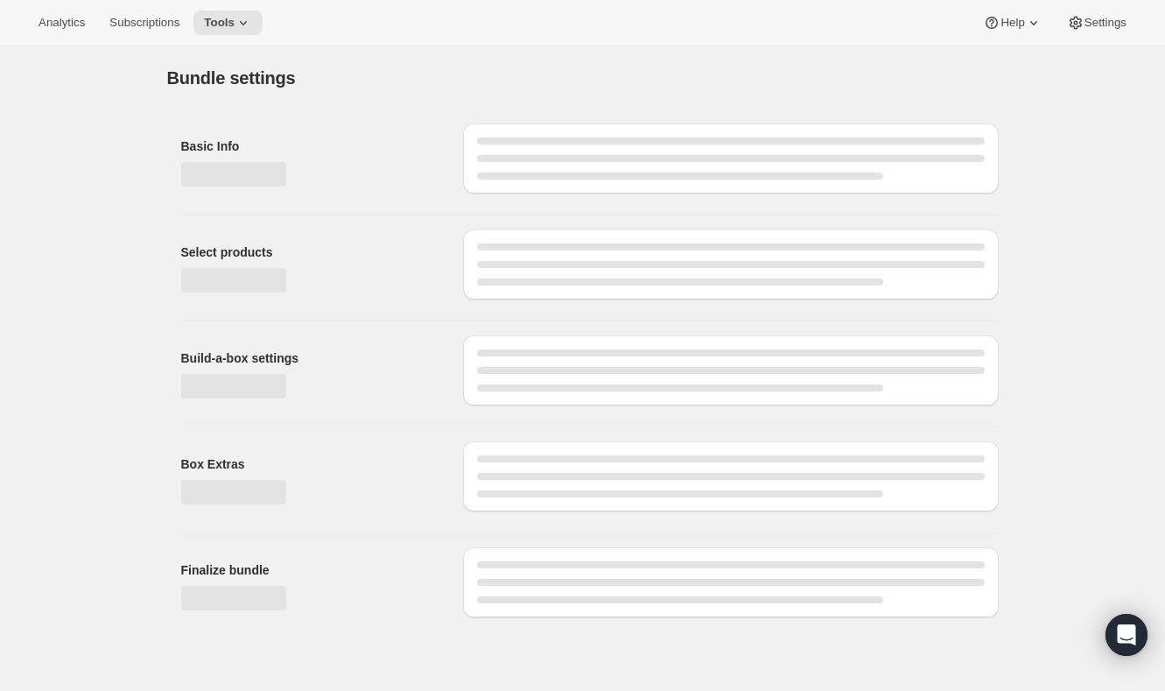
type input "Charter"
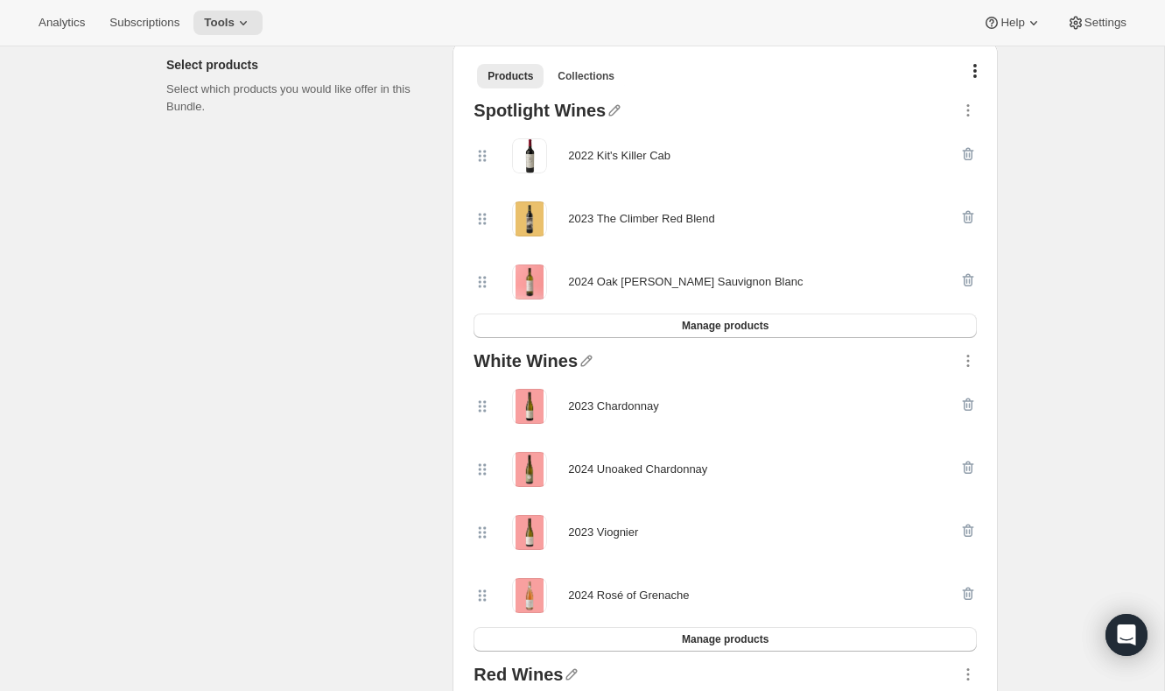
scroll to position [389, 0]
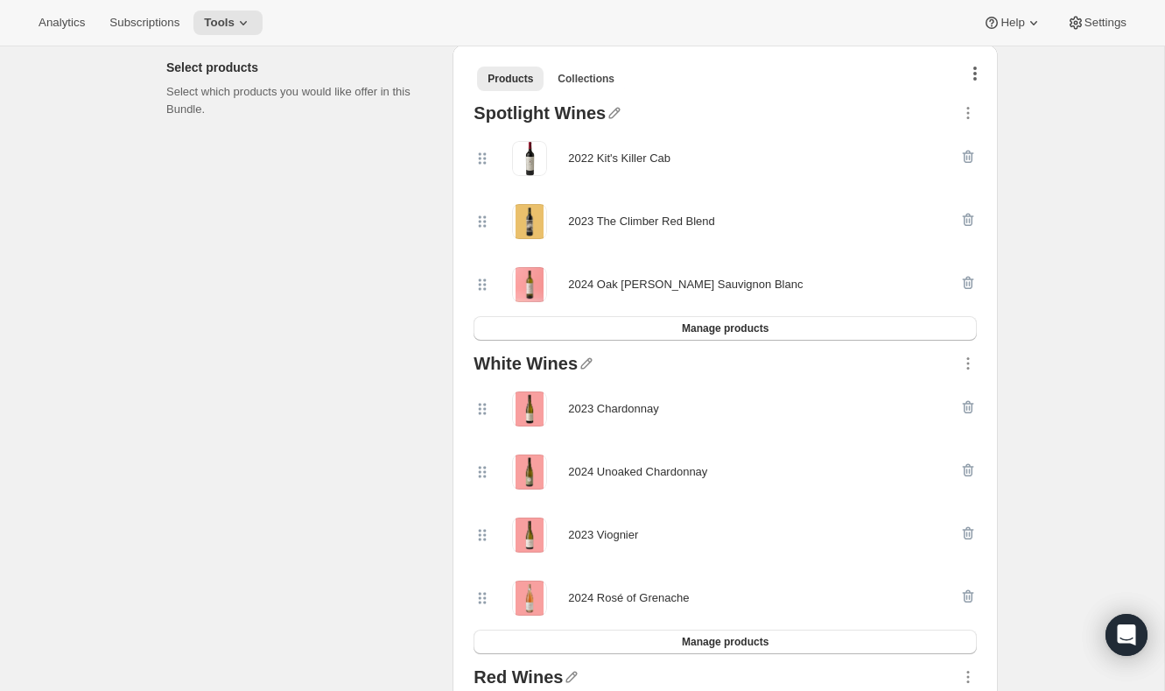
click at [974, 75] on icon "button" at bounding box center [975, 74] width 4 height 14
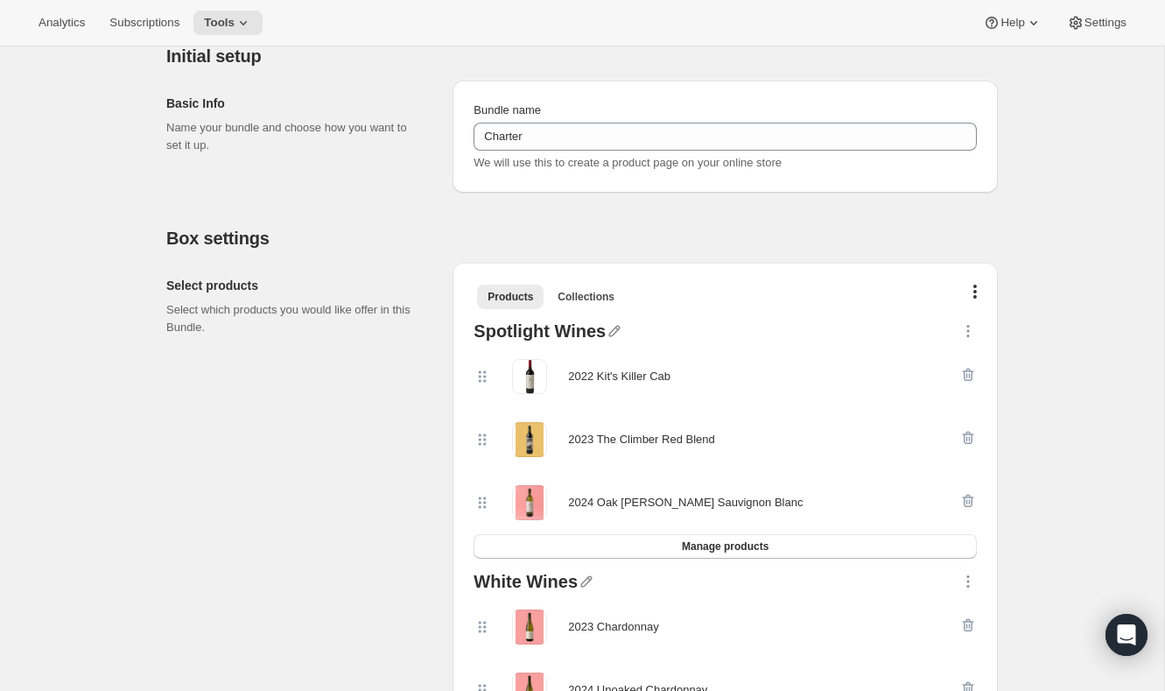
scroll to position [0, 0]
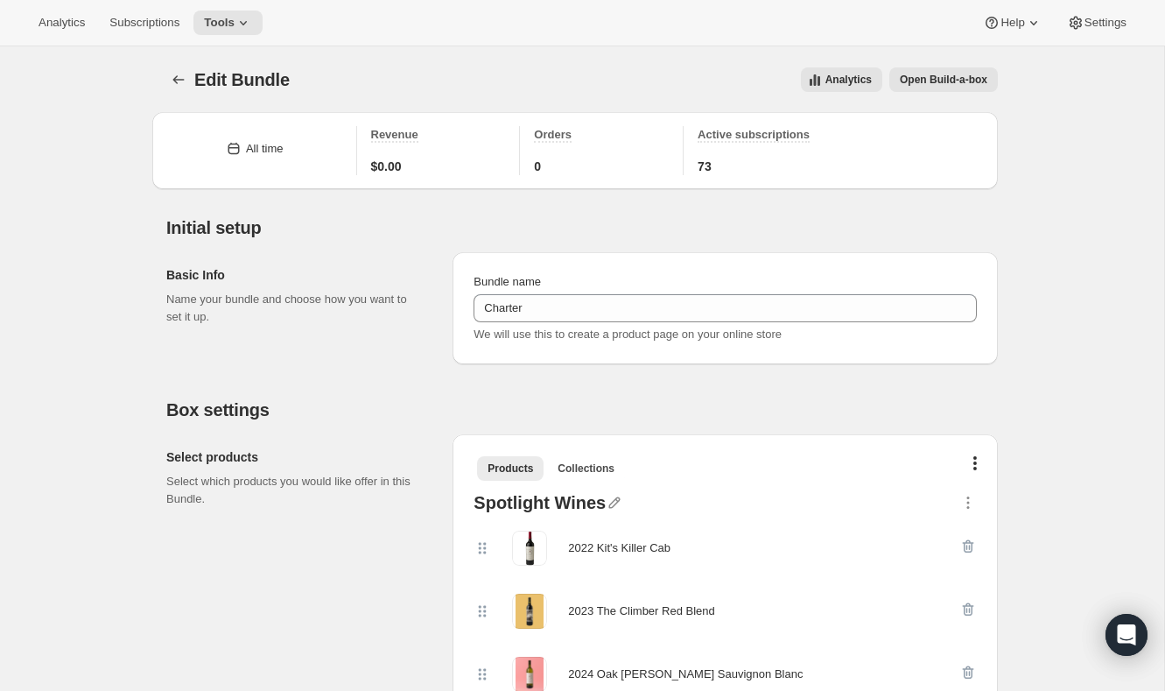
click at [946, 87] on button "Open Build-a-box" at bounding box center [943, 79] width 109 height 25
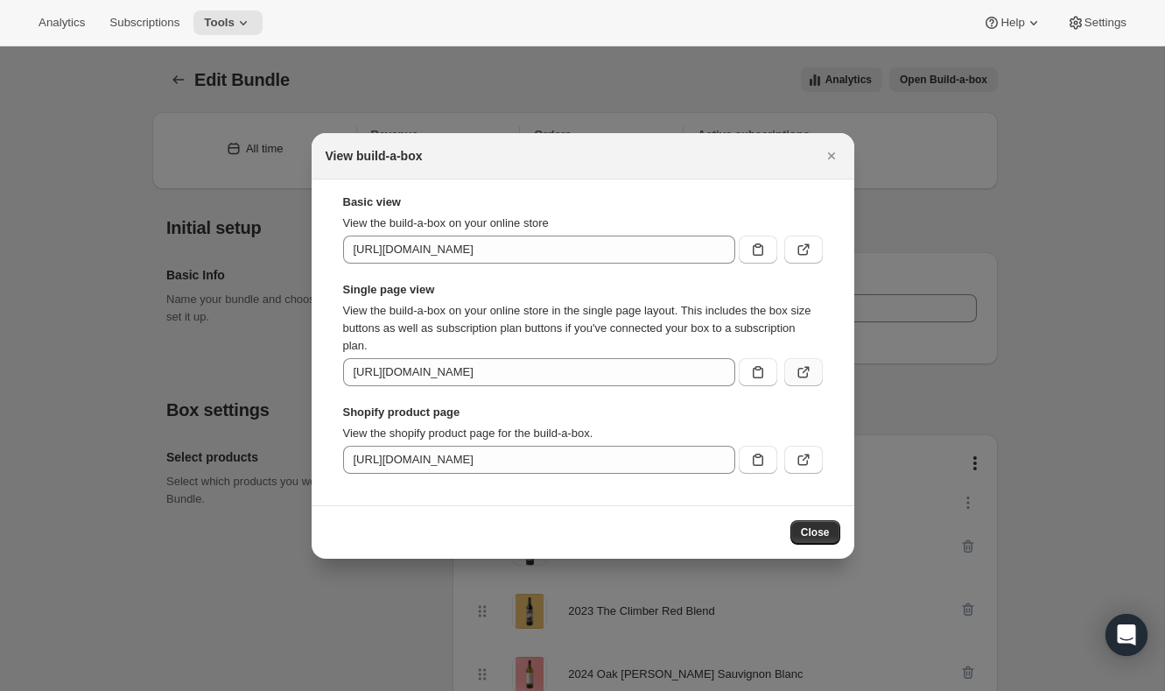
click at [803, 373] on icon ":ri4:" at bounding box center [804, 372] width 18 height 18
